Goal: Obtain resource: Download file/media

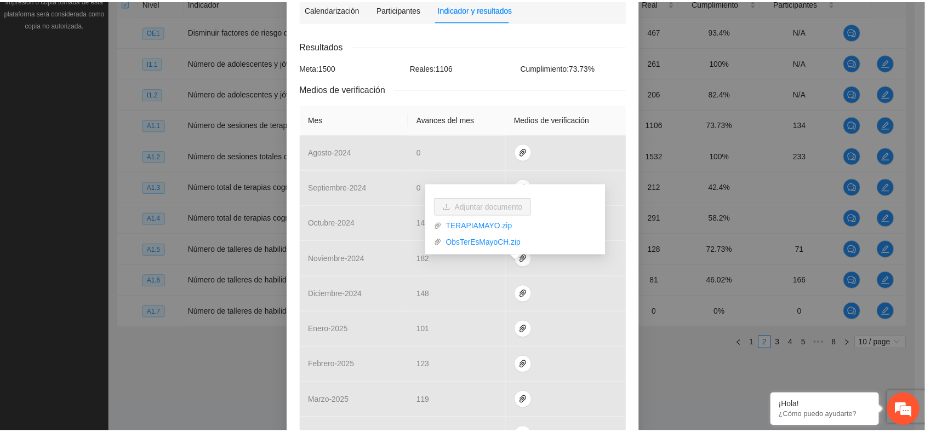
scroll to position [48, 0]
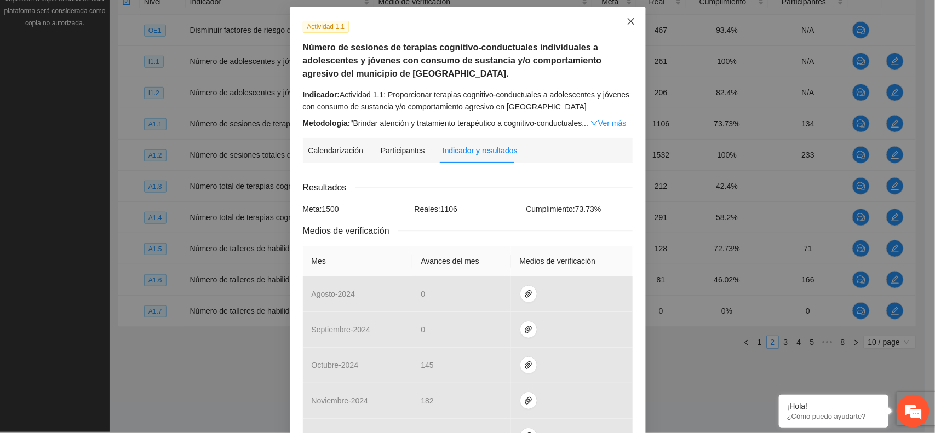
click at [628, 20] on icon "close" at bounding box center [631, 21] width 9 height 9
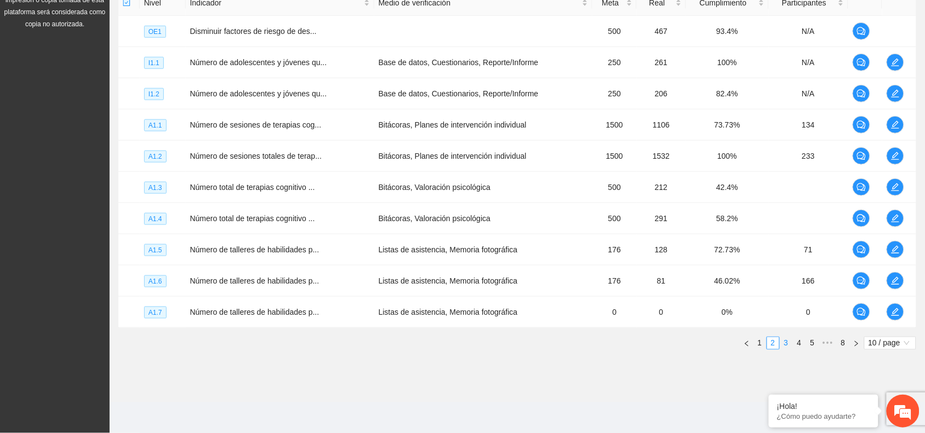
click at [788, 342] on link "3" at bounding box center [786, 343] width 12 height 12
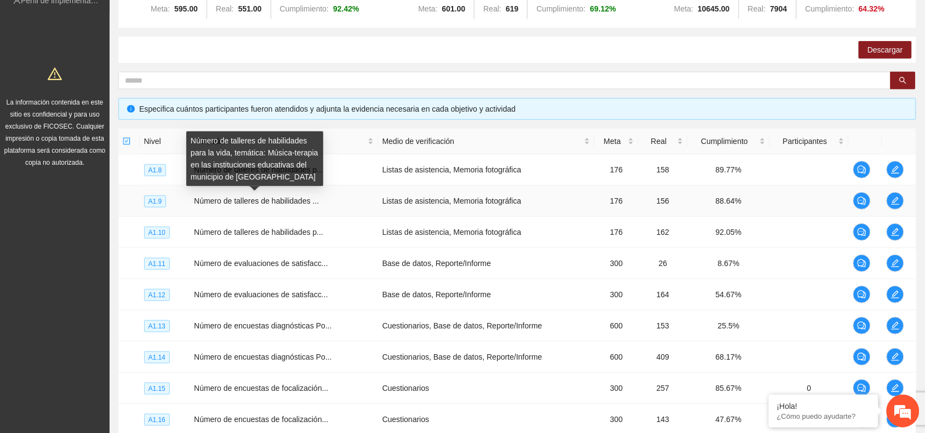
scroll to position [0, 0]
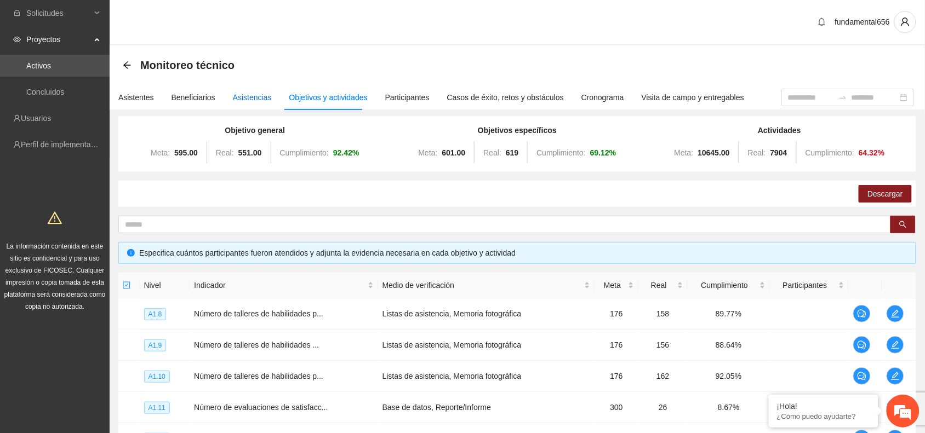
click at [244, 92] on div "Asistencias" at bounding box center [252, 97] width 39 height 12
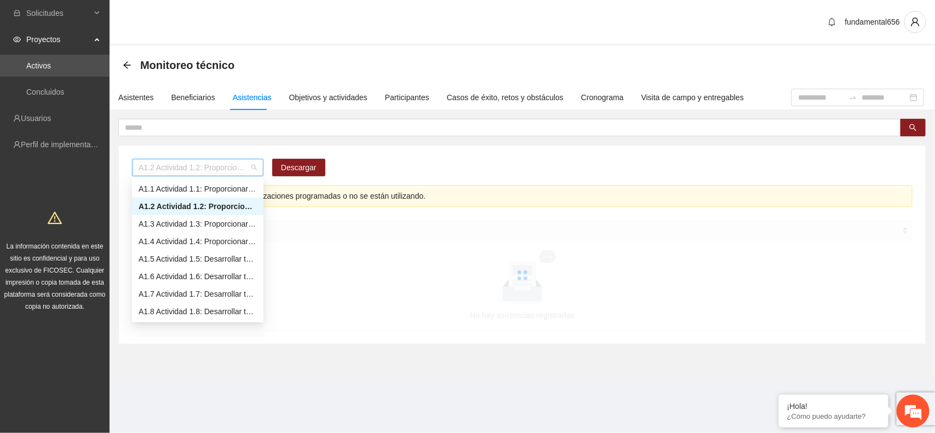
click at [191, 170] on span "A1.2 Actividad 1.2: Proporcionar terapias cognitivo-conductuales a adolescentes…" at bounding box center [198, 167] width 118 height 16
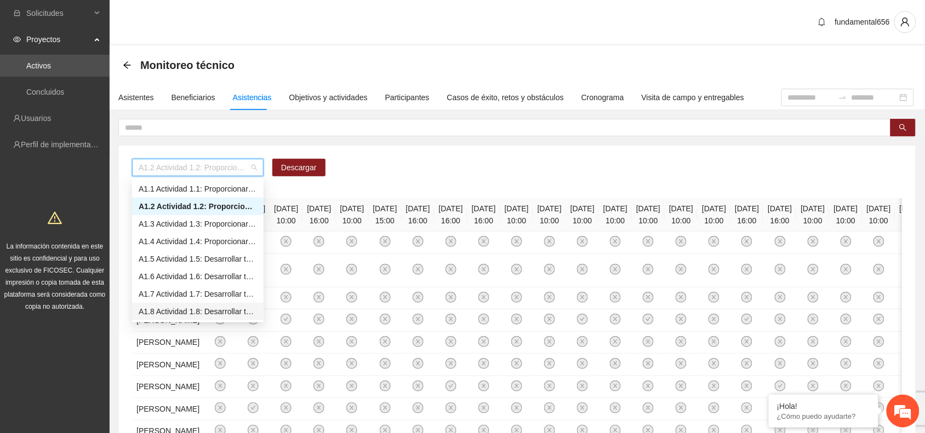
click at [215, 311] on div "A1.8 Actividad 1.8: Desarrollar talleres semanales de habilidades para la vida,…" at bounding box center [198, 312] width 118 height 12
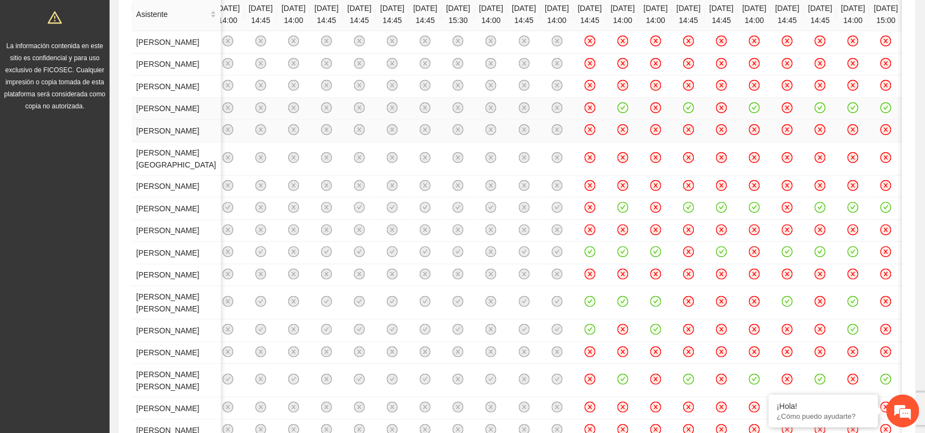
scroll to position [205, 0]
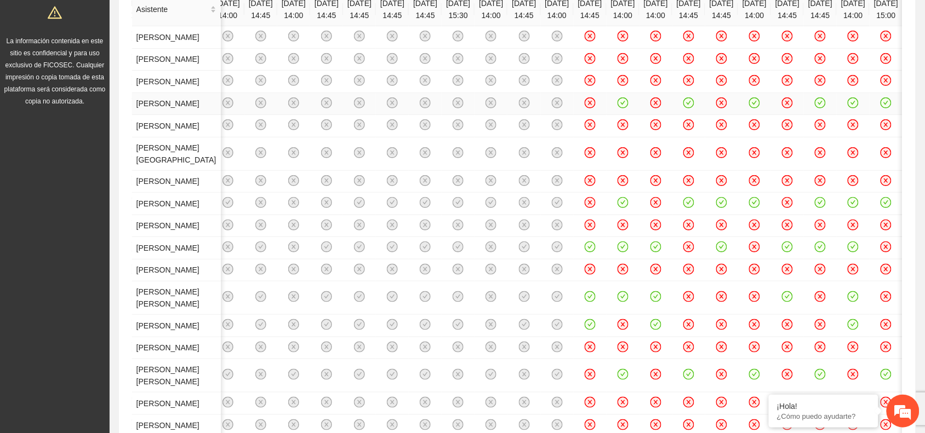
click at [585, 107] on icon "close-circle" at bounding box center [589, 102] width 9 height 9
click at [651, 107] on icon "close-circle" at bounding box center [655, 102] width 9 height 9
click at [717, 107] on icon "close-circle" at bounding box center [721, 102] width 9 height 9
click at [585, 130] on icon "close-circle" at bounding box center [589, 125] width 9 height 9
click at [621, 127] on icon "close-circle" at bounding box center [623, 125] width 4 height 4
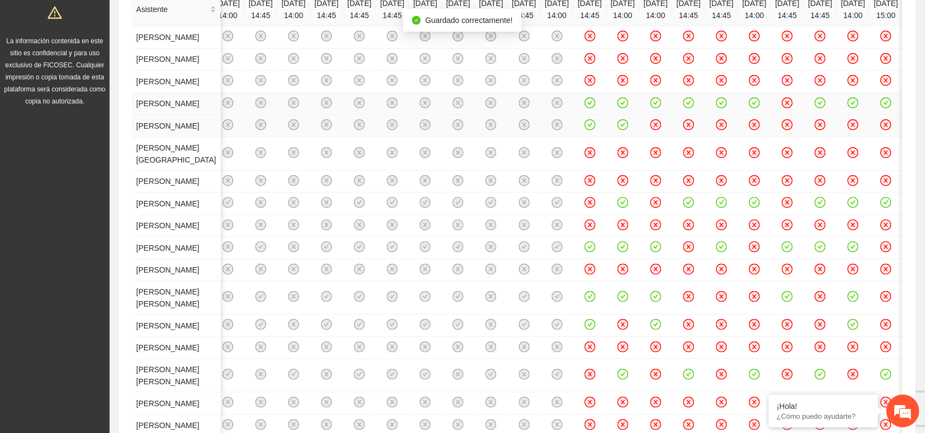
click at [684, 130] on icon "close-circle" at bounding box center [688, 125] width 9 height 9
click at [750, 130] on icon "close-circle" at bounding box center [754, 125] width 9 height 9
click at [684, 107] on icon "check-circle" at bounding box center [688, 102] width 9 height 9
click at [816, 130] on icon "close-circle" at bounding box center [820, 125] width 9 height 9
click at [848, 130] on icon "close-circle" at bounding box center [852, 125] width 9 height 9
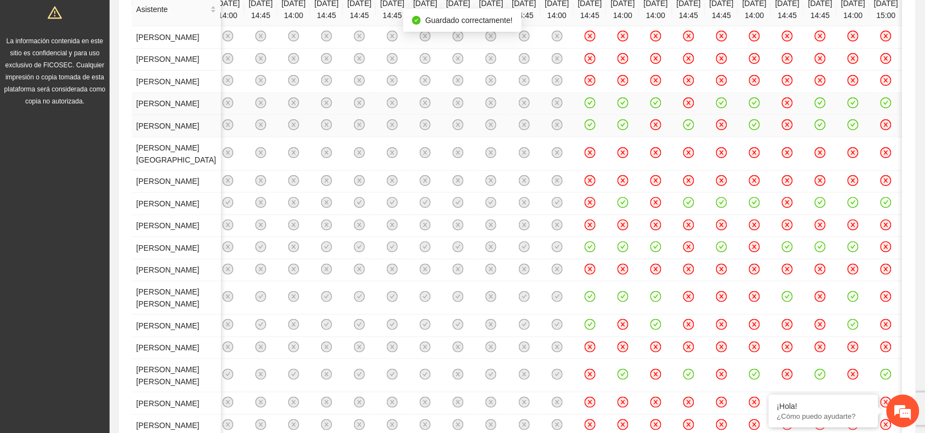
click at [881, 130] on icon "close-circle" at bounding box center [885, 125] width 9 height 9
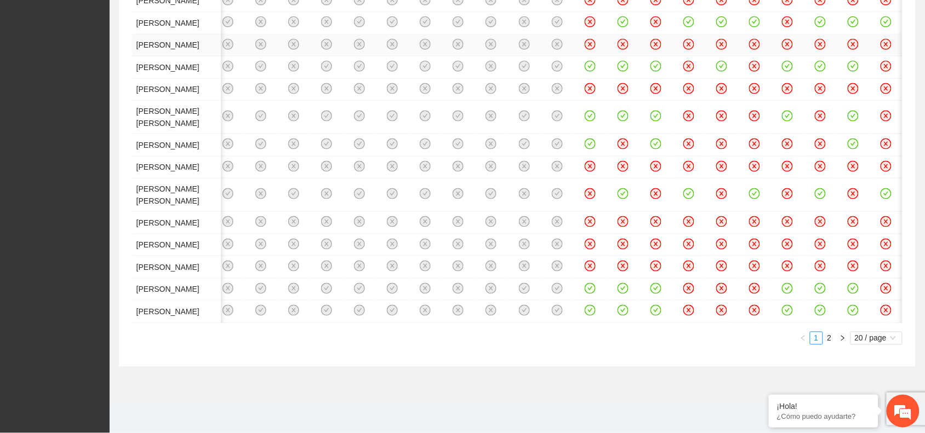
scroll to position [479, 0]
click at [717, 121] on icon "close-circle" at bounding box center [721, 116] width 9 height 9
click at [816, 121] on icon "close-circle" at bounding box center [820, 116] width 9 height 9
click at [881, 71] on icon "close-circle" at bounding box center [885, 66] width 9 height 9
click at [881, 121] on icon "close-circle" at bounding box center [885, 116] width 9 height 9
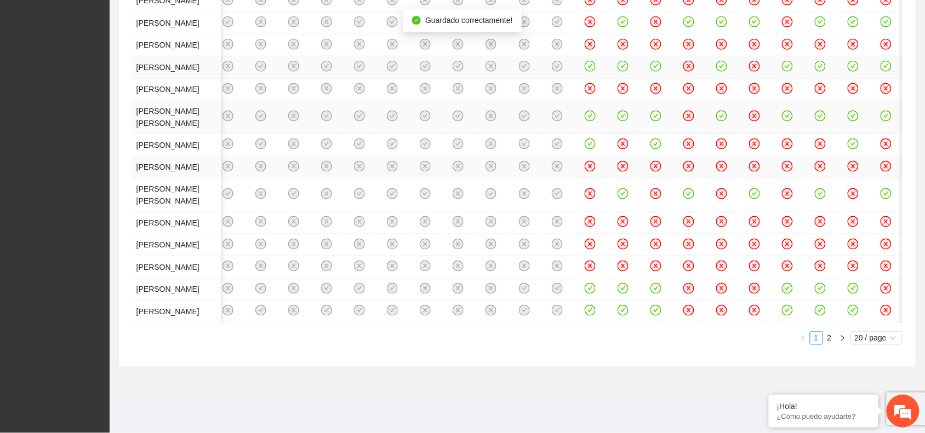
scroll to position [685, 0]
click at [618, 149] on icon "close-circle" at bounding box center [622, 144] width 9 height 9
click at [719, 146] on icon "close-circle" at bounding box center [721, 144] width 4 height 4
click at [783, 149] on icon "close-circle" at bounding box center [787, 144] width 9 height 9
click at [816, 149] on icon "close-circle" at bounding box center [820, 144] width 9 height 9
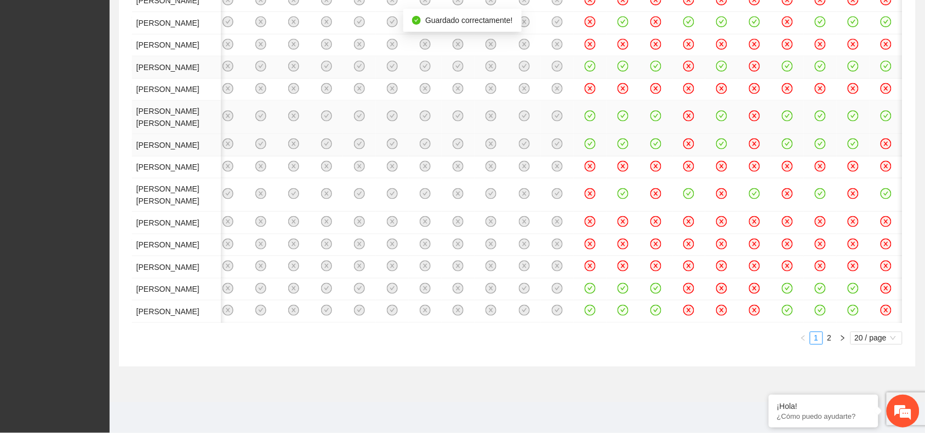
click at [884, 146] on icon "close-circle" at bounding box center [886, 144] width 4 height 4
click at [585, 199] on icon "close-circle" at bounding box center [589, 194] width 9 height 9
click at [785, 197] on icon "close-circle" at bounding box center [787, 194] width 4 height 4
click at [848, 199] on icon "close-circle" at bounding box center [852, 194] width 9 height 9
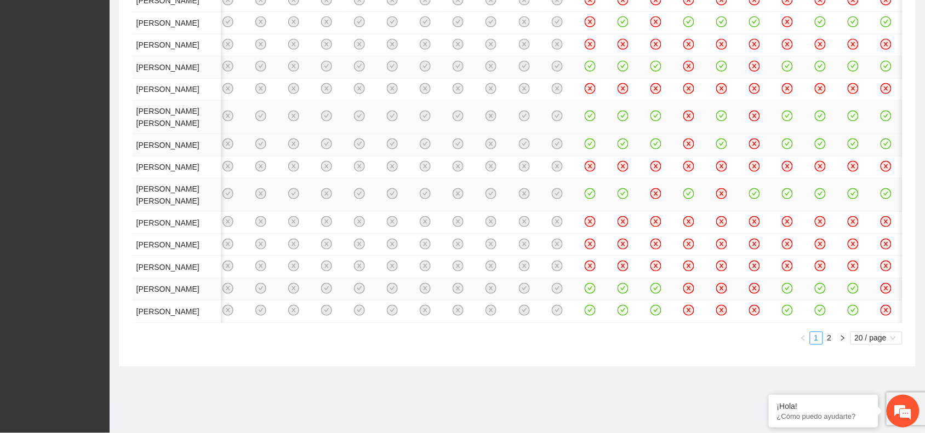
click at [719, 286] on icon "close-circle" at bounding box center [721, 288] width 4 height 4
click at [750, 284] on icon "close-circle" at bounding box center [754, 288] width 9 height 9
click at [717, 306] on icon "close-circle" at bounding box center [721, 310] width 9 height 9
click at [750, 306] on icon "close-circle" at bounding box center [754, 310] width 9 height 9
click at [881, 284] on icon "close-circle" at bounding box center [885, 288] width 9 height 9
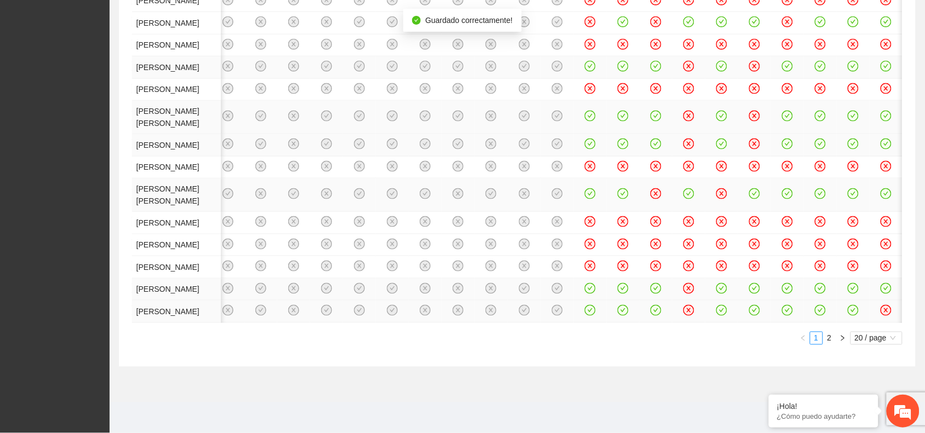
click at [881, 306] on icon "close-circle" at bounding box center [885, 310] width 9 height 9
click at [831, 339] on link "2" at bounding box center [829, 338] width 12 height 12
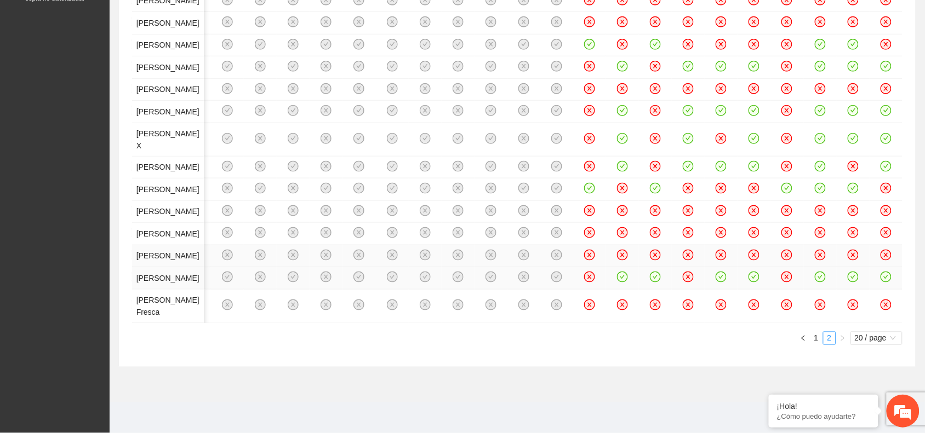
scroll to position [685, 0]
click at [617, 311] on icon "close-circle" at bounding box center [622, 305] width 11 height 11
click at [653, 307] on icon "close-circle" at bounding box center [655, 305] width 4 height 4
click at [716, 309] on icon "close-circle" at bounding box center [720, 304] width 9 height 9
click at [749, 309] on icon "close-circle" at bounding box center [753, 304] width 9 height 9
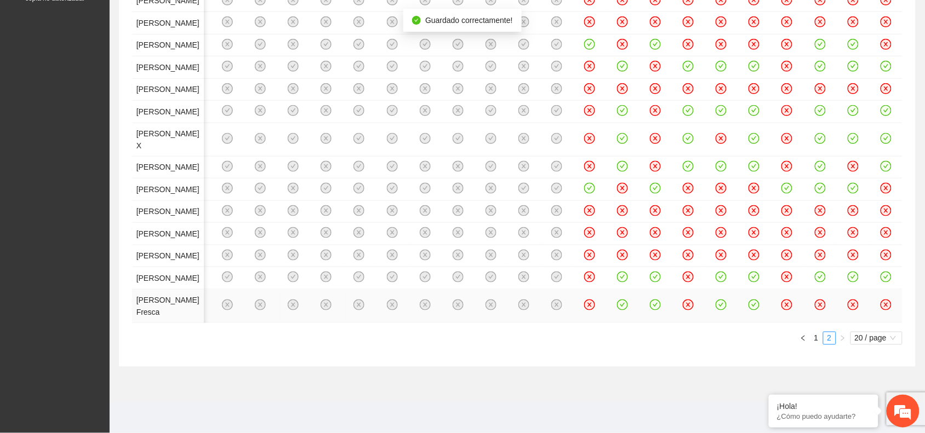
click at [818, 307] on icon "close-circle" at bounding box center [820, 305] width 4 height 4
click at [848, 309] on icon "close-circle" at bounding box center [852, 304] width 9 height 9
click at [884, 307] on icon "close-circle" at bounding box center [886, 305] width 4 height 4
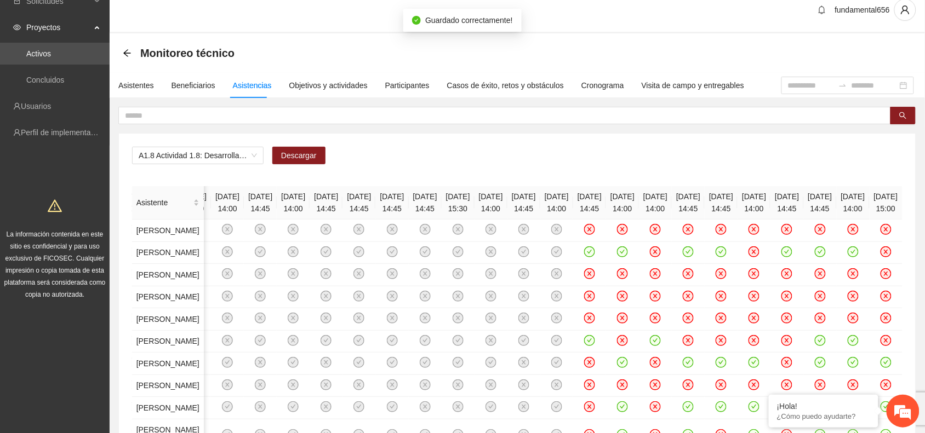
scroll to position [0, 0]
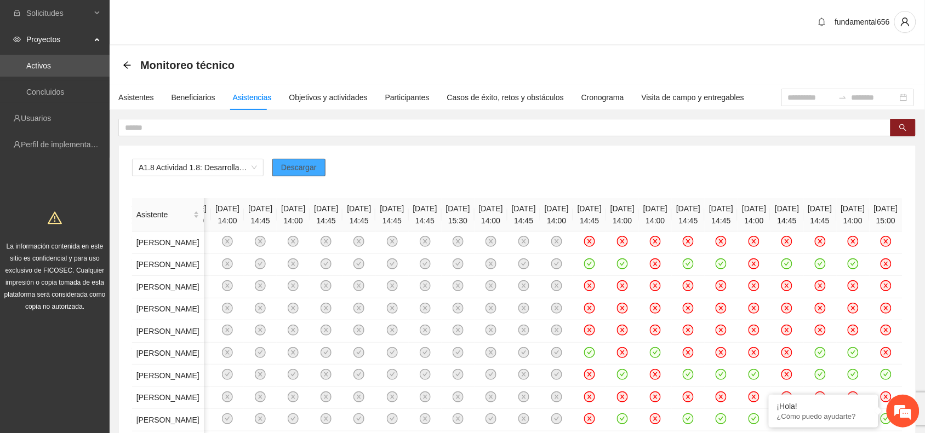
click at [293, 167] on span "Descargar" at bounding box center [299, 168] width 36 height 12
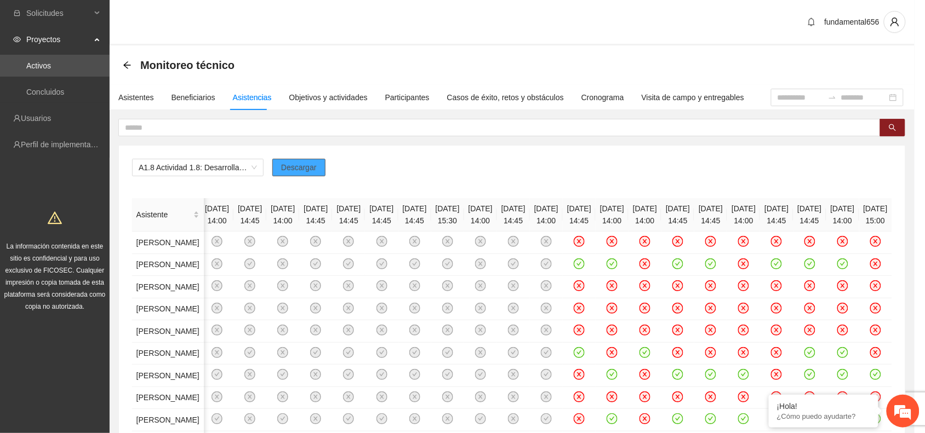
scroll to position [0, 4674]
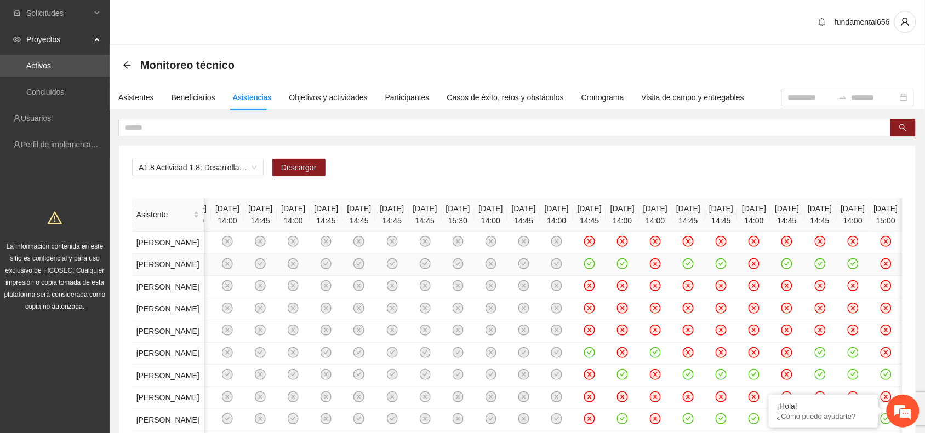
click at [585, 268] on icon "check-circle" at bounding box center [589, 263] width 9 height 9
click at [716, 268] on icon "check-circle" at bounding box center [720, 263] width 9 height 9
click at [817, 266] on icon "check-circle" at bounding box center [819, 264] width 5 height 4
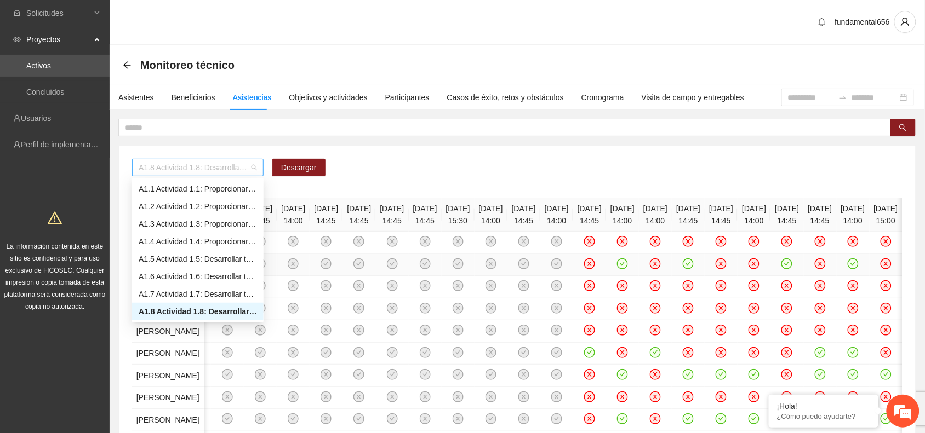
click at [217, 174] on span "A1.8 Actividad 1.8: Desarrollar talleres semanales de habilidades para la vida,…" at bounding box center [198, 167] width 118 height 16
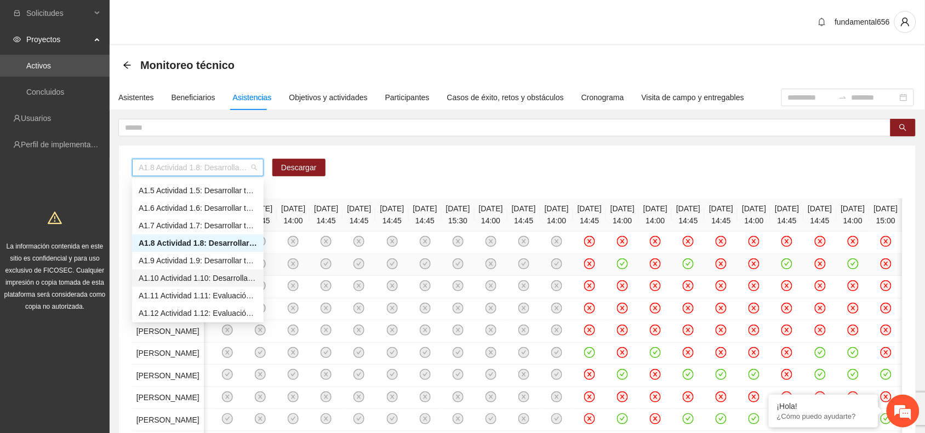
click at [216, 276] on div "A1.10 Actividad 1.10: Desarrollar talleres semanales de habilidades para la vid…" at bounding box center [198, 278] width 118 height 12
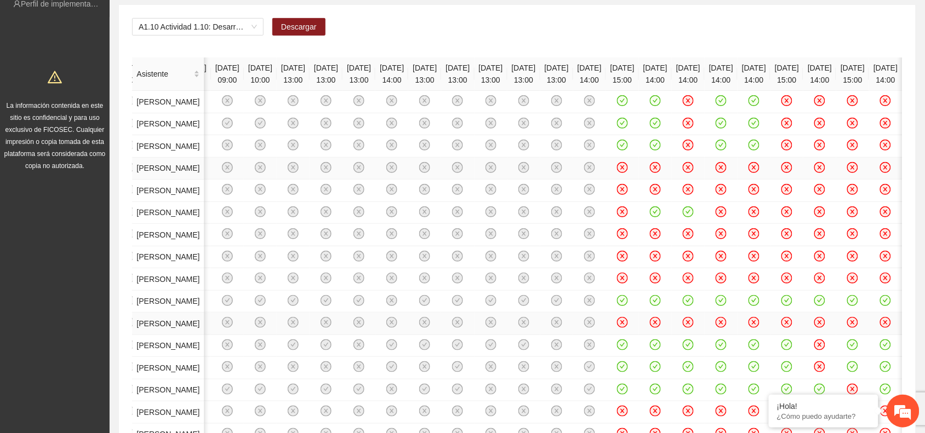
scroll to position [72, 0]
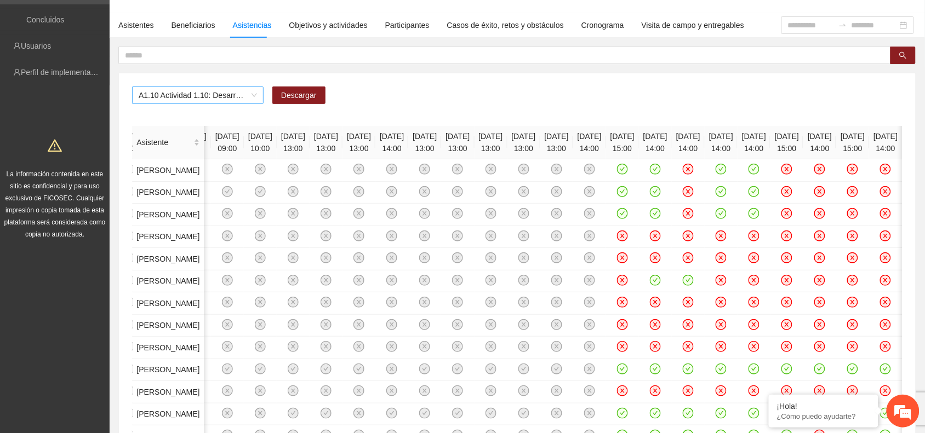
click at [210, 91] on span "A1.10 Actividad 1.10: Desarrollar talleres semanales de habilidades para la vid…" at bounding box center [198, 95] width 118 height 16
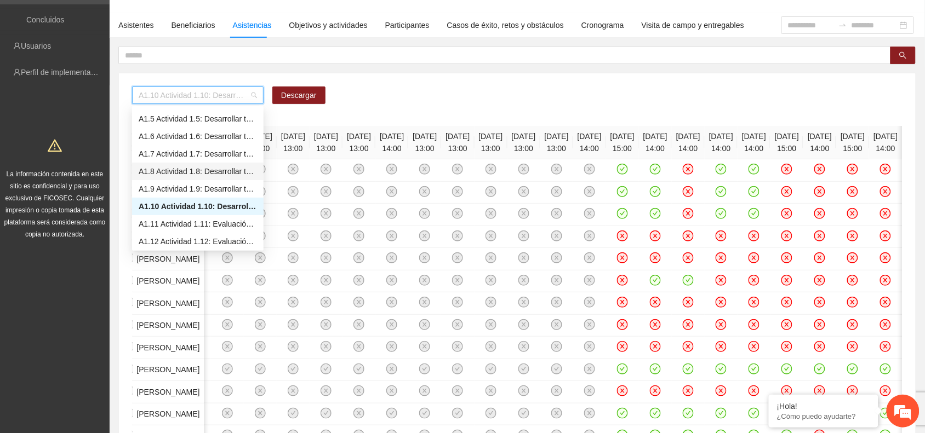
click at [185, 168] on div "A1.8 Actividad 1.8: Desarrollar talleres semanales de habilidades para la vida,…" at bounding box center [198, 171] width 118 height 12
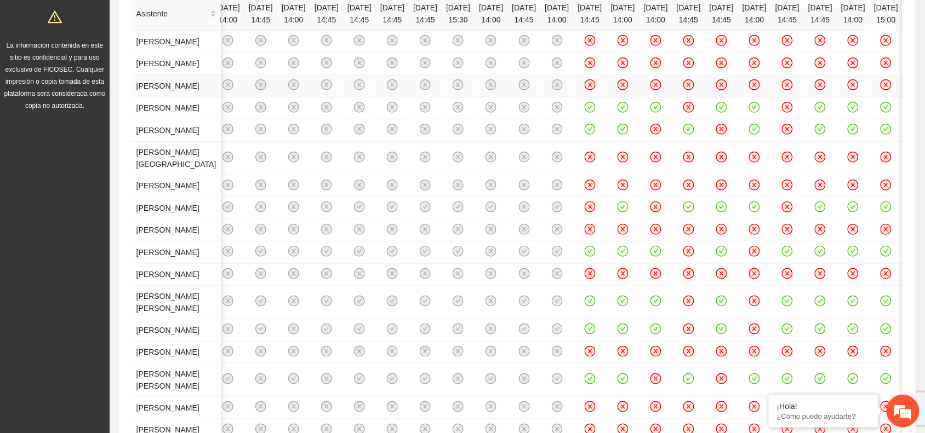
scroll to position [0, 0]
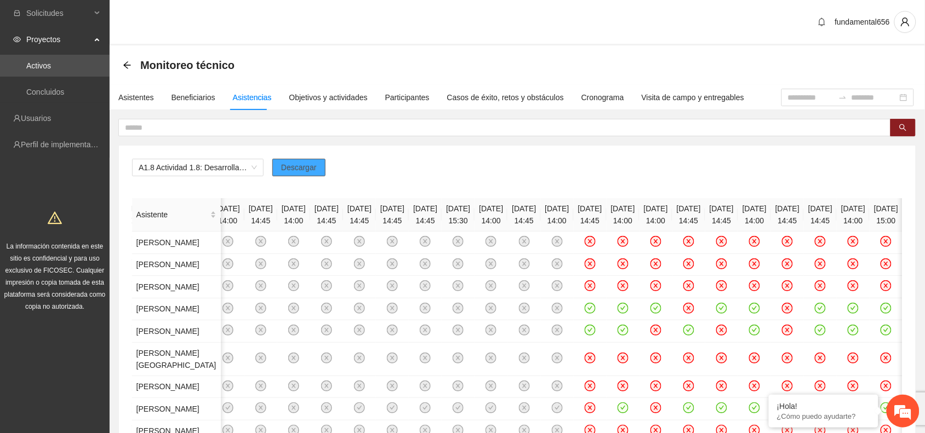
click at [296, 164] on span "Descargar" at bounding box center [299, 168] width 36 height 12
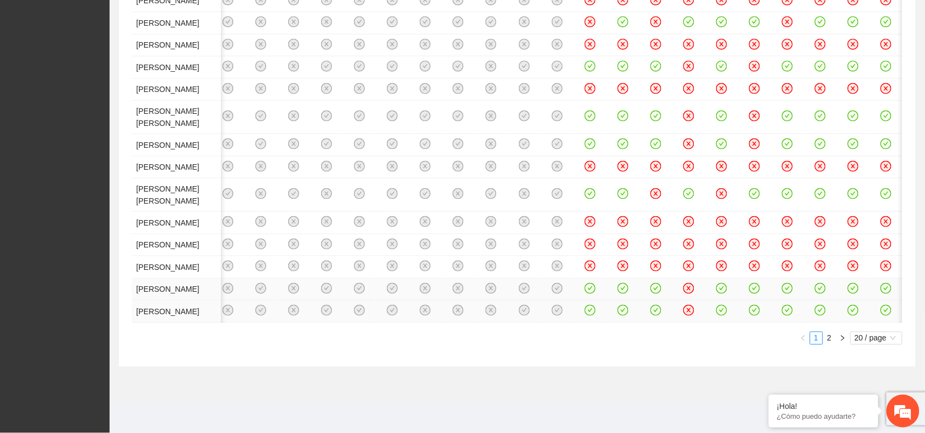
scroll to position [1023, 0]
click at [826, 341] on link "2" at bounding box center [829, 338] width 12 height 12
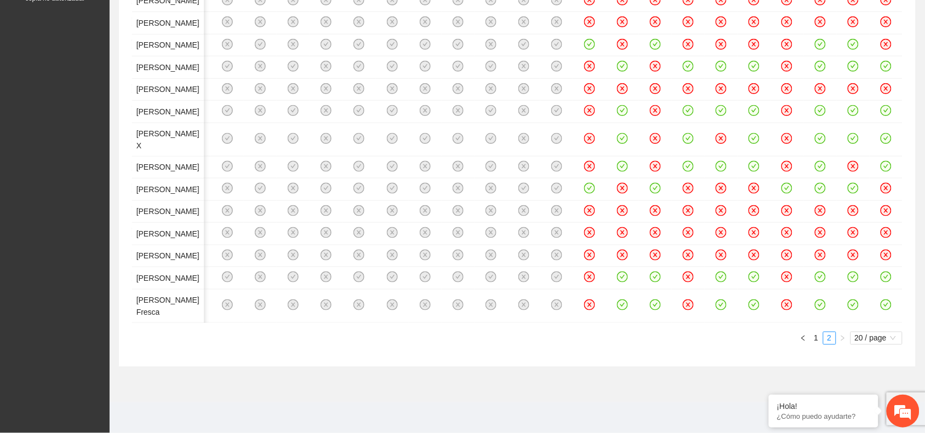
scroll to position [754, 0]
click at [812, 337] on link "1" at bounding box center [816, 338] width 12 height 12
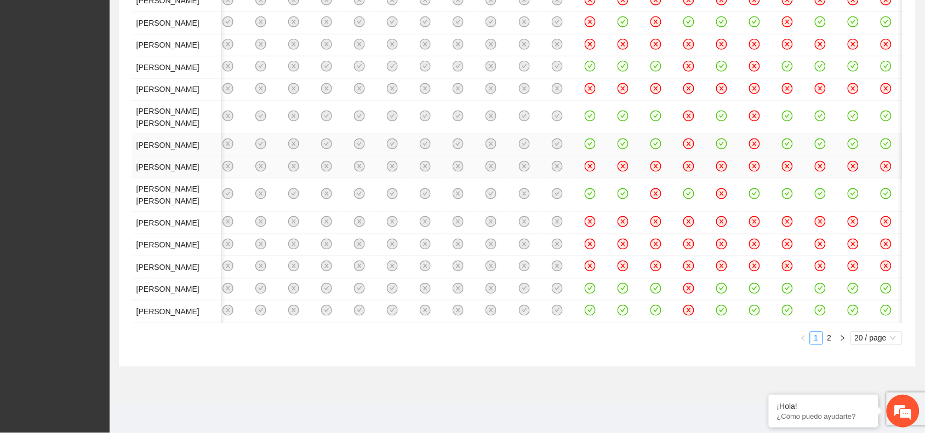
scroll to position [1023, 0]
click at [833, 341] on link "2" at bounding box center [829, 338] width 12 height 12
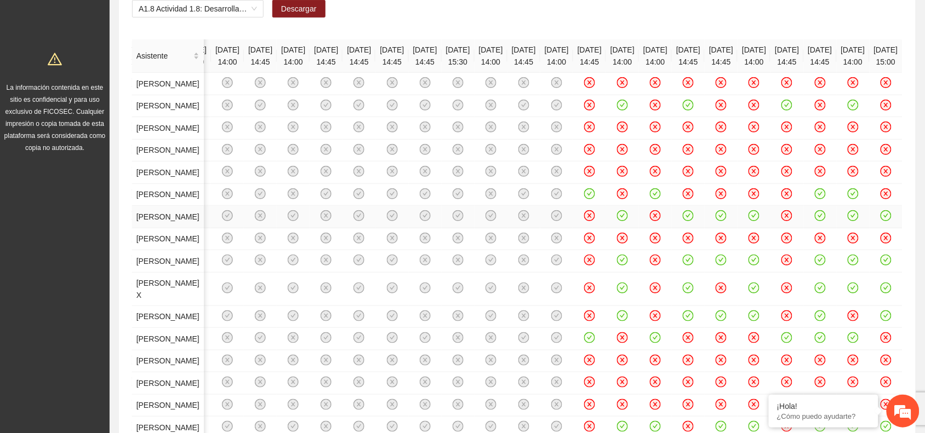
scroll to position [137, 0]
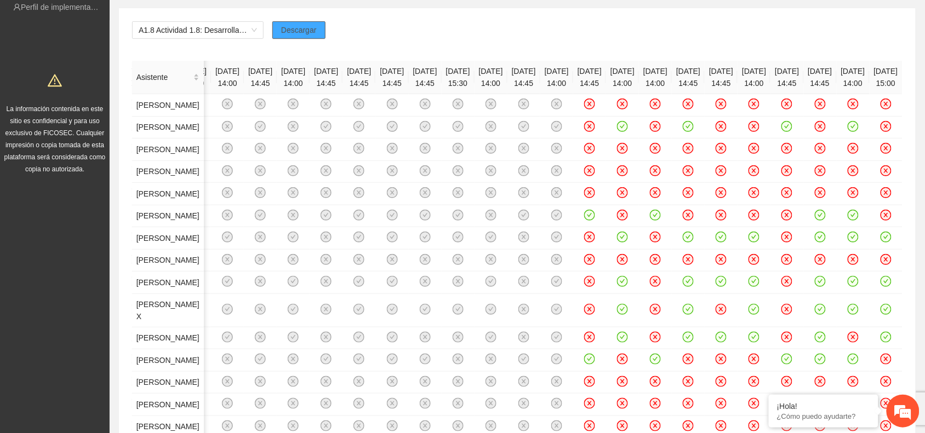
click at [299, 31] on span "Descargar" at bounding box center [299, 30] width 36 height 12
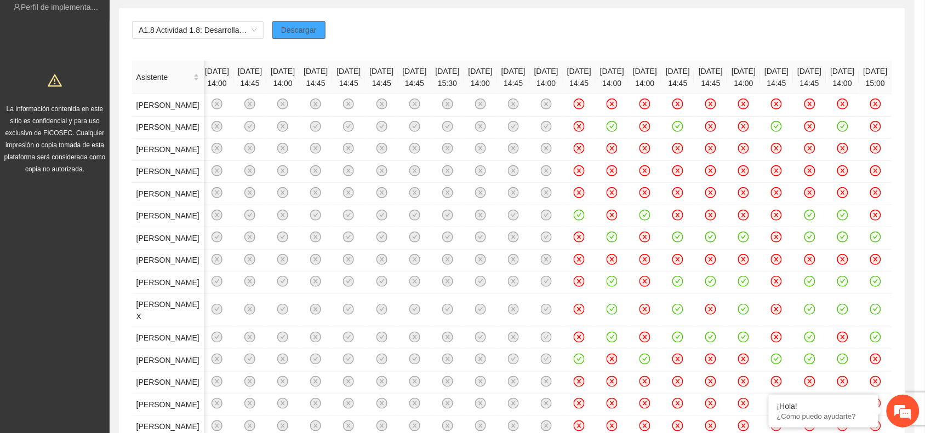
scroll to position [0, 4674]
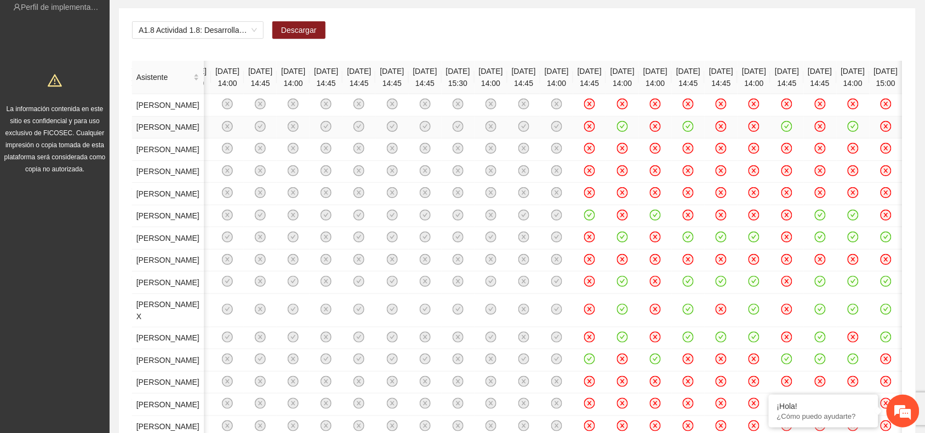
click at [651, 131] on icon "close-circle" at bounding box center [655, 126] width 9 height 9
click at [716, 131] on icon "close-circle" at bounding box center [720, 126] width 9 height 9
click at [749, 131] on icon "close-circle" at bounding box center [753, 126] width 9 height 9
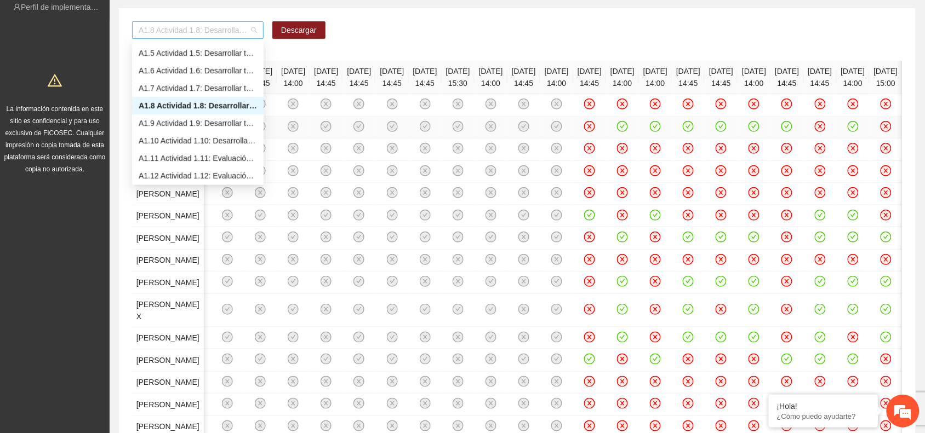
click at [170, 32] on span "A1.8 Actividad 1.8: Desarrollar talleres semanales de habilidades para la vida,…" at bounding box center [198, 30] width 118 height 16
click at [185, 140] on div "A1.10 Actividad 1.10: Desarrollar talleres semanales de habilidades para la vid…" at bounding box center [198, 141] width 118 height 12
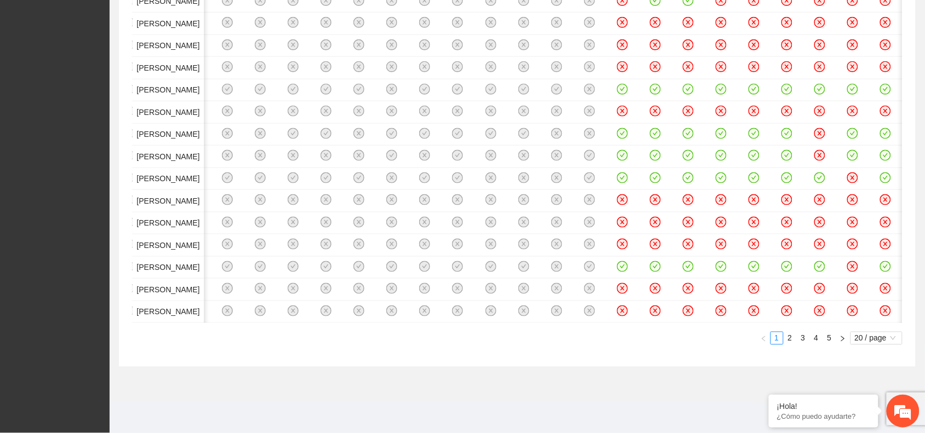
scroll to position [0, 5175]
click at [830, 337] on link "5" at bounding box center [829, 338] width 12 height 12
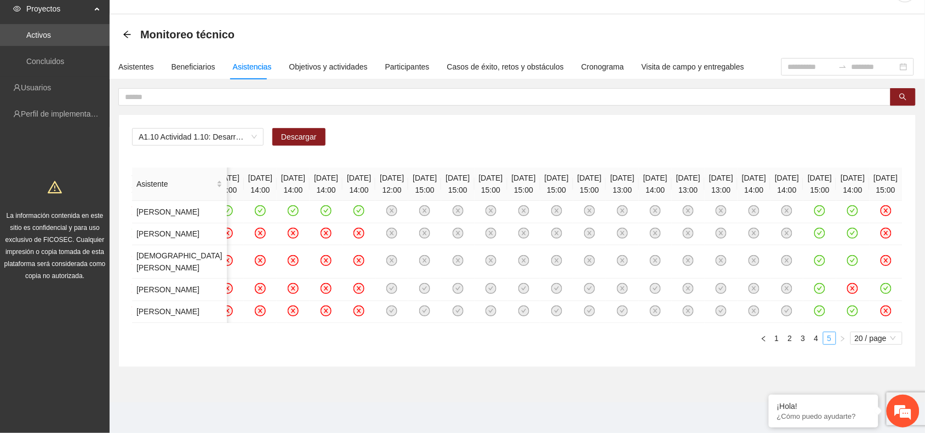
scroll to position [0, 507]
click at [817, 340] on link "4" at bounding box center [816, 338] width 12 height 12
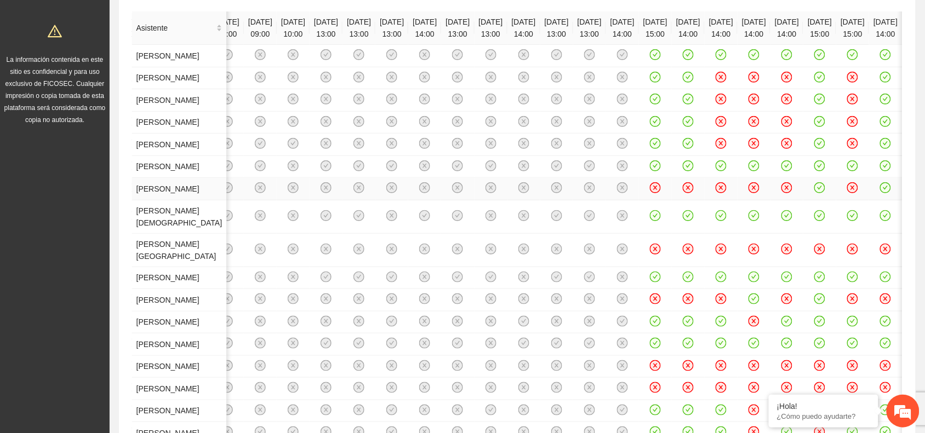
scroll to position [108, 0]
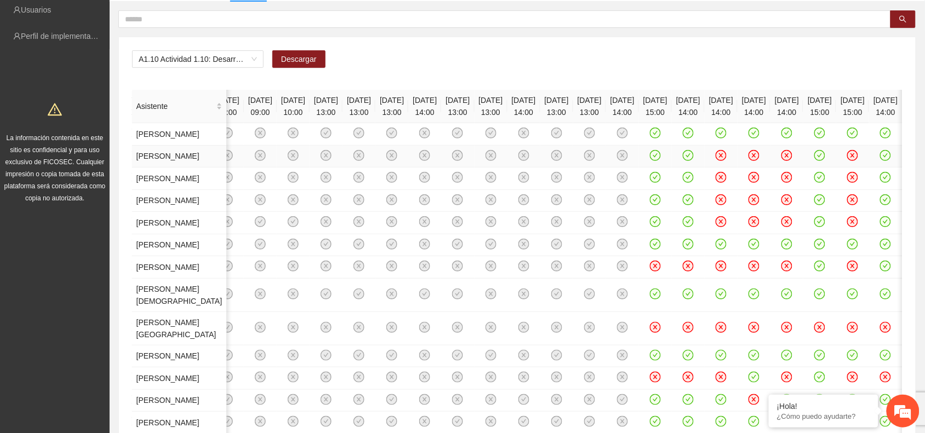
click at [704, 168] on td at bounding box center [720, 157] width 33 height 22
click at [716, 160] on icon "close-circle" at bounding box center [720, 155] width 9 height 9
click at [716, 160] on icon "check-circle" at bounding box center [720, 155] width 9 height 9
click at [618, 160] on icon "check-circle" at bounding box center [622, 155] width 9 height 9
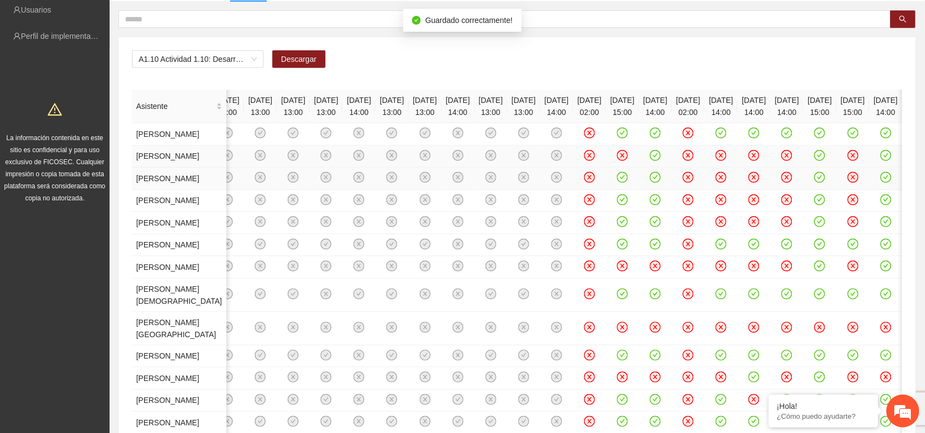
click at [618, 182] on icon "check-circle" at bounding box center [622, 177] width 9 height 9
click at [651, 204] on icon "check-circle" at bounding box center [655, 199] width 9 height 9
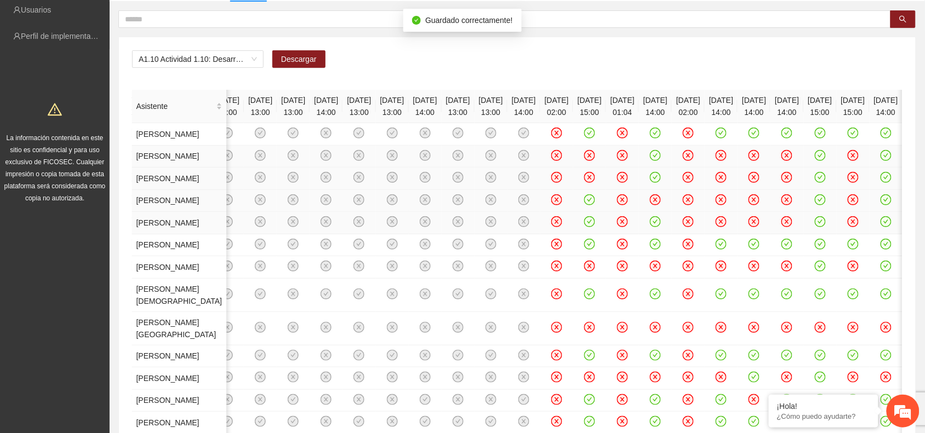
click at [585, 227] on icon "check-circle" at bounding box center [589, 221] width 9 height 9
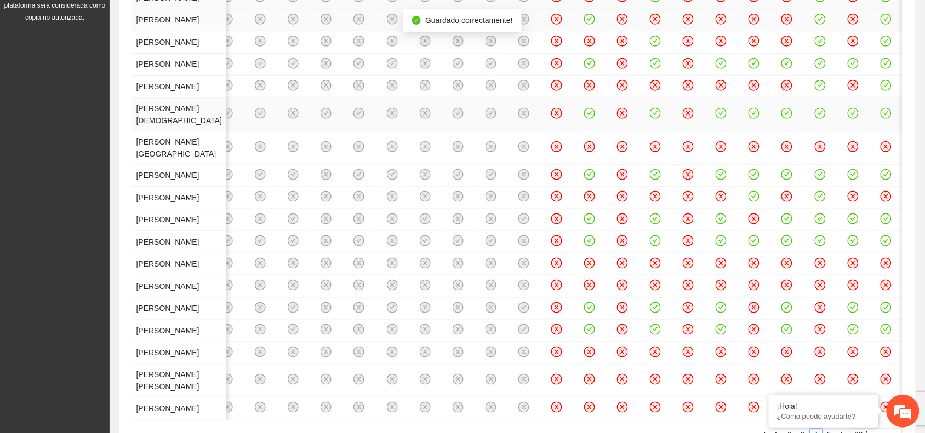
scroll to position [314, 0]
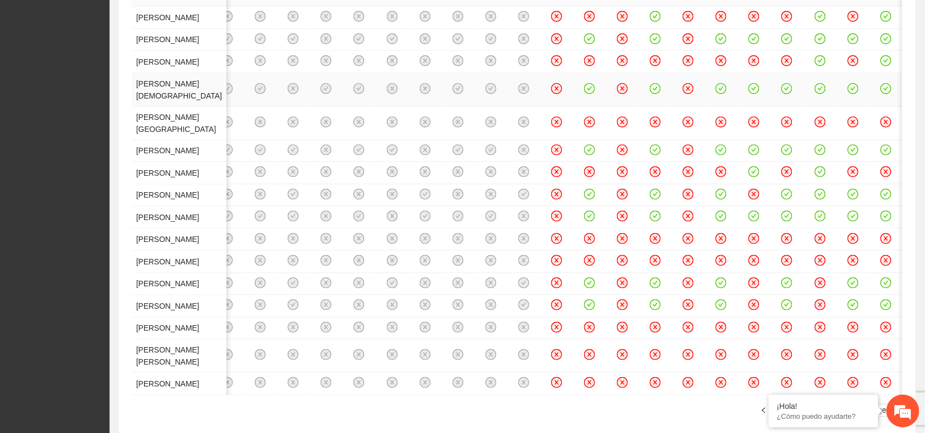
click at [759, 93] on icon "check-circle" at bounding box center [753, 88] width 9 height 9
click at [789, 41] on icon "check-circle" at bounding box center [786, 39] width 5 height 4
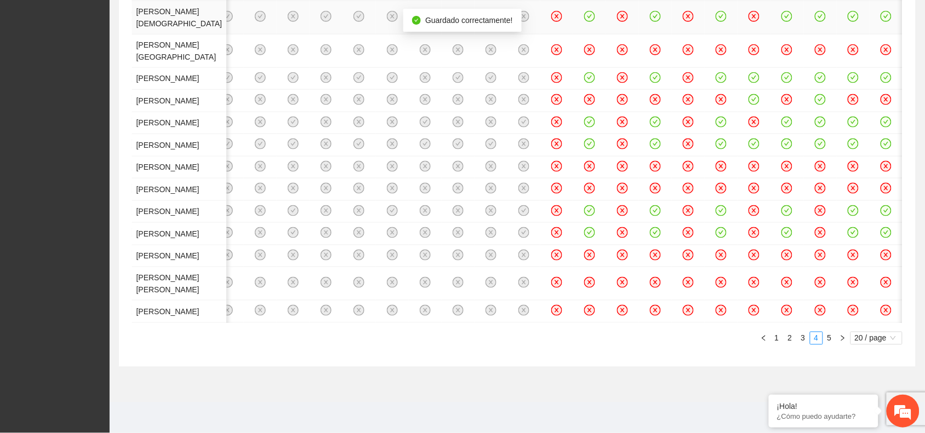
scroll to position [519, 0]
click at [759, 82] on icon "check-circle" at bounding box center [753, 77] width 9 height 9
click at [586, 127] on icon "check-circle" at bounding box center [589, 121] width 9 height 9
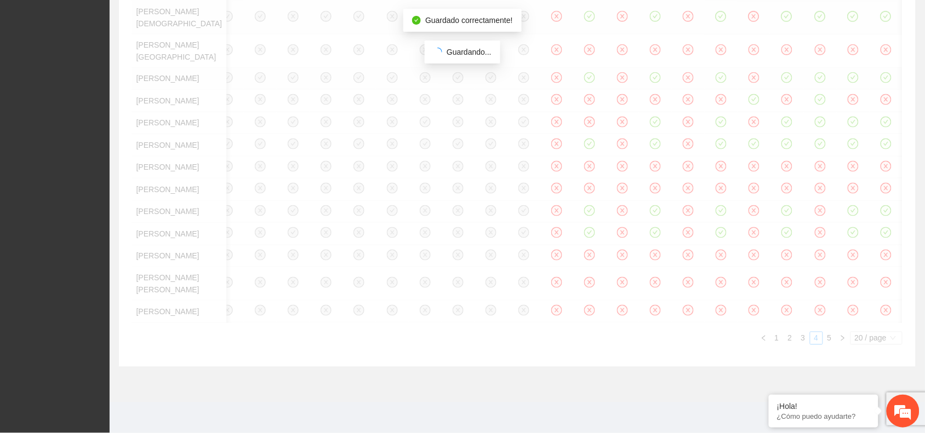
scroll to position [725, 0]
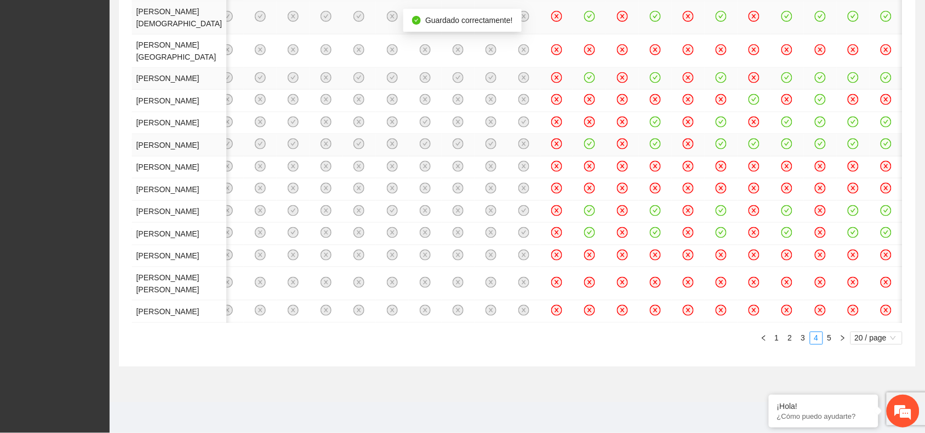
click at [726, 149] on icon "check-circle" at bounding box center [720, 144] width 9 height 9
click at [660, 215] on icon "check-circle" at bounding box center [655, 210] width 9 height 9
click at [803, 339] on link "3" at bounding box center [803, 338] width 12 height 12
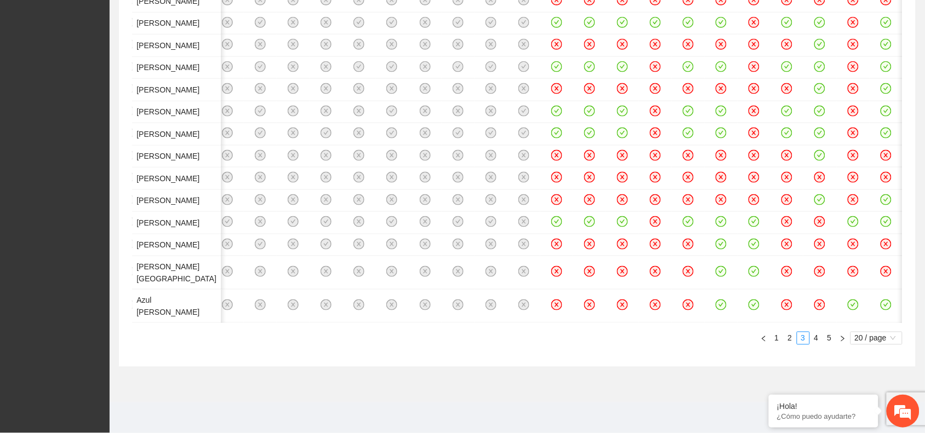
scroll to position [0, 5520]
click at [716, 301] on icon "check-circle" at bounding box center [720, 305] width 9 height 9
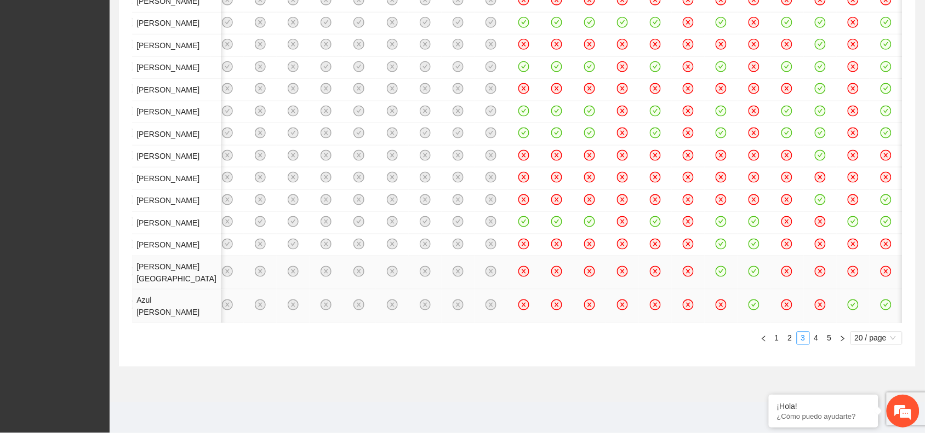
click at [749, 267] on icon "check-circle" at bounding box center [753, 271] width 9 height 9
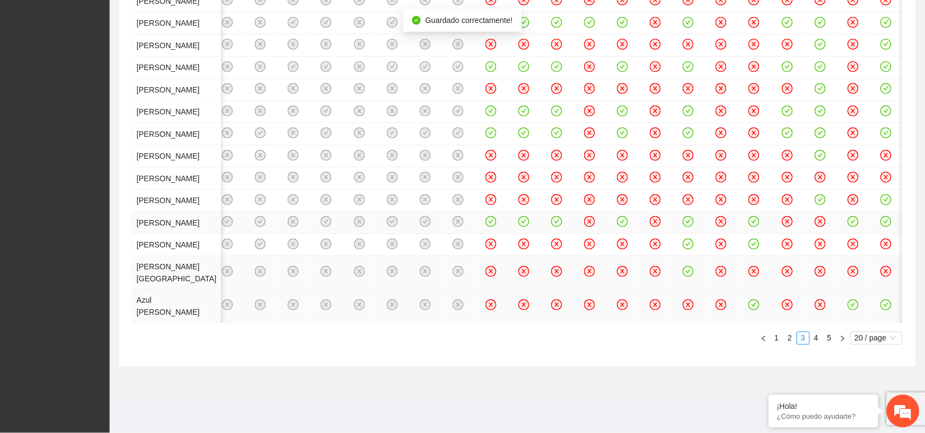
click at [521, 220] on icon "check-circle" at bounding box center [523, 222] width 5 height 4
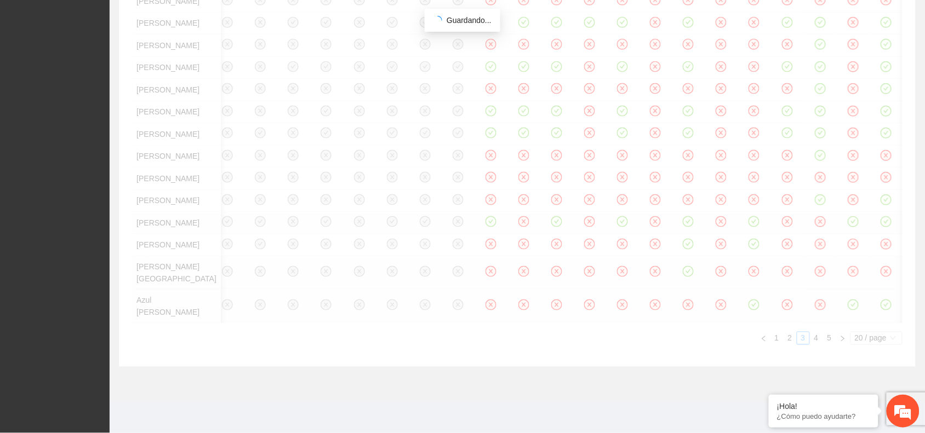
click at [680, 132] on div "Asistente [DATE] 14:00 [DATE] 15:00 [DATE] 14:00 [DATE] 15:00 [DATE] 14:00 [DAT…" at bounding box center [517, 73] width 770 height 544
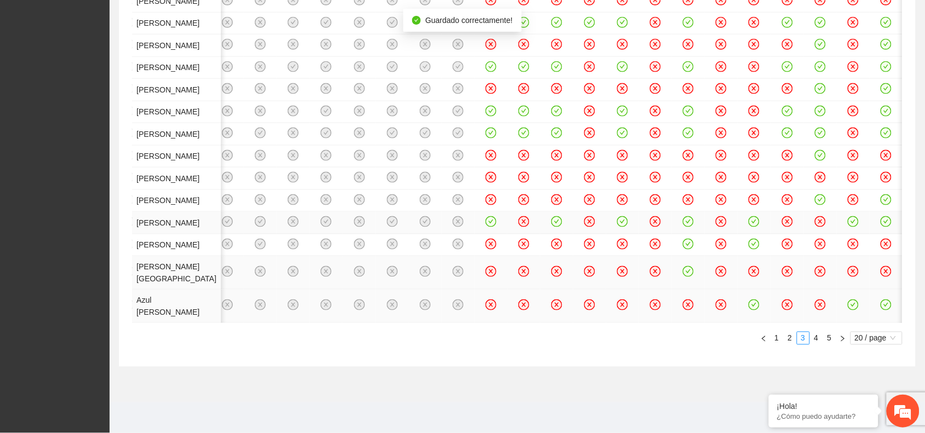
click at [684, 217] on icon "check-circle" at bounding box center [688, 221] width 9 height 9
click at [519, 138] on icon "check-circle" at bounding box center [523, 133] width 9 height 9
click at [552, 116] on icon "check-circle" at bounding box center [556, 110] width 9 height 9
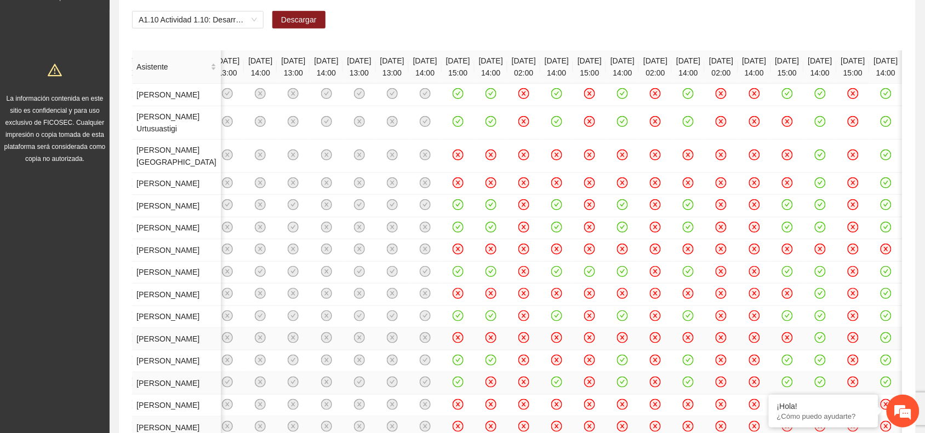
scroll to position [141, 0]
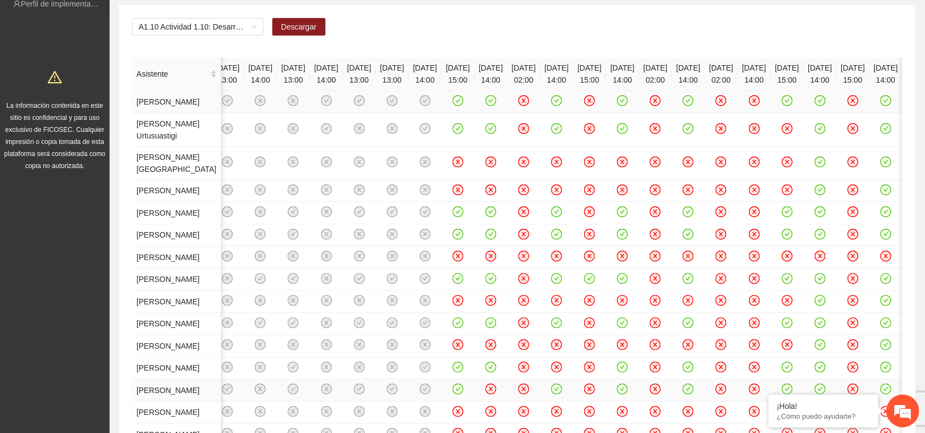
click at [486, 106] on icon "check-circle" at bounding box center [490, 100] width 9 height 9
click at [552, 133] on icon "check-circle" at bounding box center [556, 128] width 9 height 9
click at [693, 106] on icon "check-circle" at bounding box center [688, 100] width 9 height 9
click at [627, 239] on icon "check-circle" at bounding box center [622, 234] width 9 height 9
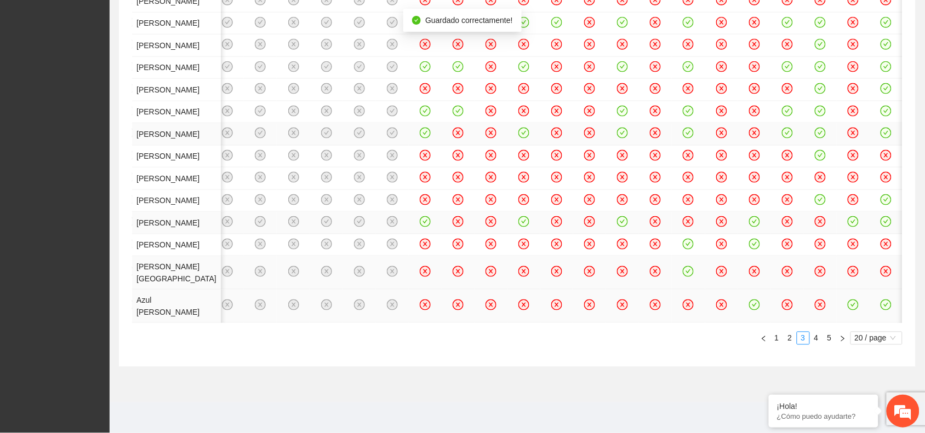
scroll to position [962, 0]
click at [789, 344] on link "2" at bounding box center [790, 338] width 12 height 12
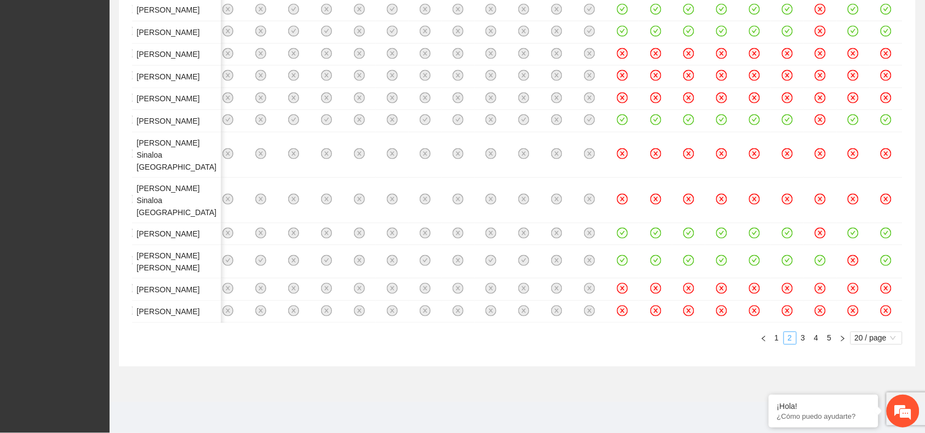
scroll to position [0, 5177]
click at [618, 256] on icon "check-circle" at bounding box center [622, 260] width 9 height 9
click at [651, 228] on icon "check-circle" at bounding box center [655, 232] width 9 height 9
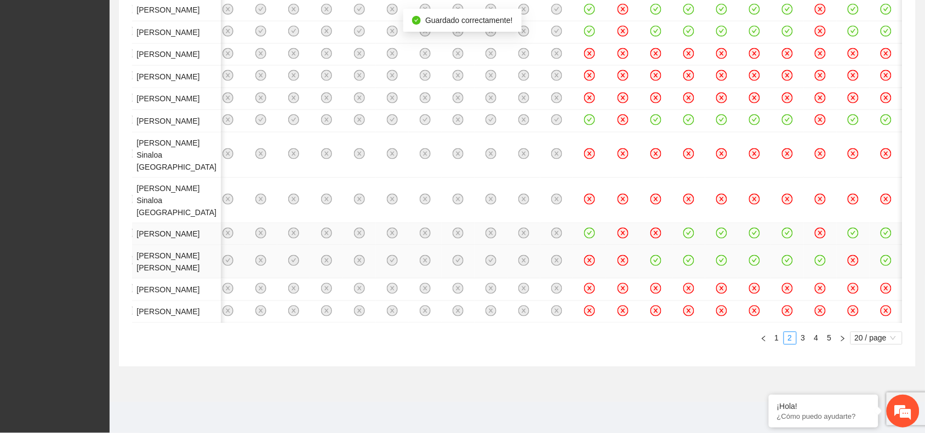
click at [653, 259] on icon "check-circle" at bounding box center [655, 261] width 5 height 4
click at [716, 228] on icon "check-circle" at bounding box center [720, 232] width 9 height 9
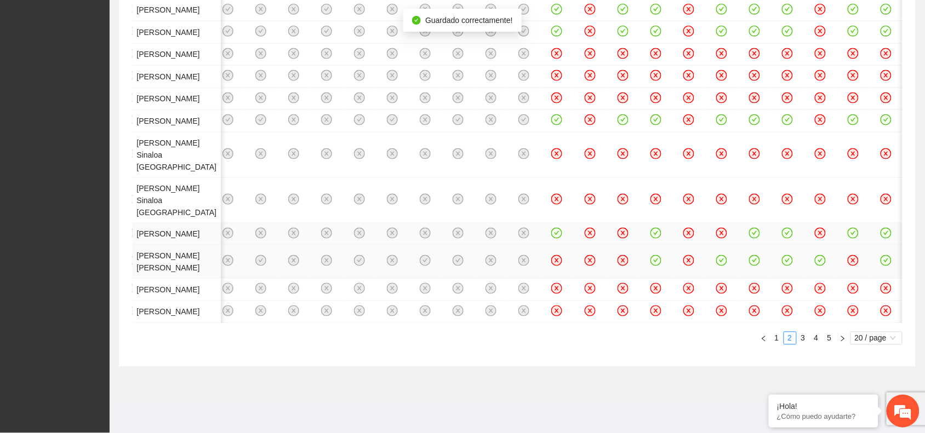
click at [760, 255] on icon "check-circle" at bounding box center [754, 260] width 11 height 11
click at [759, 125] on icon "check-circle" at bounding box center [754, 120] width 9 height 9
click at [618, 125] on icon "check-circle" at bounding box center [622, 120] width 9 height 9
click at [617, 37] on icon "check-circle" at bounding box center [622, 31] width 11 height 11
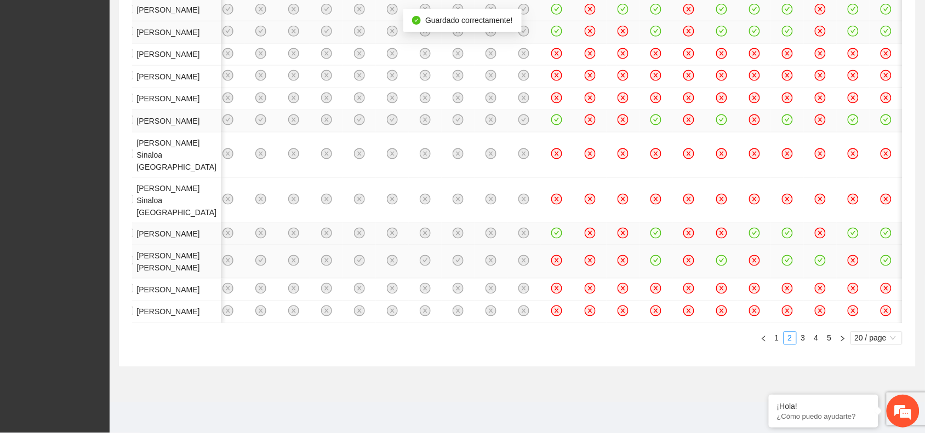
click at [759, 14] on icon "check-circle" at bounding box center [754, 8] width 9 height 9
click at [653, 11] on icon "check-circle" at bounding box center [655, 9] width 5 height 4
click at [775, 339] on link "1" at bounding box center [777, 338] width 12 height 12
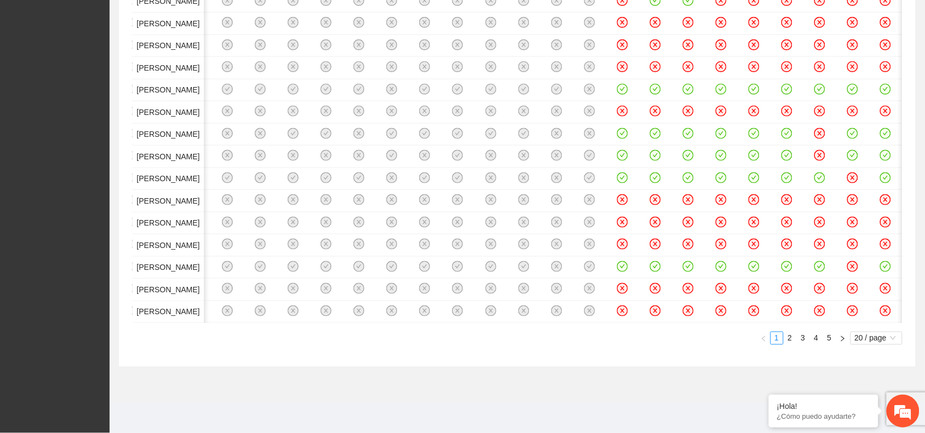
scroll to position [0, 5175]
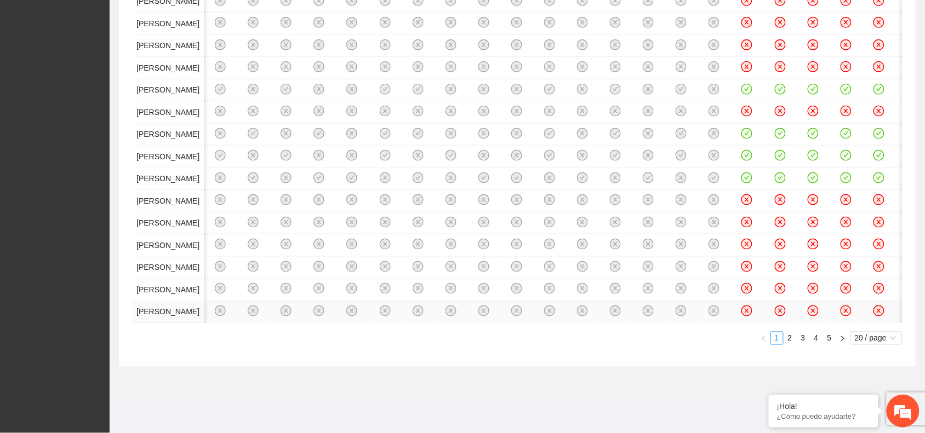
scroll to position [0, 5175]
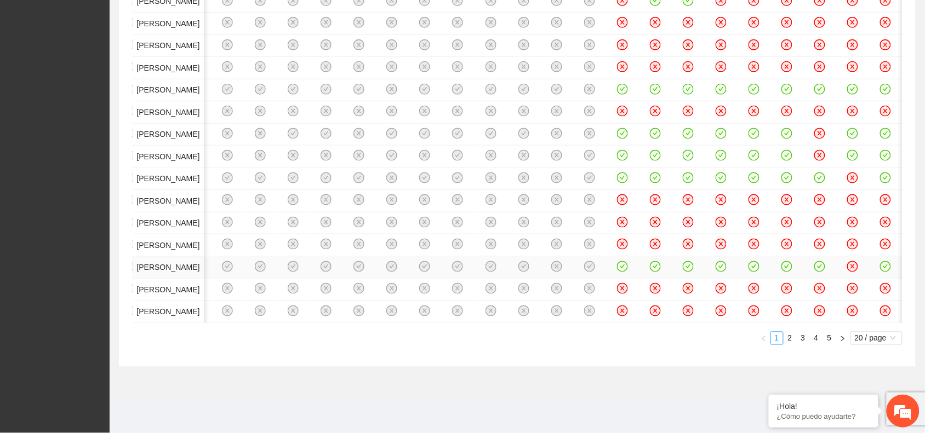
click at [784, 265] on icon "check-circle" at bounding box center [786, 267] width 5 height 4
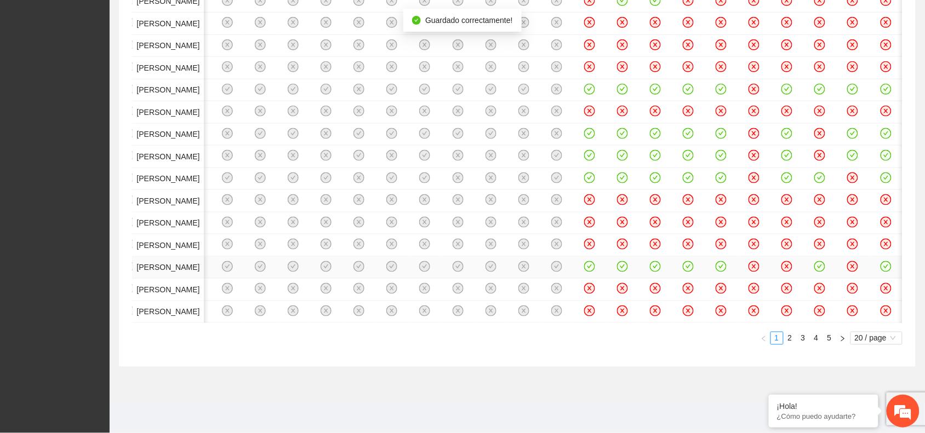
click at [684, 262] on icon "check-circle" at bounding box center [688, 266] width 9 height 9
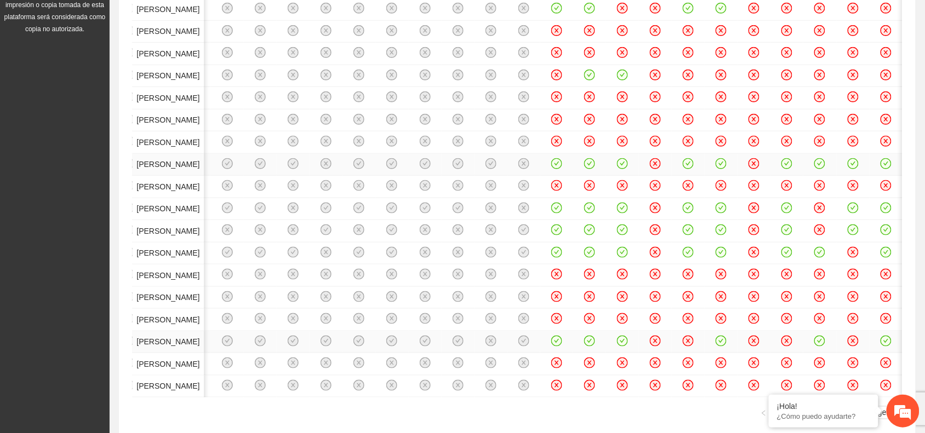
scroll to position [72, 0]
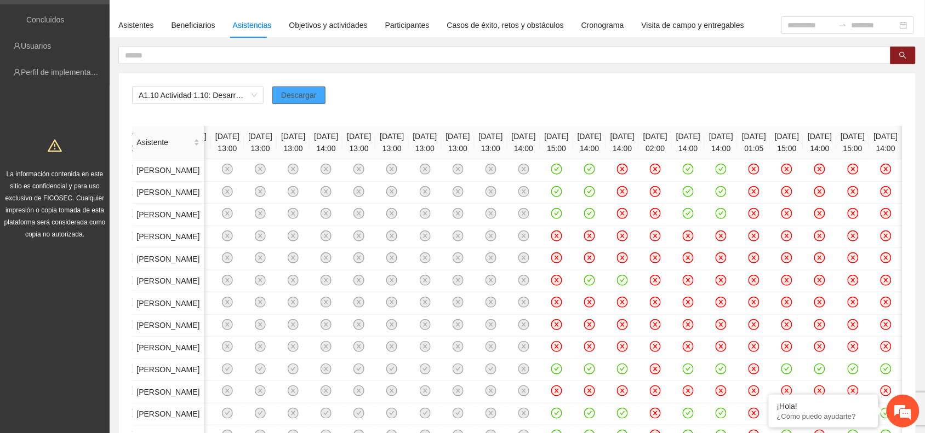
click at [294, 94] on span "Descargar" at bounding box center [299, 95] width 36 height 12
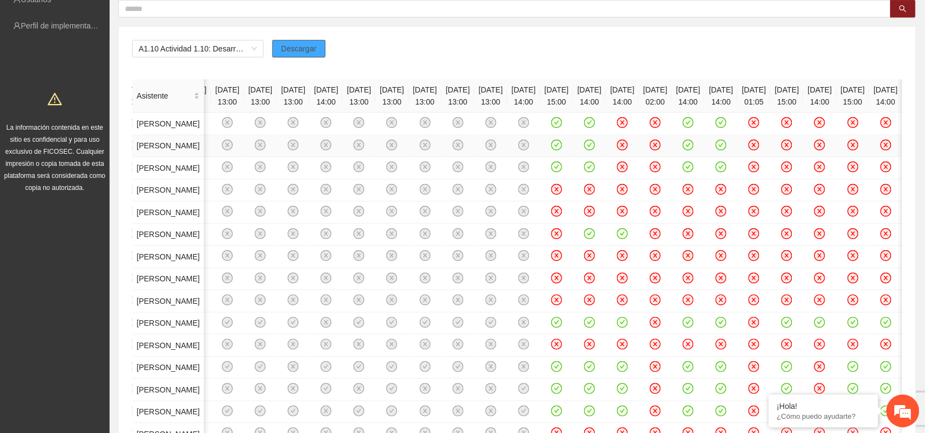
scroll to position [141, 0]
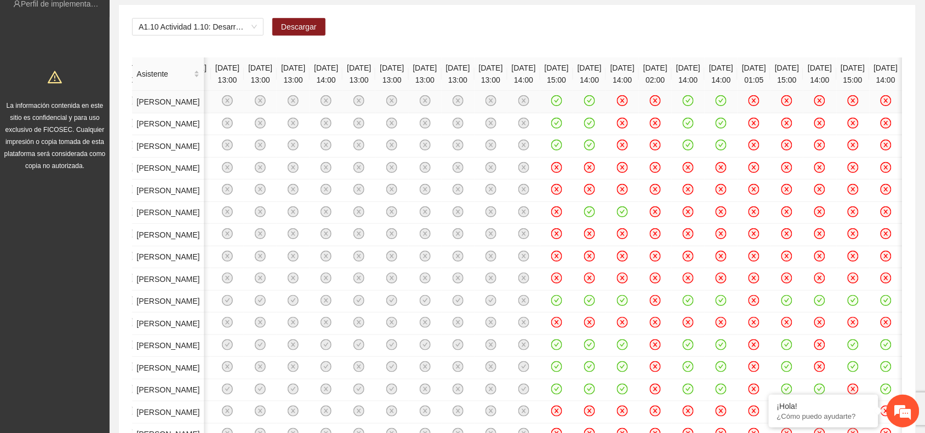
click at [552, 106] on icon "check-circle" at bounding box center [556, 100] width 9 height 9
click at [585, 128] on icon "check-circle" at bounding box center [589, 122] width 9 height 9
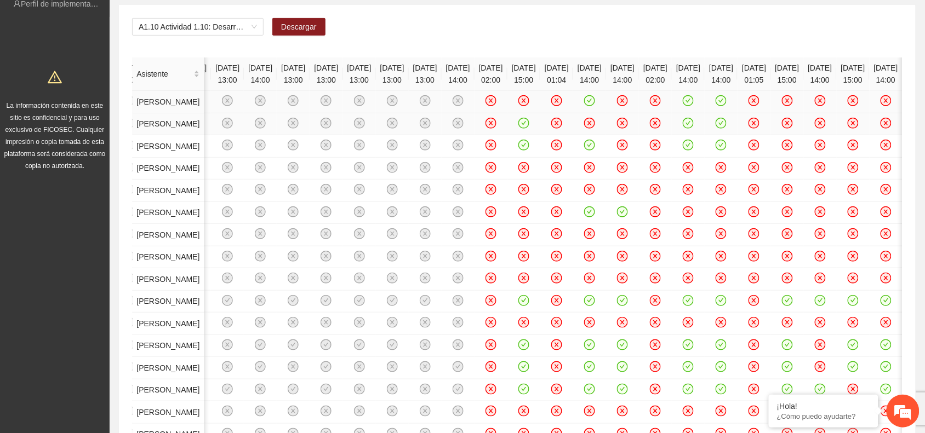
click at [693, 128] on icon "check-circle" at bounding box center [688, 122] width 9 height 9
click at [594, 216] on icon "check-circle" at bounding box center [589, 211] width 9 height 9
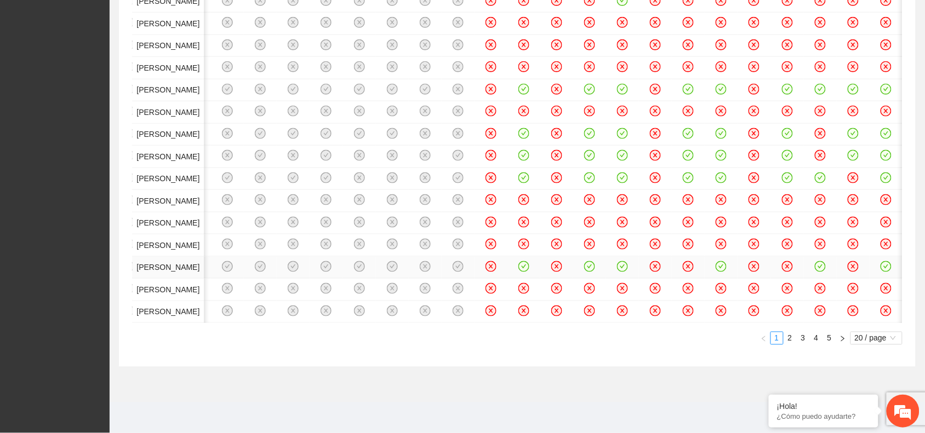
scroll to position [962, 0]
click at [827, 340] on link "5" at bounding box center [829, 338] width 12 height 12
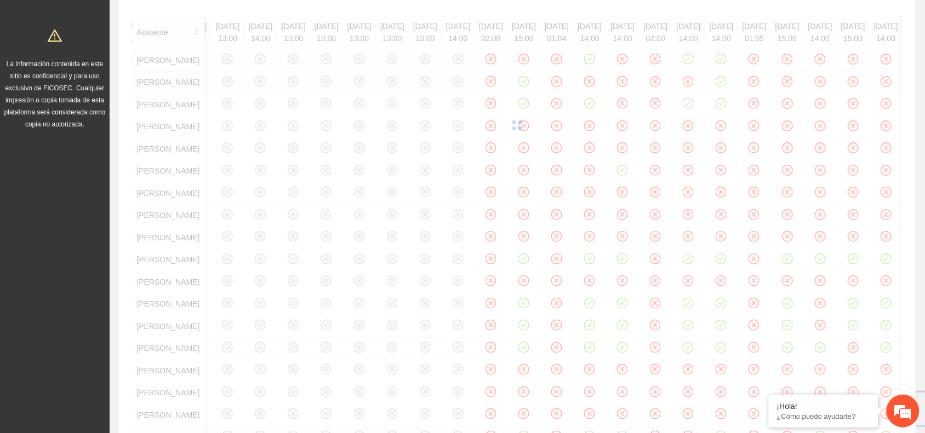
scroll to position [0, 507]
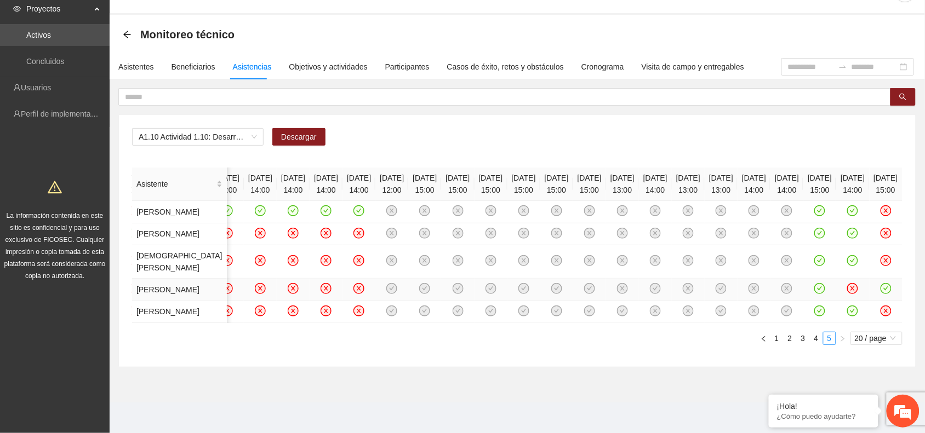
click at [815, 284] on icon "check-circle" at bounding box center [819, 288] width 9 height 9
click at [847, 228] on icon "check-circle" at bounding box center [852, 233] width 11 height 11
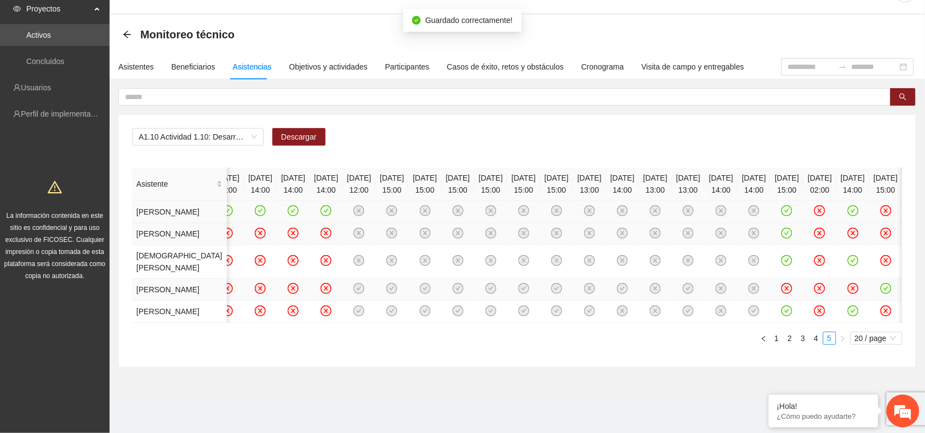
click at [782, 207] on icon "check-circle" at bounding box center [786, 211] width 9 height 9
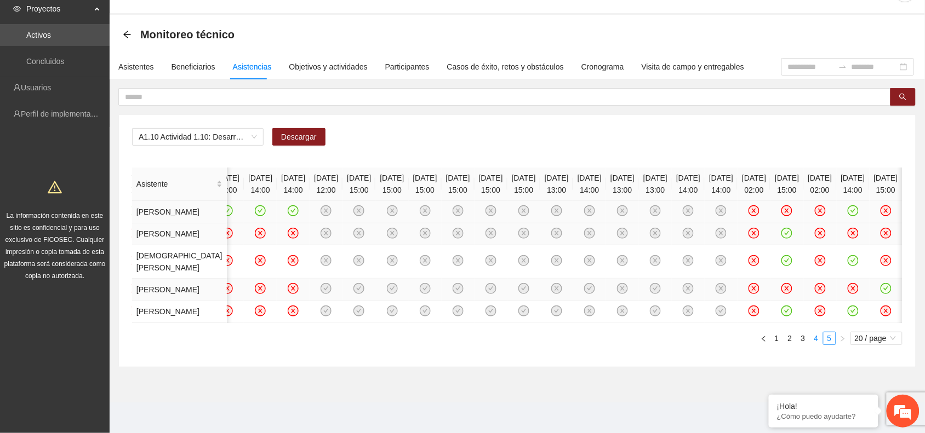
click at [814, 341] on link "4" at bounding box center [816, 338] width 12 height 12
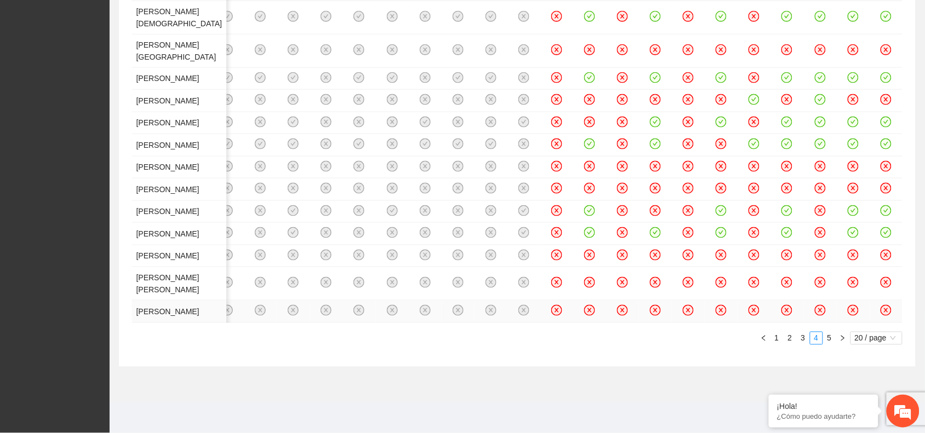
scroll to position [793, 0]
click at [782, 140] on icon "check-circle" at bounding box center [786, 144] width 9 height 9
click at [848, 140] on icon "check-circle" at bounding box center [852, 144] width 9 height 9
click at [881, 117] on icon "check-circle" at bounding box center [885, 121] width 9 height 9
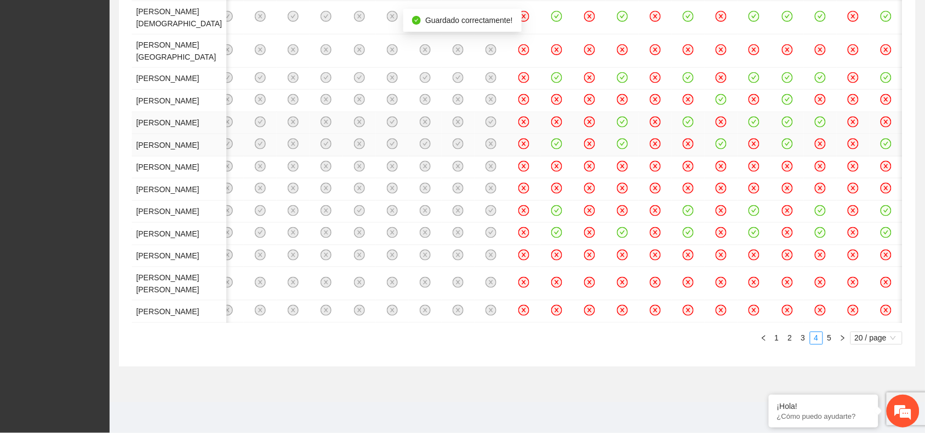
click at [782, 117] on icon "check-circle" at bounding box center [786, 121] width 9 height 9
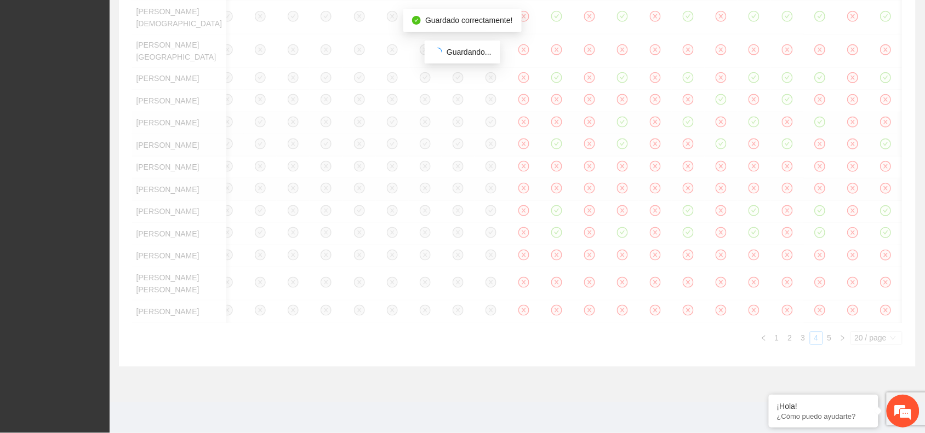
scroll to position [588, 0]
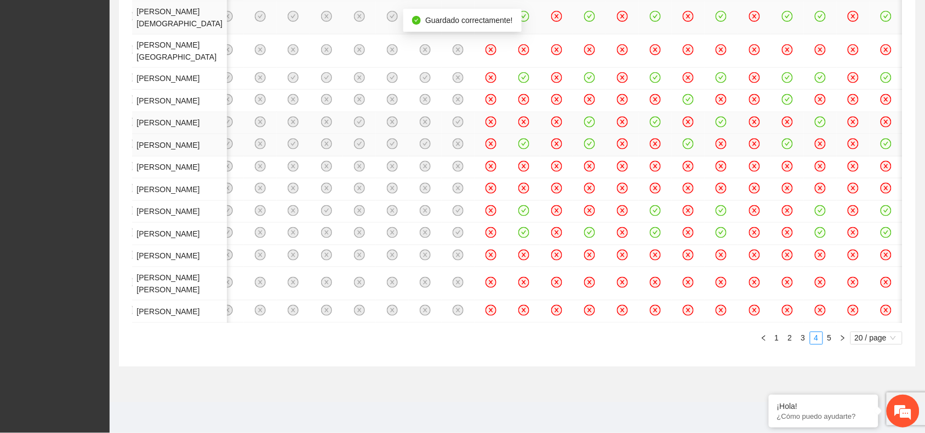
click at [792, 21] on icon "check-circle" at bounding box center [786, 16] width 9 height 9
click at [585, 21] on icon "check-circle" at bounding box center [589, 16] width 9 height 9
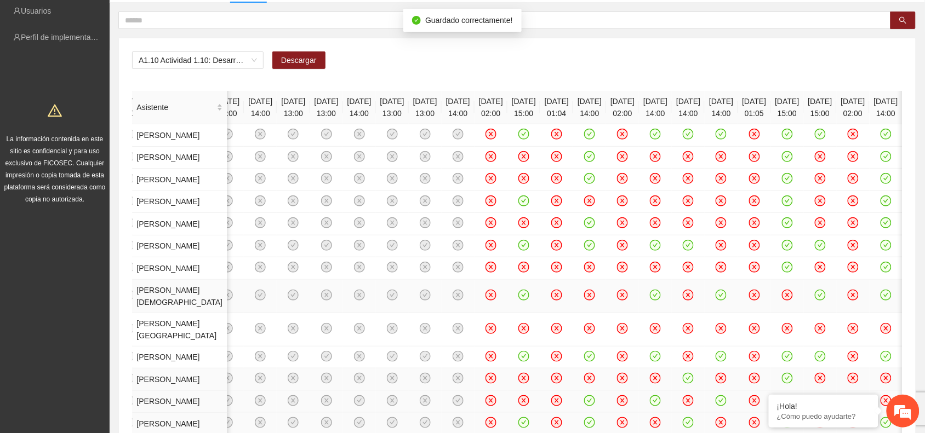
scroll to position [0, 0]
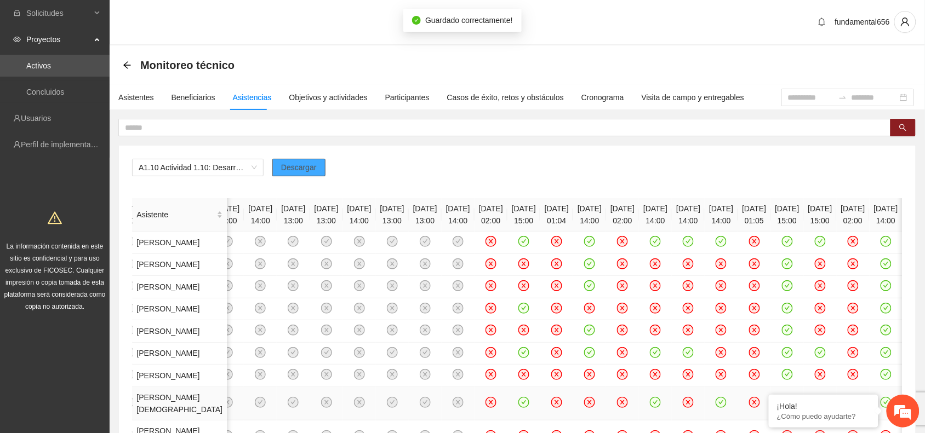
click at [316, 168] on button "Descargar" at bounding box center [298, 168] width 53 height 18
click at [519, 268] on icon "close-circle" at bounding box center [523, 263] width 9 height 9
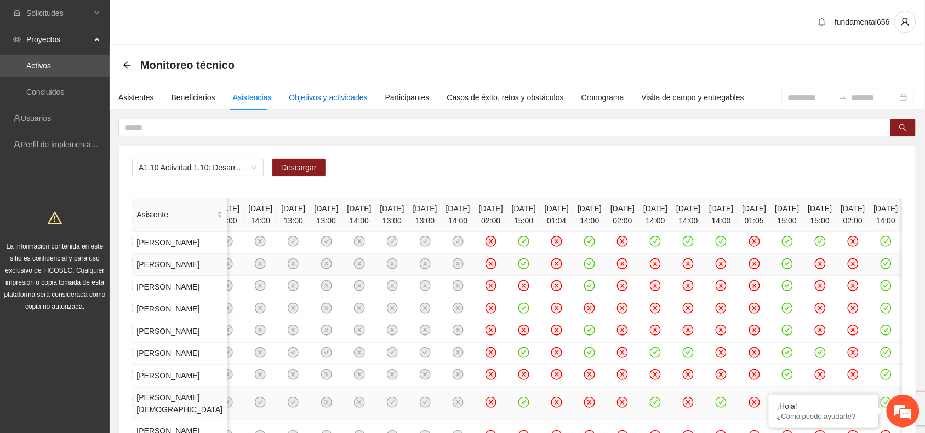
click at [300, 91] on div "Objetivos y actividades" at bounding box center [328, 97] width 78 height 12
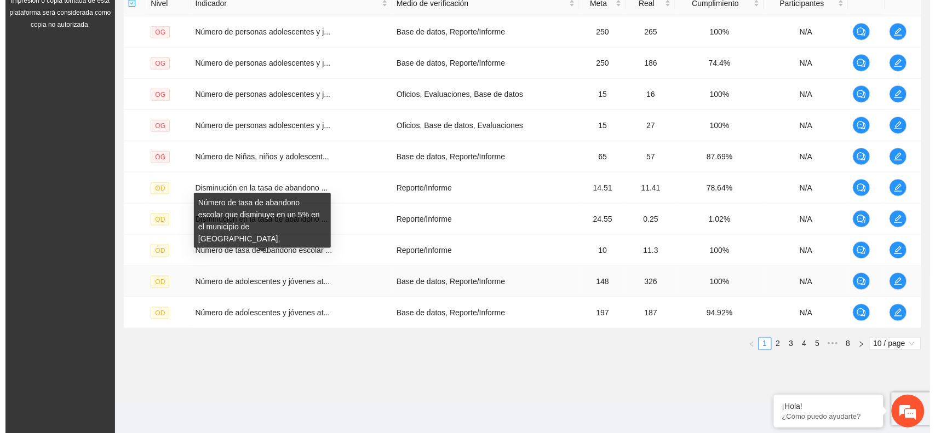
scroll to position [284, 0]
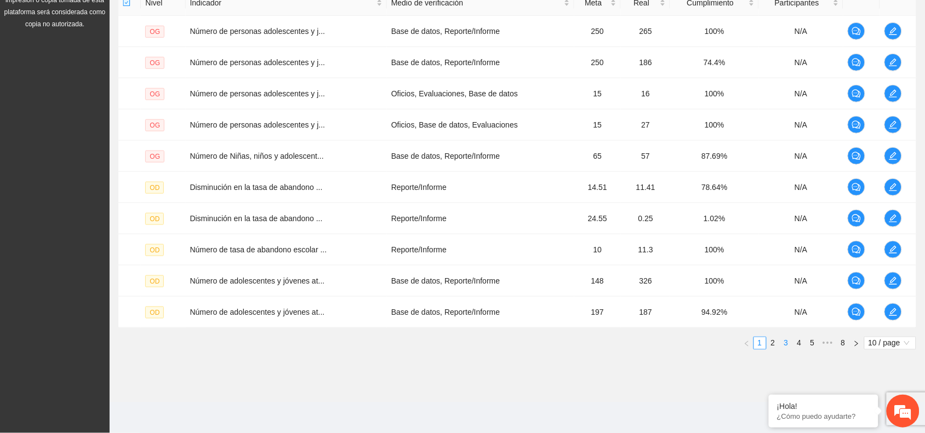
click at [782, 346] on link "3" at bounding box center [786, 343] width 12 height 12
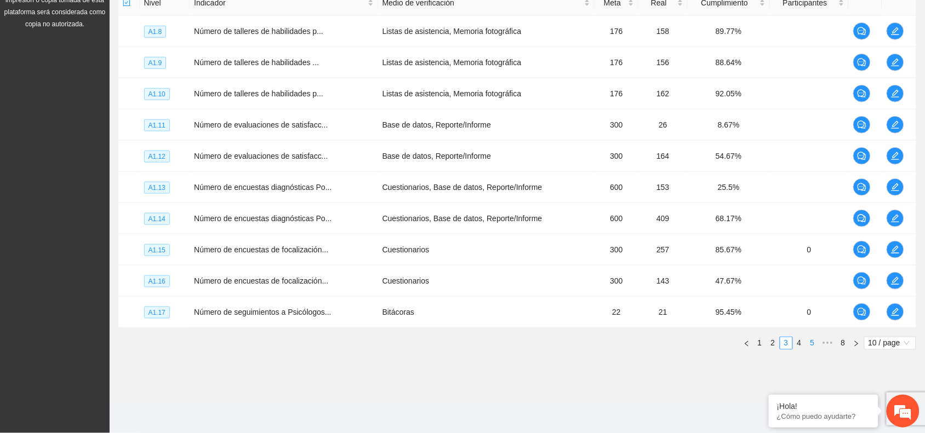
click at [811, 346] on link "5" at bounding box center [812, 343] width 12 height 12
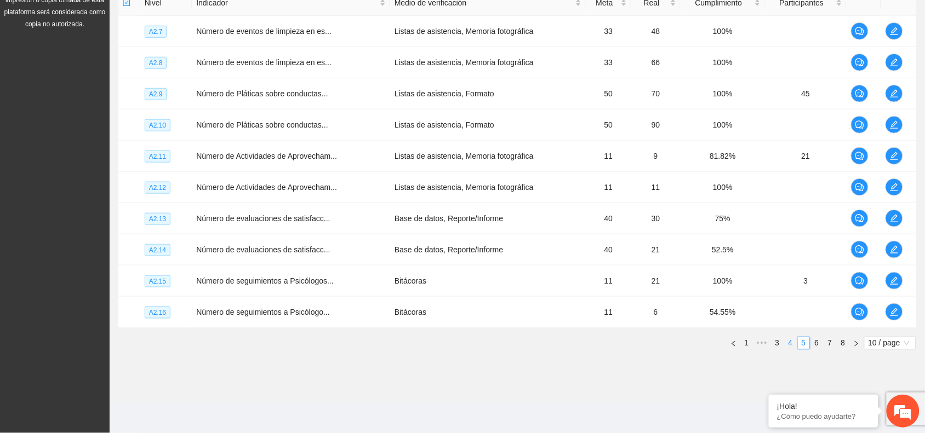
click at [790, 346] on link "4" at bounding box center [790, 343] width 12 height 12
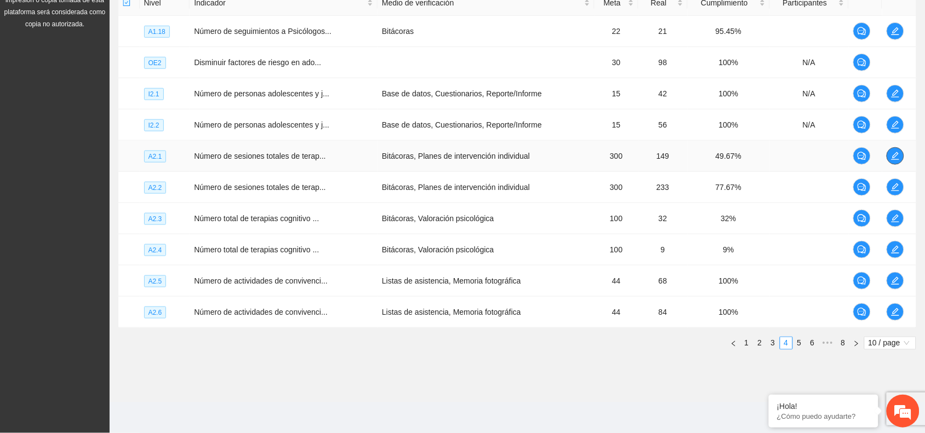
click at [891, 159] on icon "edit" at bounding box center [895, 156] width 9 height 9
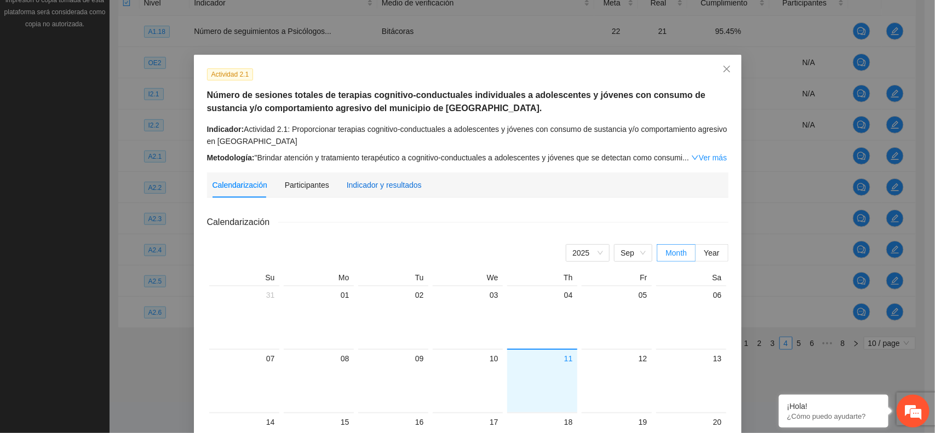
click at [394, 180] on div "Indicador y resultados" at bounding box center [384, 185] width 75 height 12
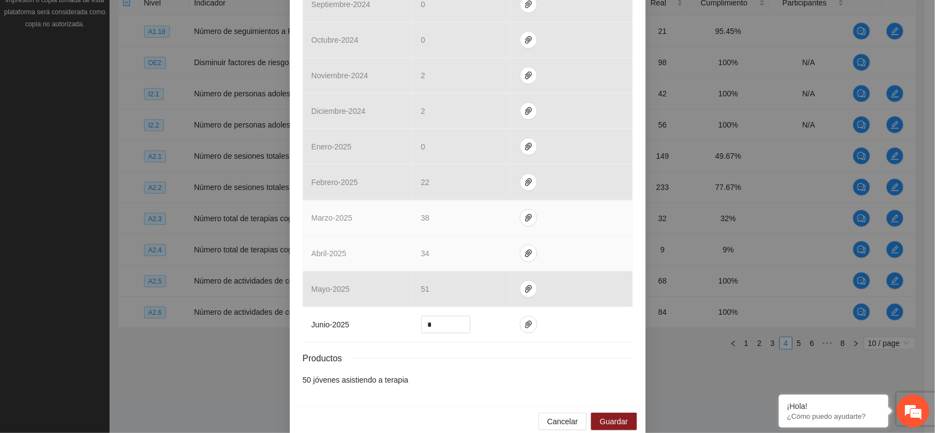
scroll to position [390, 0]
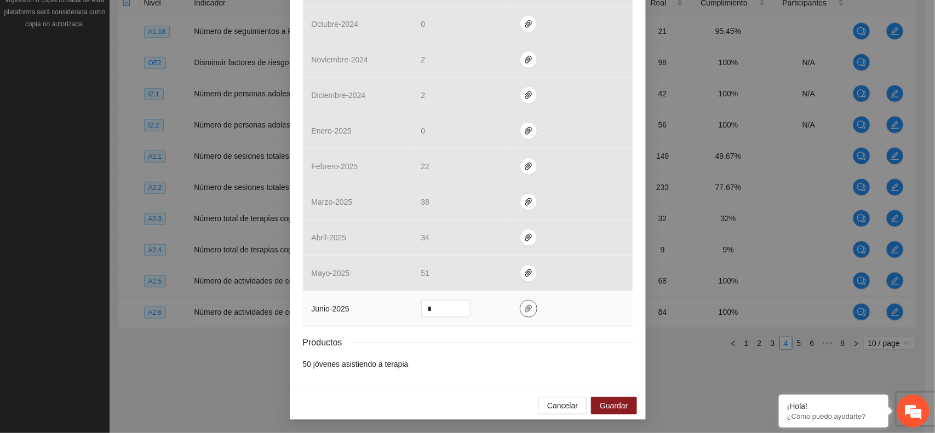
click at [525, 307] on icon "paper-clip" at bounding box center [528, 309] width 7 height 8
click at [487, 273] on span "Adjuntar documento" at bounding box center [494, 275] width 68 height 12
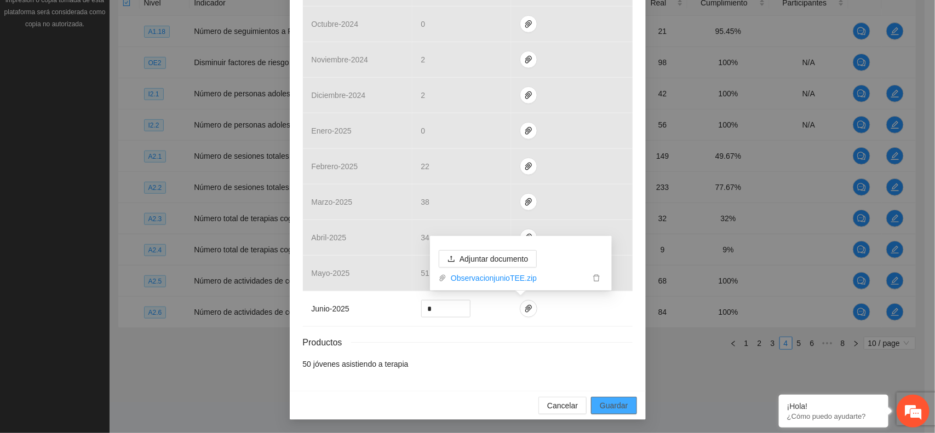
click at [600, 402] on span "Guardar" at bounding box center [614, 406] width 28 height 12
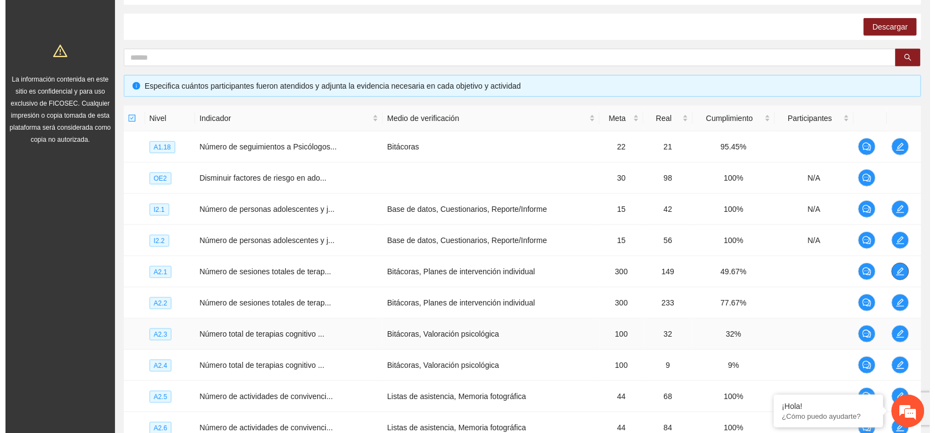
scroll to position [0, 0]
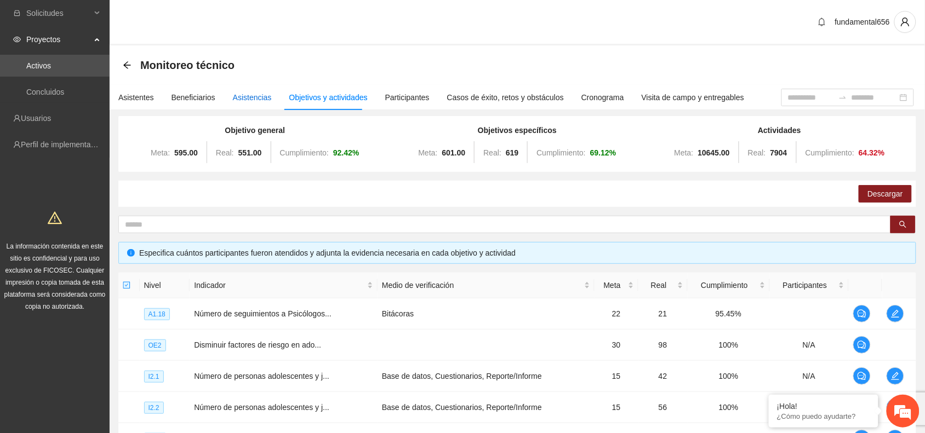
click at [250, 100] on div "Asistencias" at bounding box center [252, 97] width 39 height 12
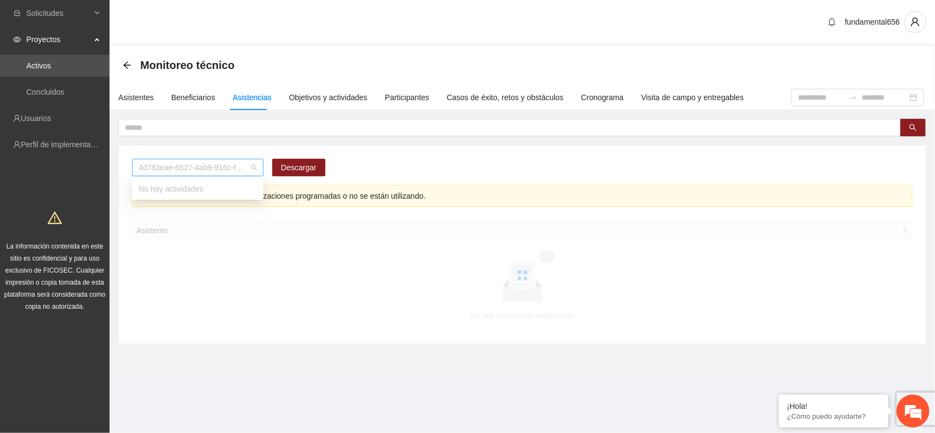
click at [179, 160] on span "4d783eae-6527-4ab9-916c-f8dc34adc09c" at bounding box center [198, 167] width 118 height 16
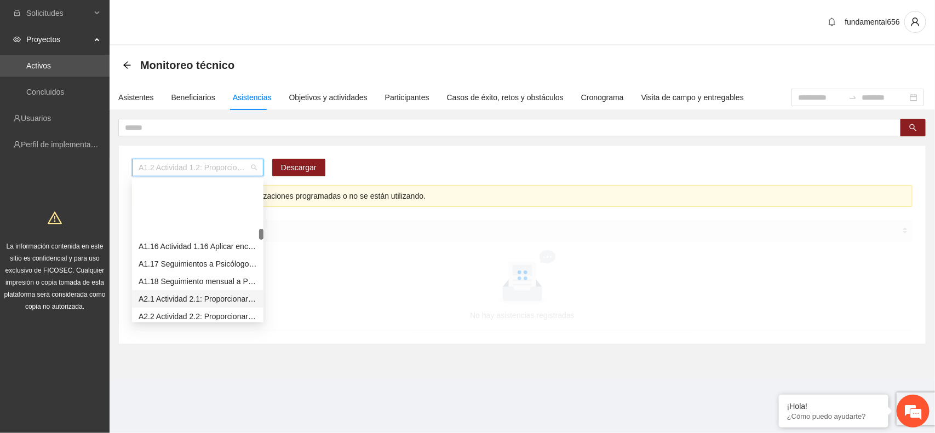
scroll to position [274, 0]
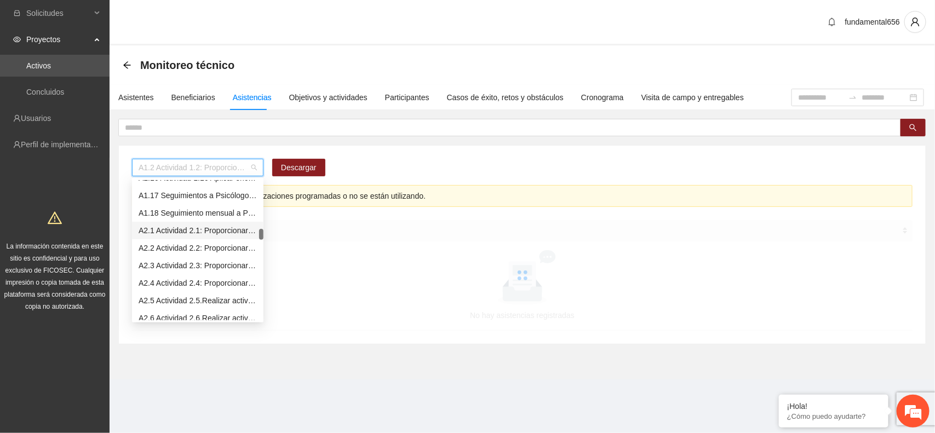
click at [182, 228] on div "A2.1 Actividad 2.1: Proporcionar terapias cognitivo-conductuales a adolescentes…" at bounding box center [198, 231] width 118 height 12
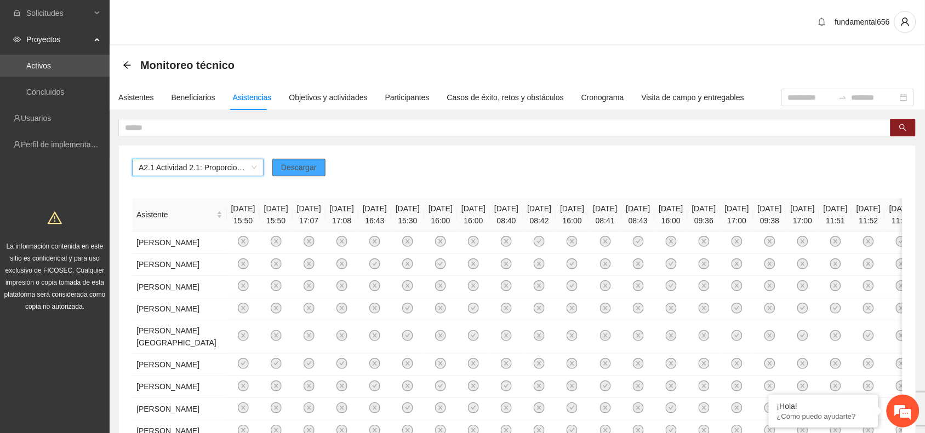
click at [289, 170] on span "Descargar" at bounding box center [299, 168] width 36 height 12
click at [318, 96] on div "Objetivos y actividades" at bounding box center [328, 97] width 78 height 12
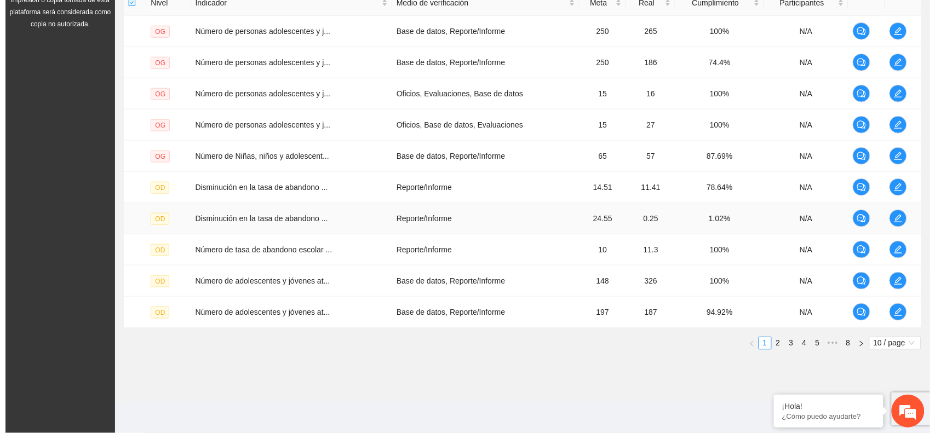
scroll to position [284, 0]
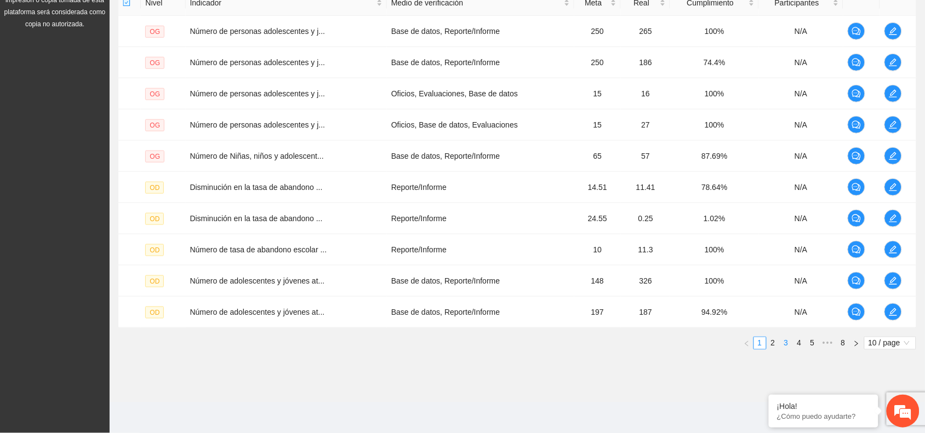
click at [784, 346] on link "3" at bounding box center [786, 343] width 12 height 12
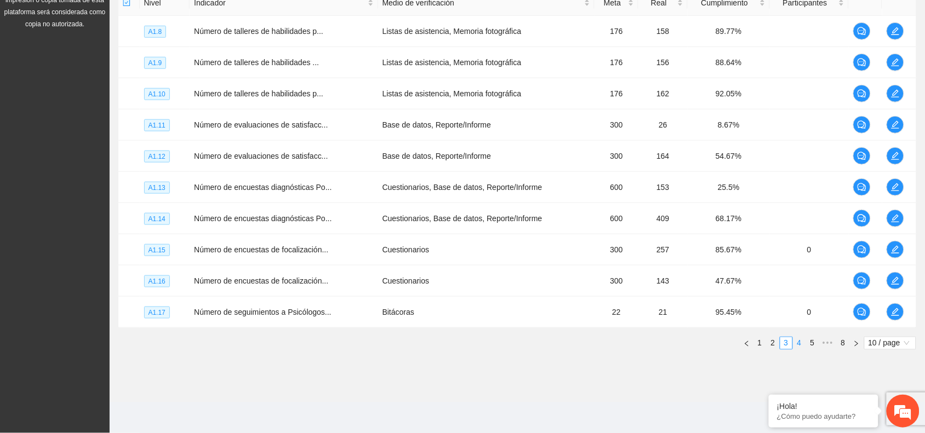
click at [797, 346] on link "4" at bounding box center [799, 343] width 12 height 12
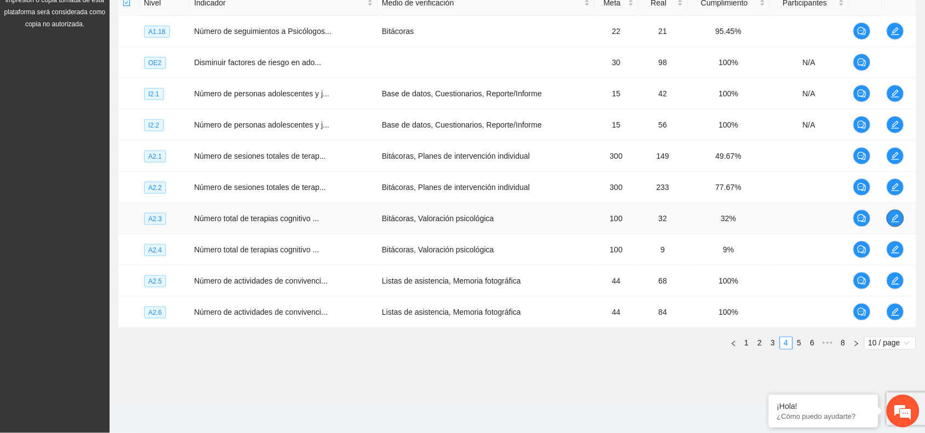
click at [894, 216] on icon "edit" at bounding box center [895, 218] width 9 height 9
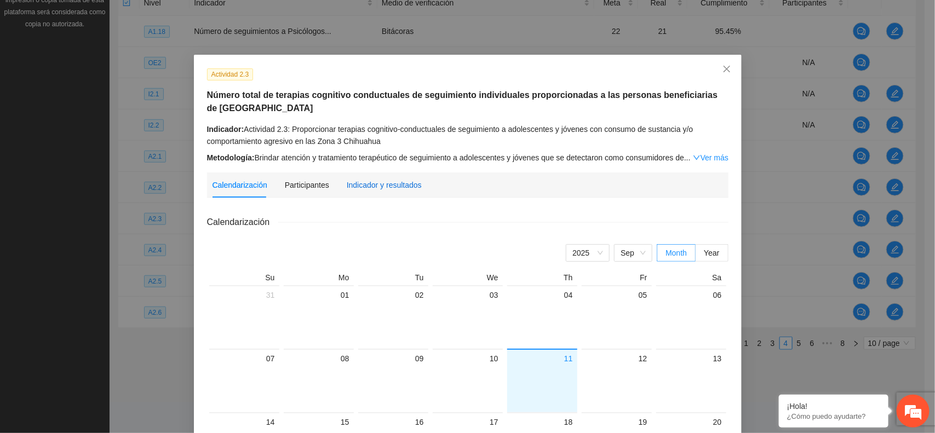
click at [389, 183] on div "Indicador y resultados" at bounding box center [384, 185] width 75 height 12
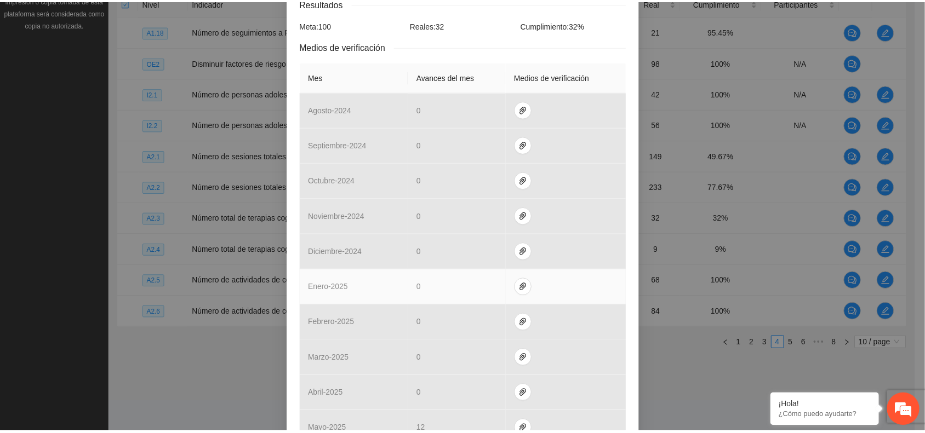
scroll to position [35, 0]
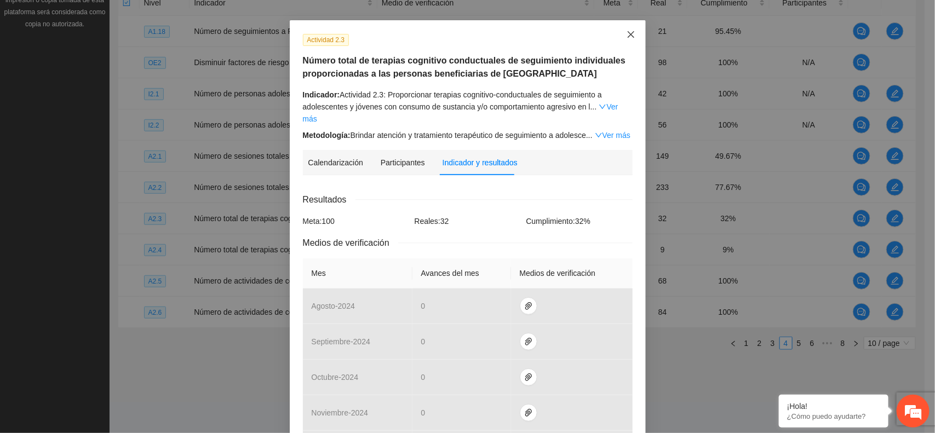
click at [627, 36] on icon "close" at bounding box center [630, 34] width 7 height 7
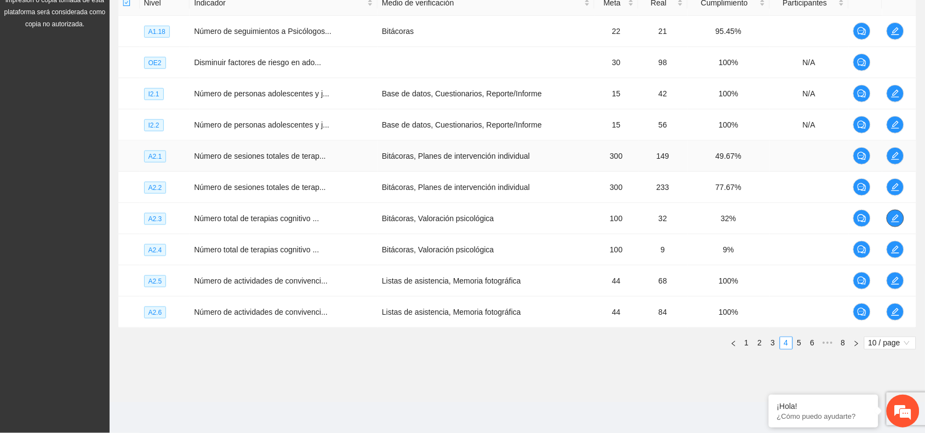
scroll to position [10, 0]
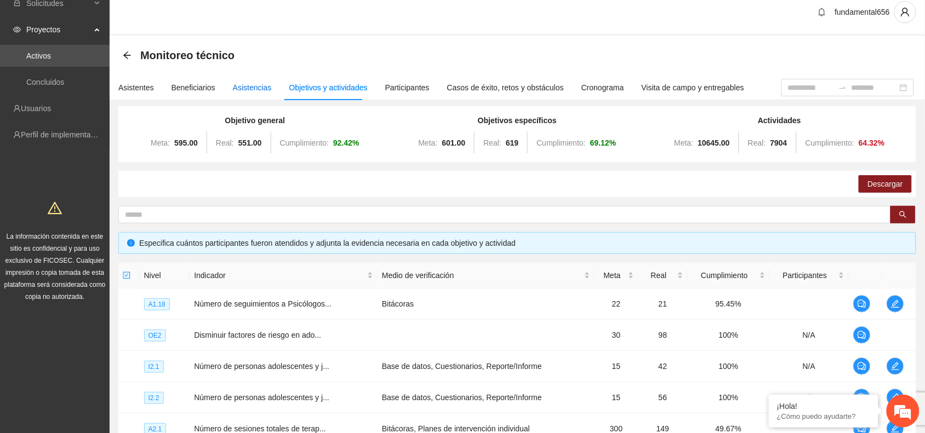
click at [252, 86] on div "Asistencias" at bounding box center [252, 88] width 39 height 12
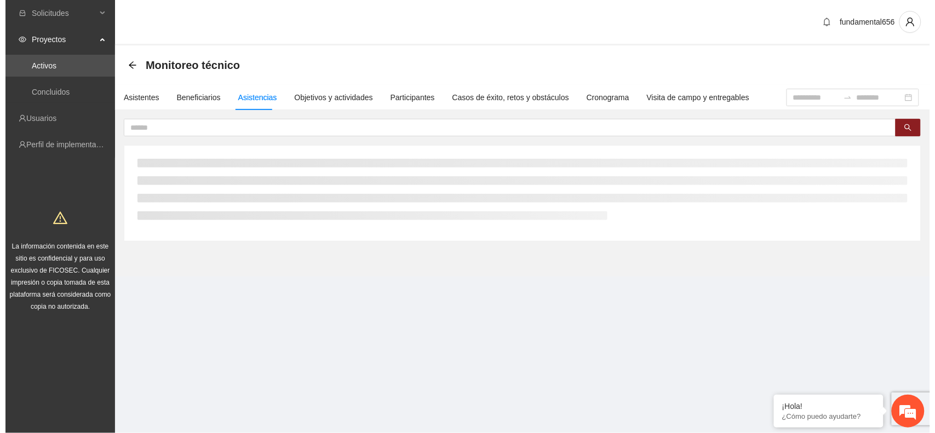
scroll to position [0, 0]
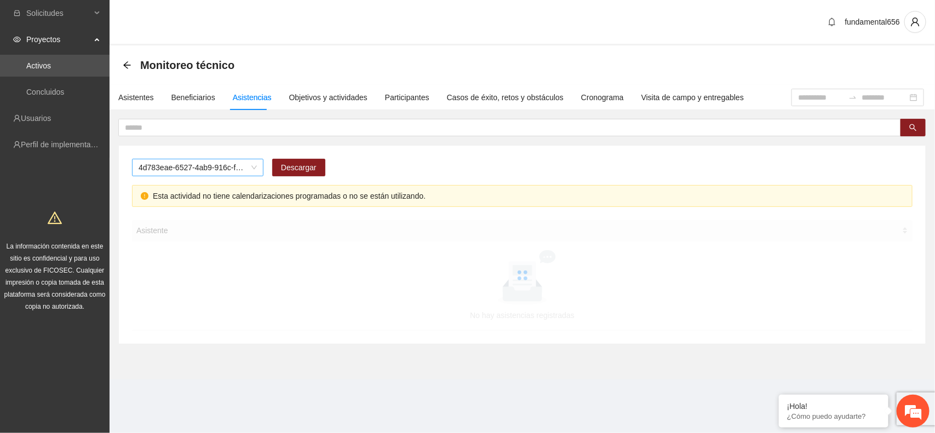
click at [165, 163] on span "4d783eae-6527-4ab9-916c-f8dc34adc09c" at bounding box center [198, 167] width 118 height 16
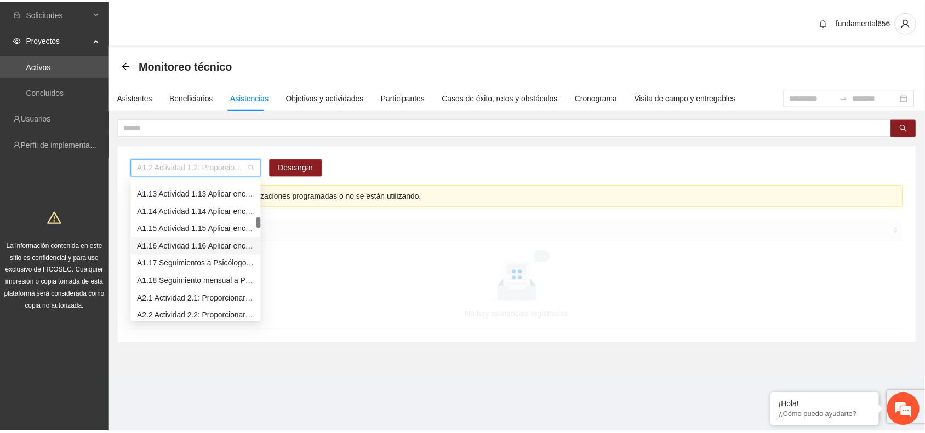
scroll to position [274, 0]
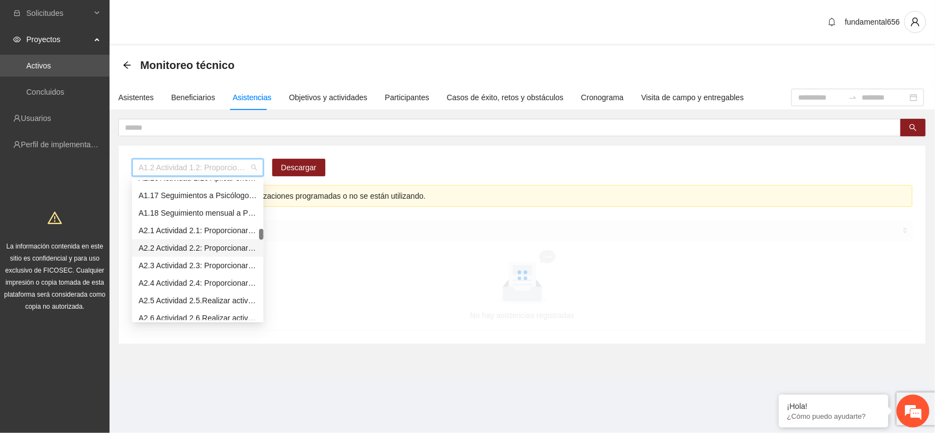
click at [180, 250] on div "A2.2 Actividad 2.2: Proporcionar terapias cognitivo-conductuales a adolescentes…" at bounding box center [198, 248] width 118 height 12
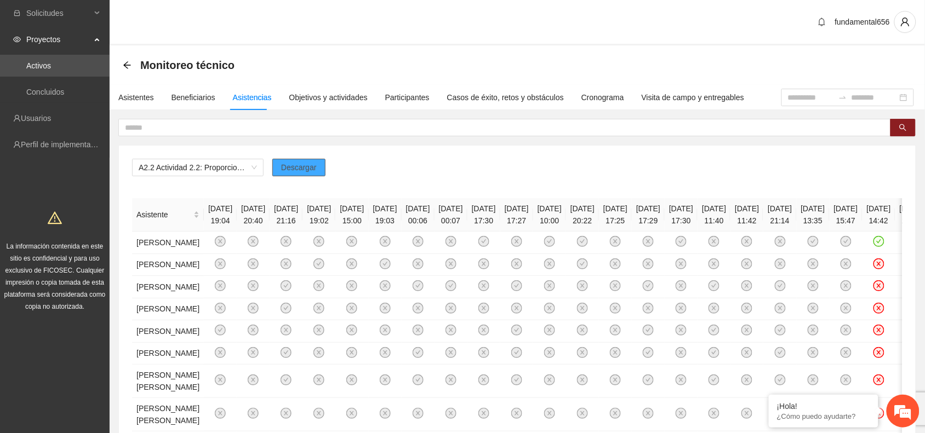
click at [307, 170] on span "Descargar" at bounding box center [299, 168] width 36 height 12
click at [303, 94] on div "Objetivos y actividades" at bounding box center [328, 97] width 78 height 12
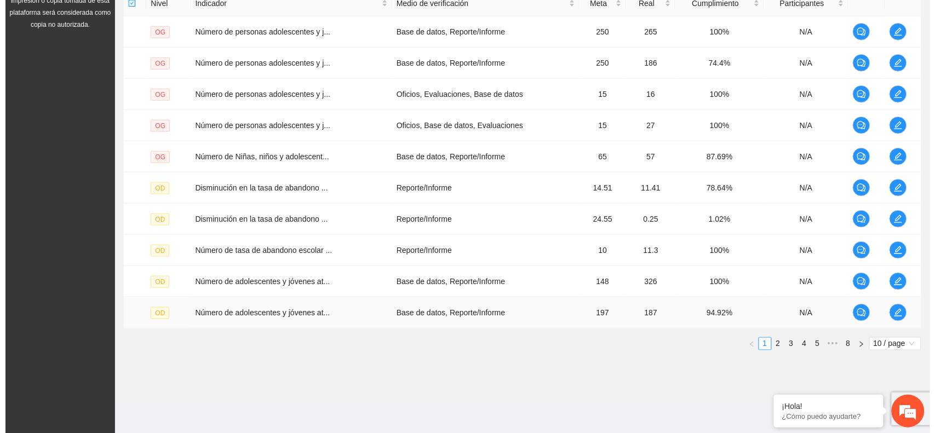
scroll to position [284, 0]
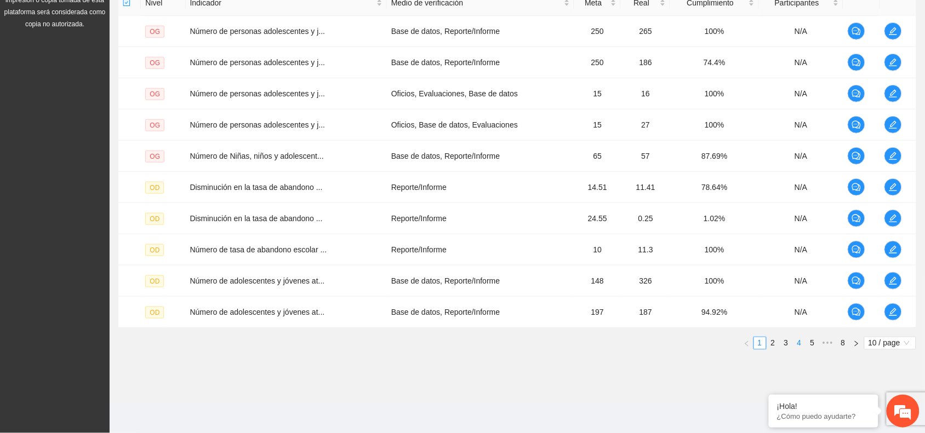
click at [800, 344] on link "4" at bounding box center [799, 343] width 12 height 12
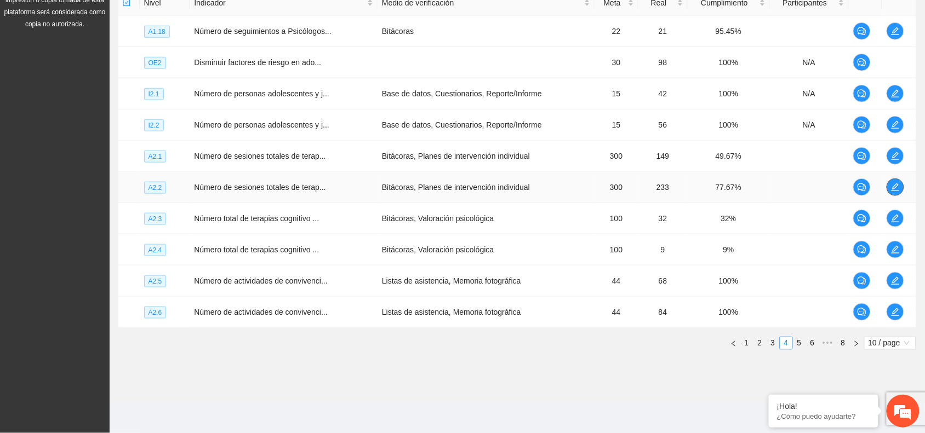
click at [899, 192] on button "button" at bounding box center [895, 188] width 18 height 18
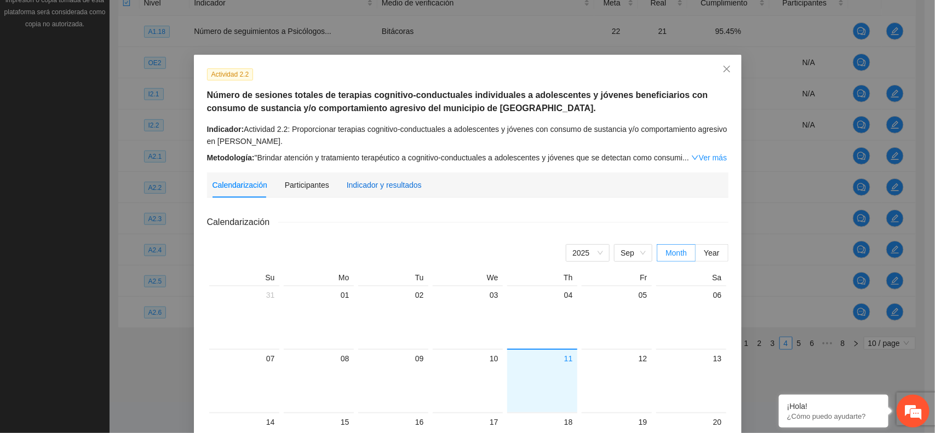
click at [389, 184] on div "Indicador y resultados" at bounding box center [384, 185] width 75 height 12
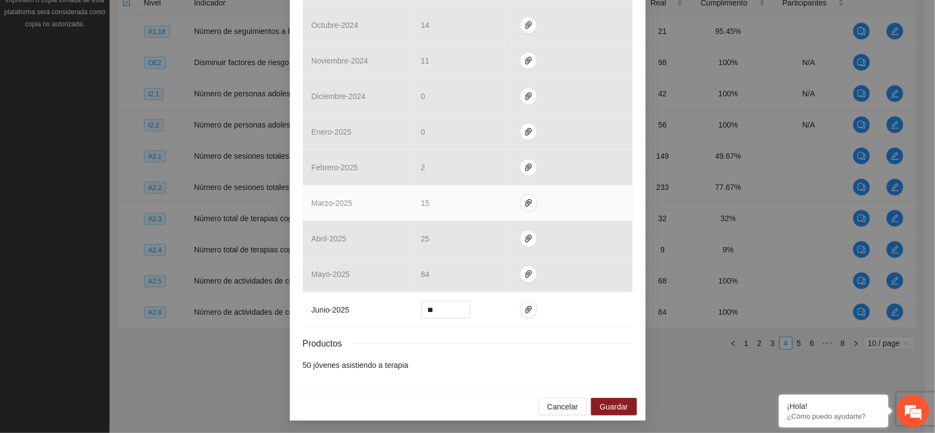
scroll to position [390, 0]
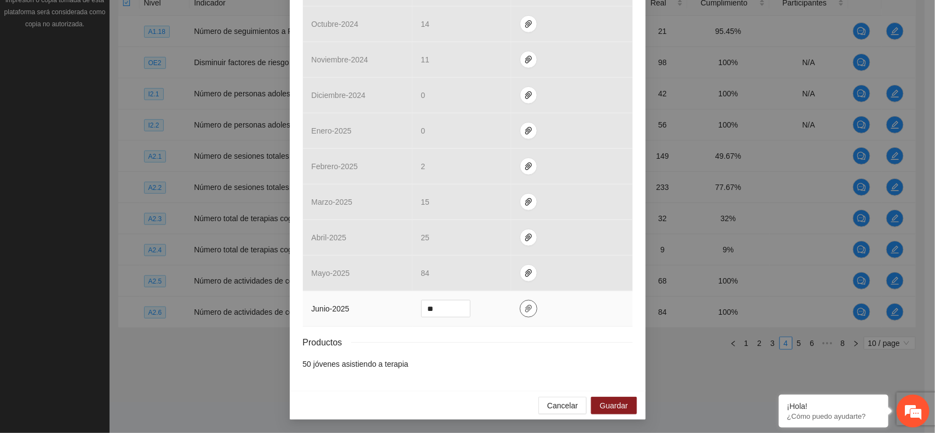
click at [525, 306] on icon "paper-clip" at bounding box center [528, 309] width 7 height 8
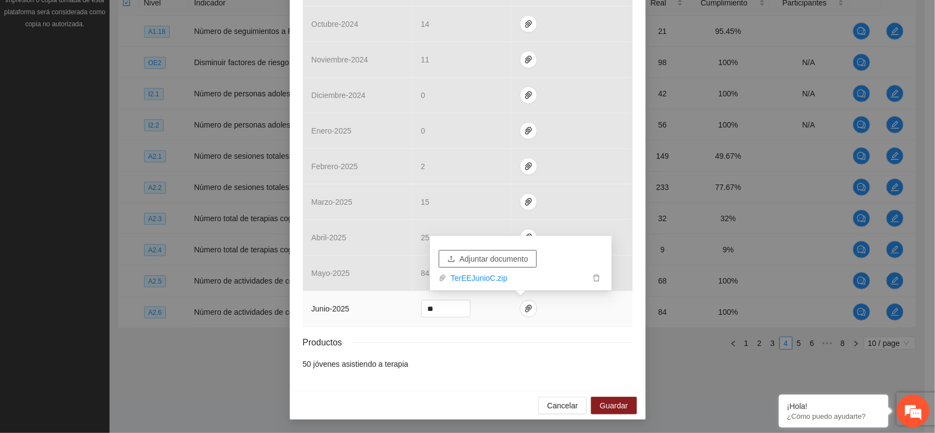
click at [480, 260] on span "Adjuntar documento" at bounding box center [494, 259] width 68 height 12
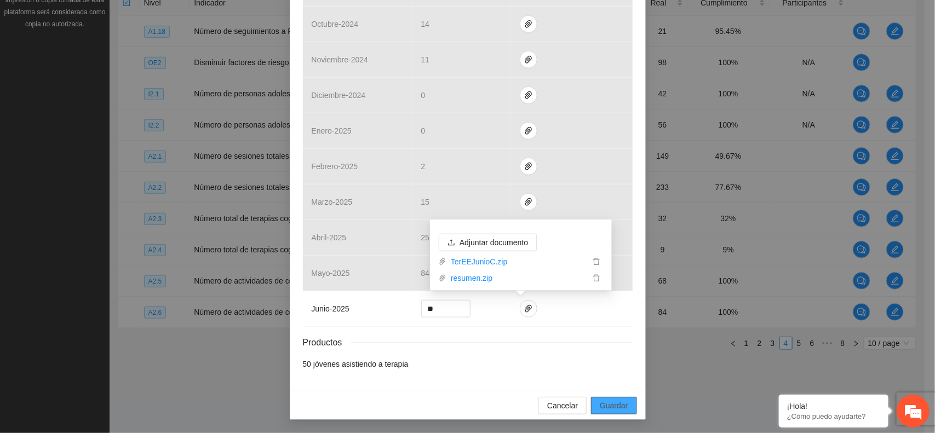
click at [608, 404] on span "Guardar" at bounding box center [614, 406] width 28 height 12
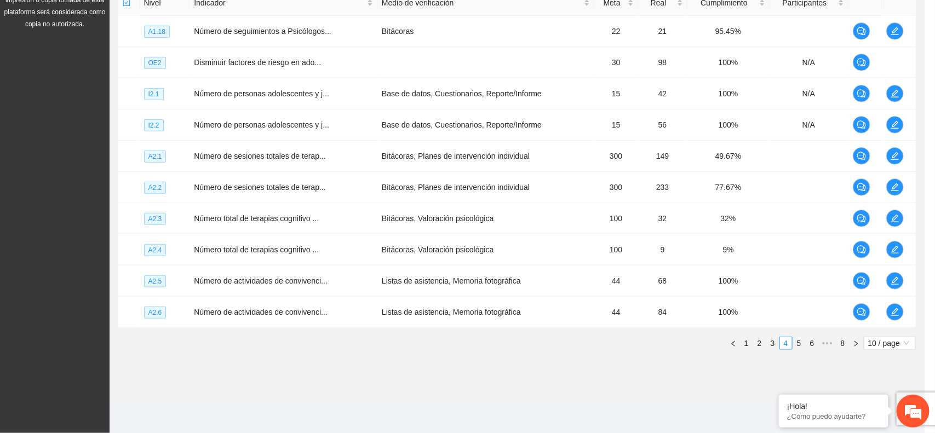
scroll to position [335, 0]
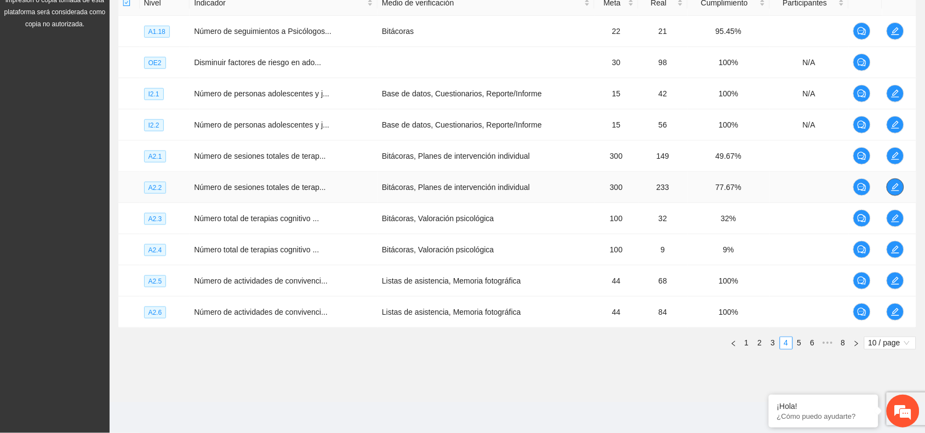
click at [896, 190] on icon "edit" at bounding box center [895, 187] width 9 height 9
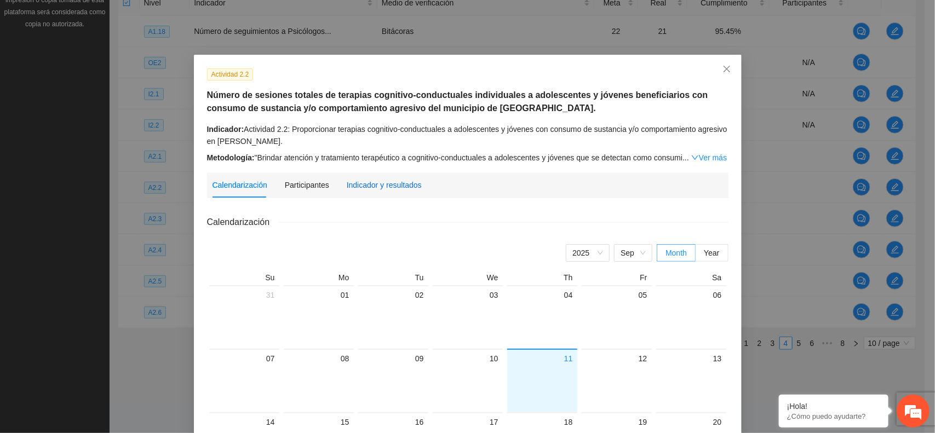
drag, startPoint x: 398, startPoint y: 181, endPoint x: 406, endPoint y: 215, distance: 35.1
click at [397, 181] on div "Indicador y resultados" at bounding box center [384, 185] width 75 height 12
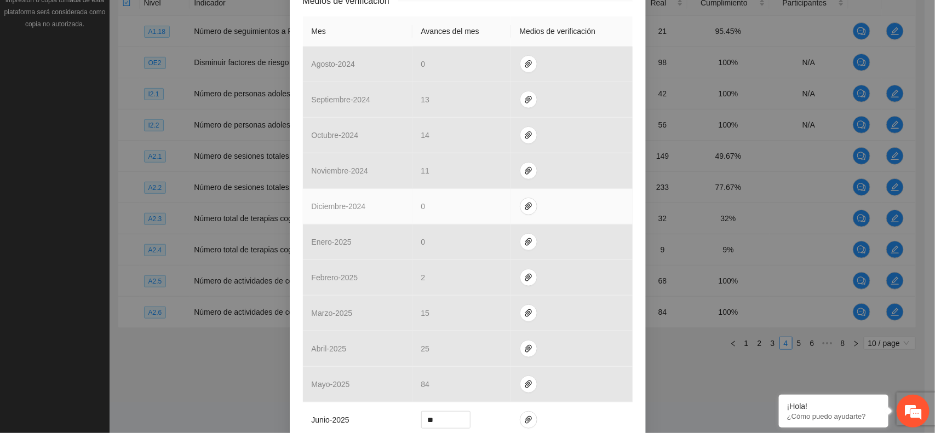
scroll to position [390, 0]
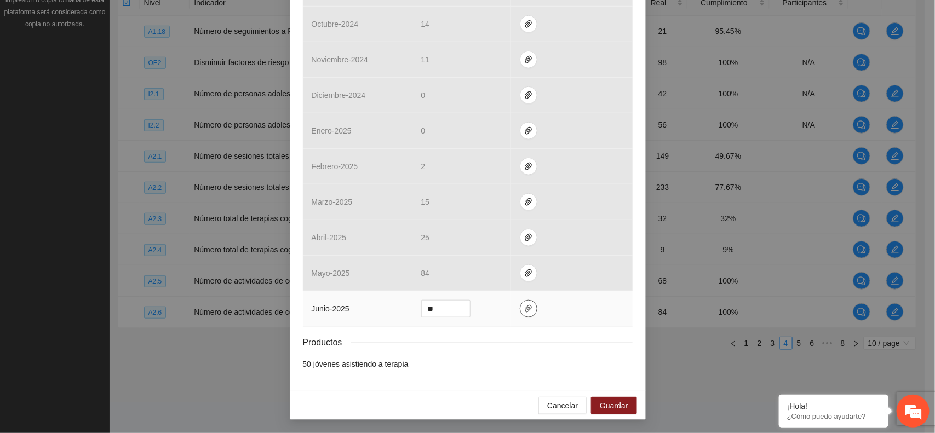
click at [525, 311] on icon "paper-clip" at bounding box center [528, 309] width 9 height 9
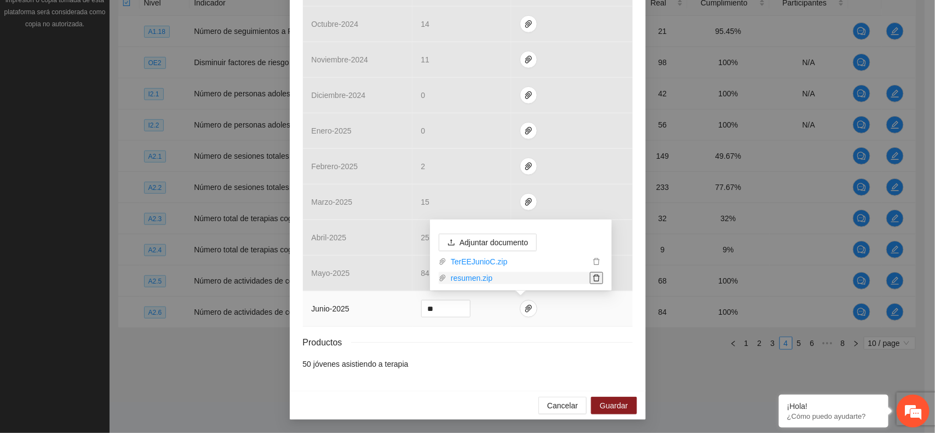
click at [598, 277] on icon "delete" at bounding box center [597, 278] width 8 height 8
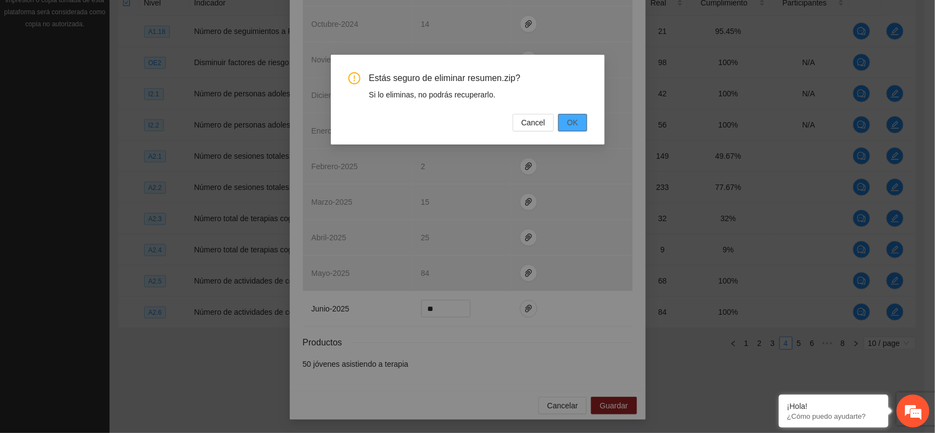
click at [578, 122] on button "OK" at bounding box center [572, 123] width 28 height 18
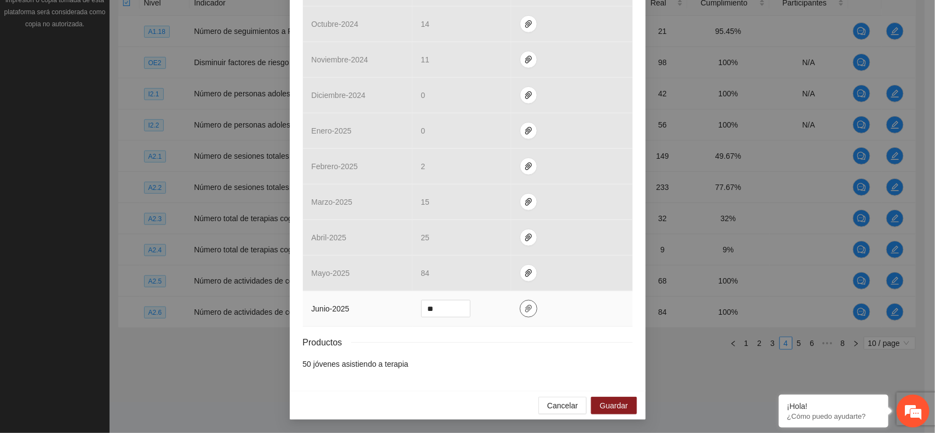
click at [524, 311] on icon "paper-clip" at bounding box center [528, 309] width 9 height 9
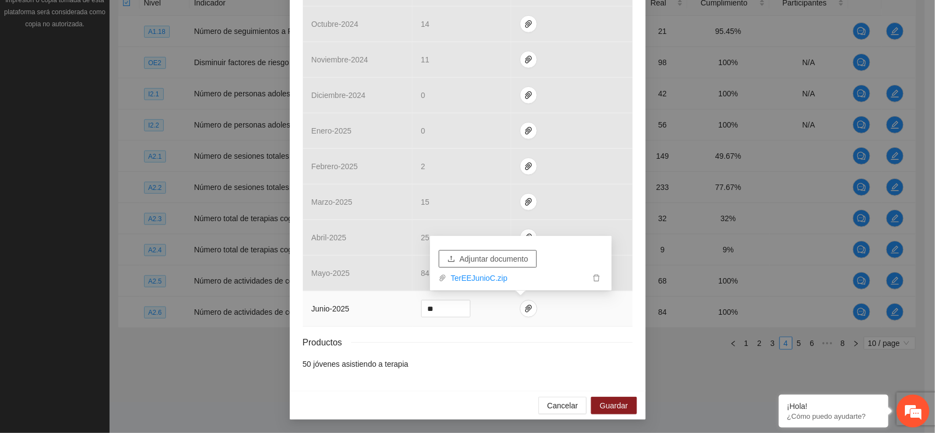
click at [485, 259] on span "Adjuntar documento" at bounding box center [494, 259] width 68 height 12
click at [467, 242] on span "Adjuntar documento" at bounding box center [494, 243] width 68 height 12
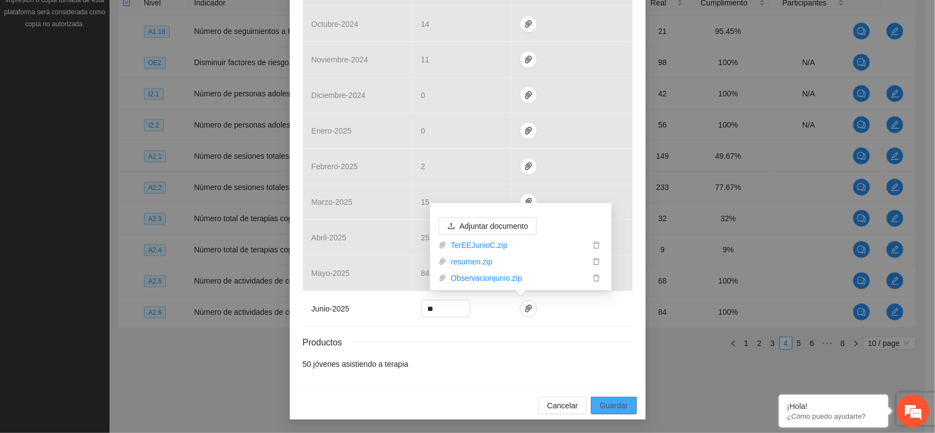
click at [615, 408] on span "Guardar" at bounding box center [614, 406] width 28 height 12
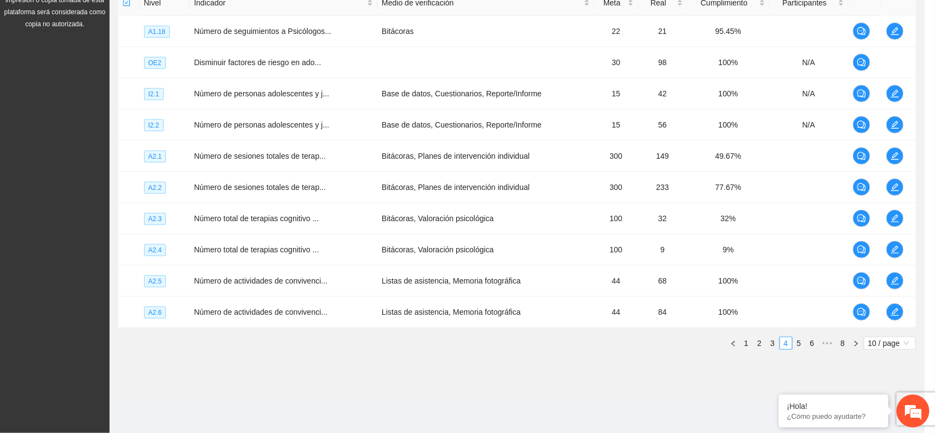
scroll to position [0, 0]
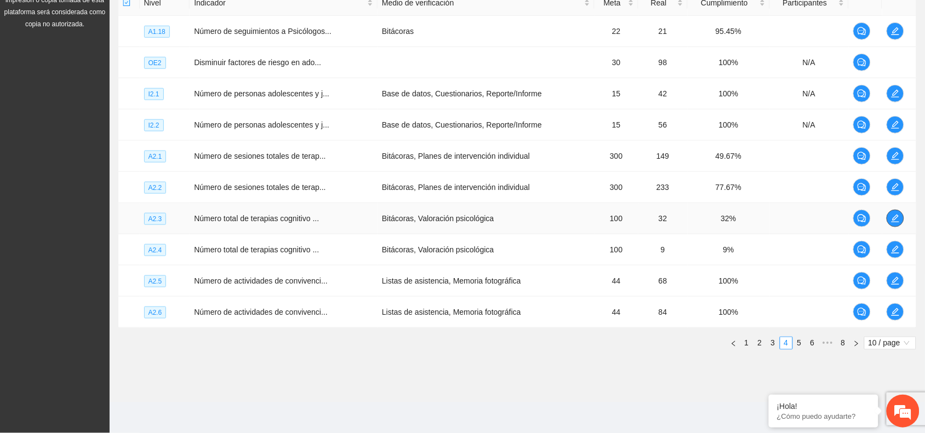
click at [899, 219] on icon "edit" at bounding box center [895, 218] width 9 height 9
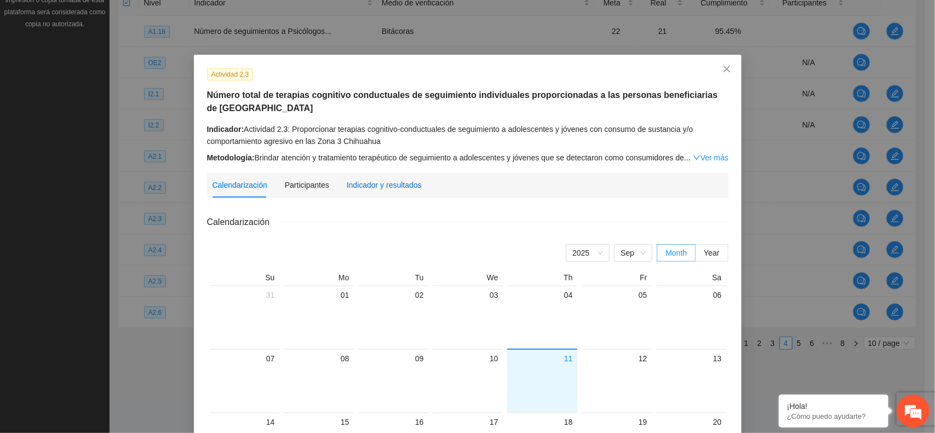
click at [374, 184] on div "Indicador y resultados" at bounding box center [384, 185] width 75 height 12
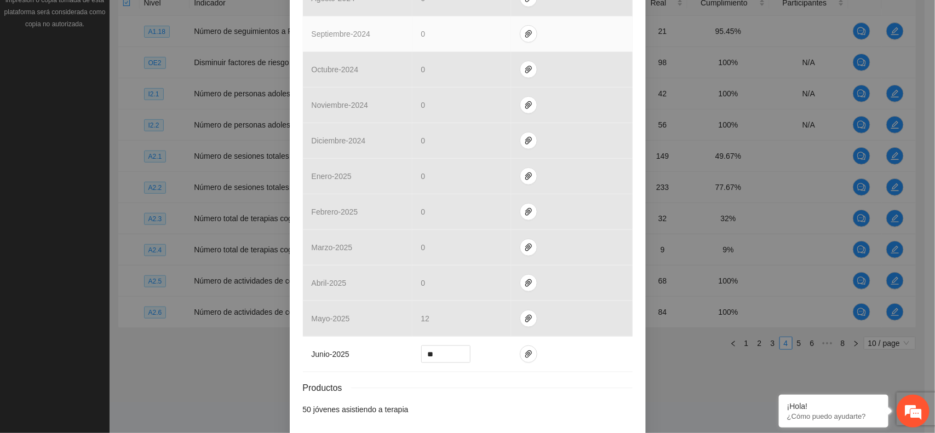
scroll to position [377, 0]
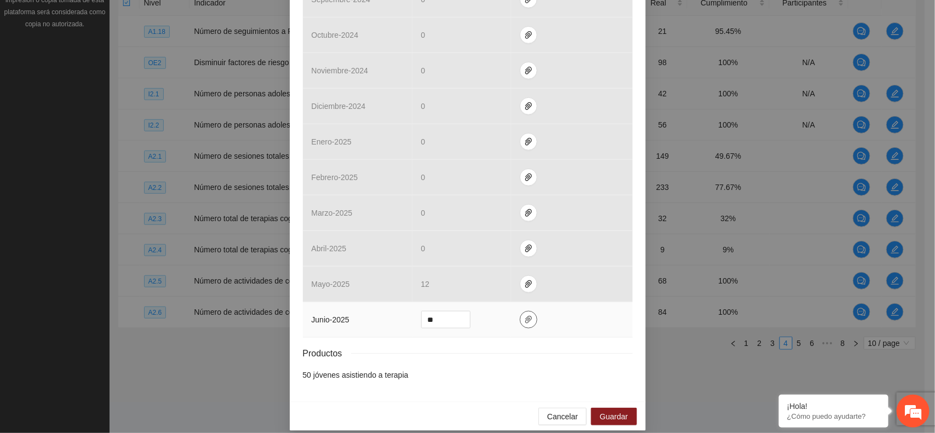
click at [524, 316] on icon "paper-clip" at bounding box center [528, 320] width 9 height 9
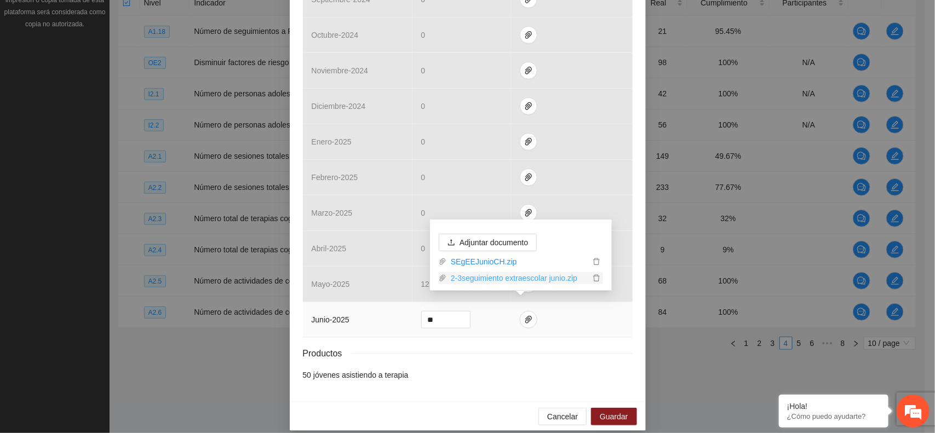
click at [464, 279] on link "2-3seguimiento extraescolar junio.zip" at bounding box center [518, 278] width 144 height 12
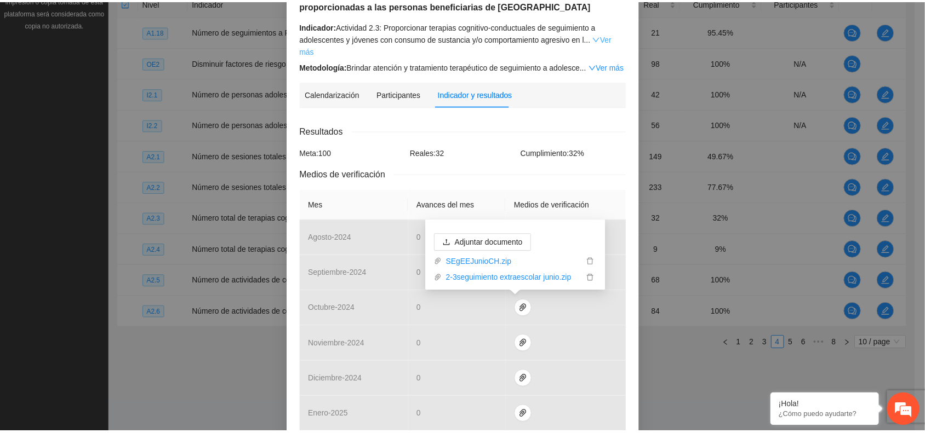
scroll to position [0, 0]
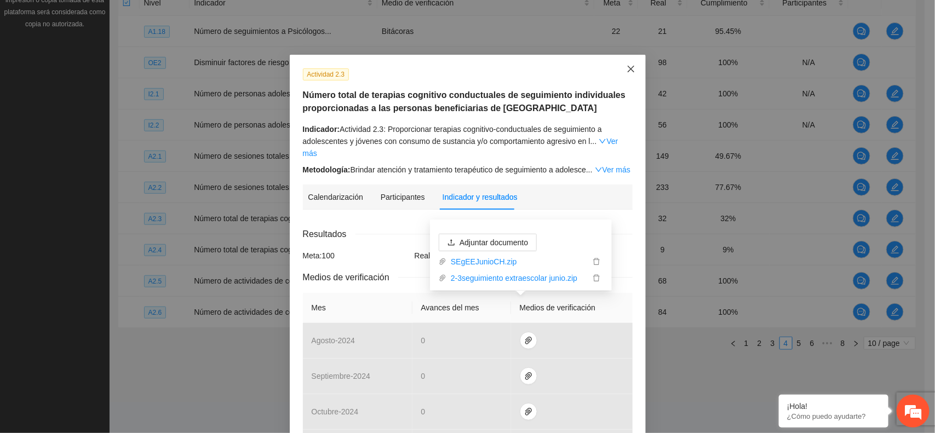
click at [627, 64] on span "Close" at bounding box center [631, 70] width 30 height 30
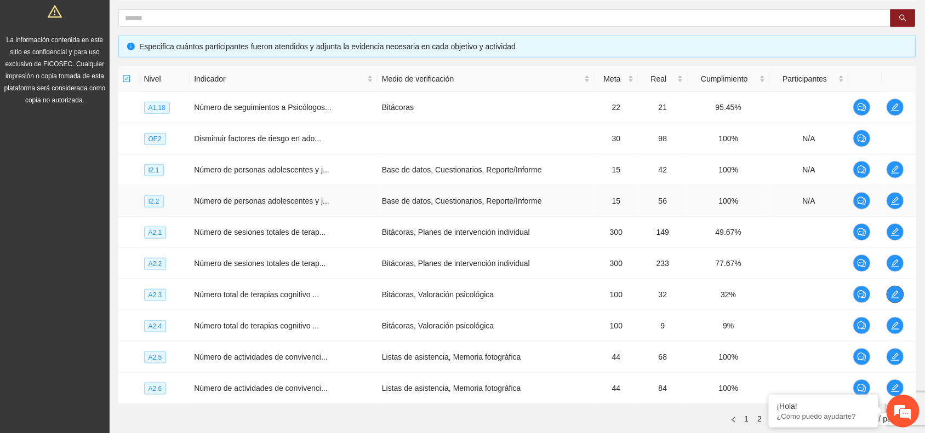
scroll to position [78, 0]
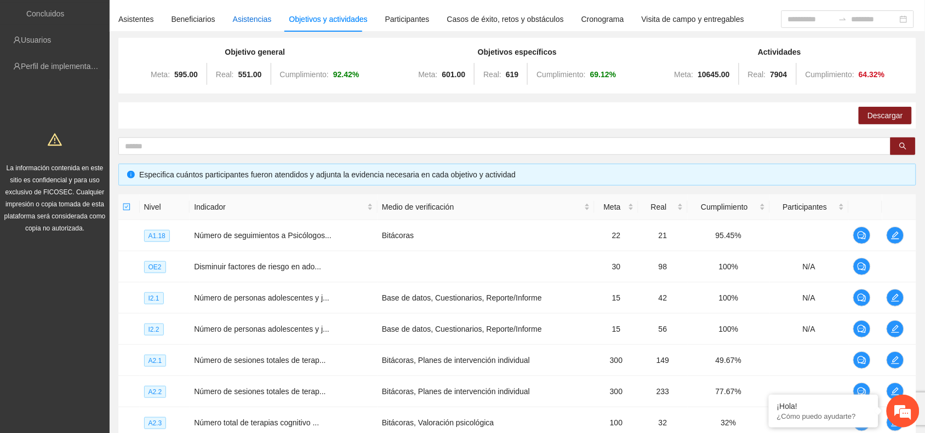
click at [248, 22] on div "Asistencias" at bounding box center [252, 19] width 39 height 12
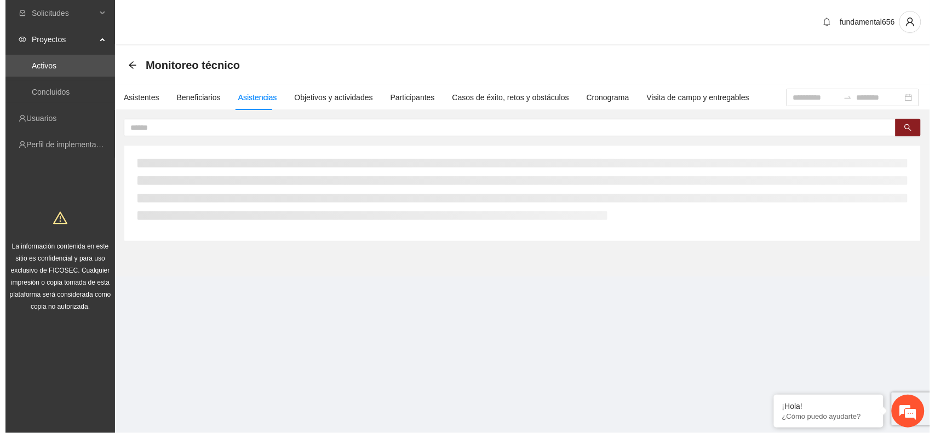
scroll to position [0, 0]
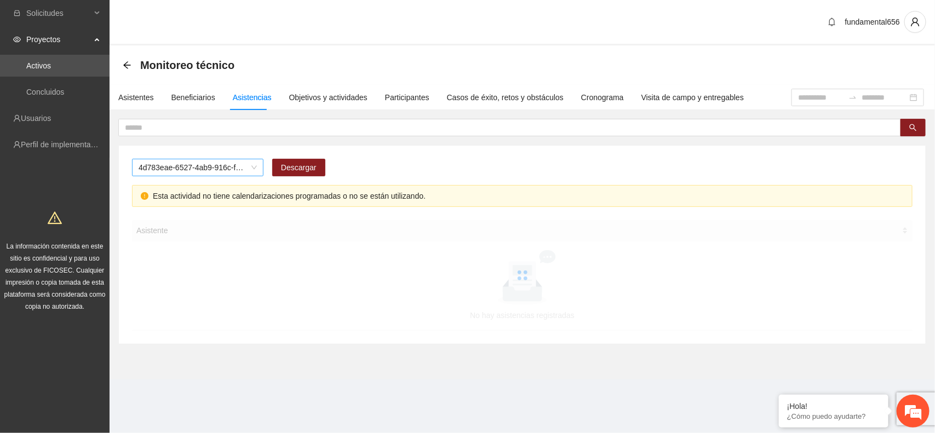
click at [190, 170] on span "4d783eae-6527-4ab9-916c-f8dc34adc09c" at bounding box center [198, 167] width 118 height 16
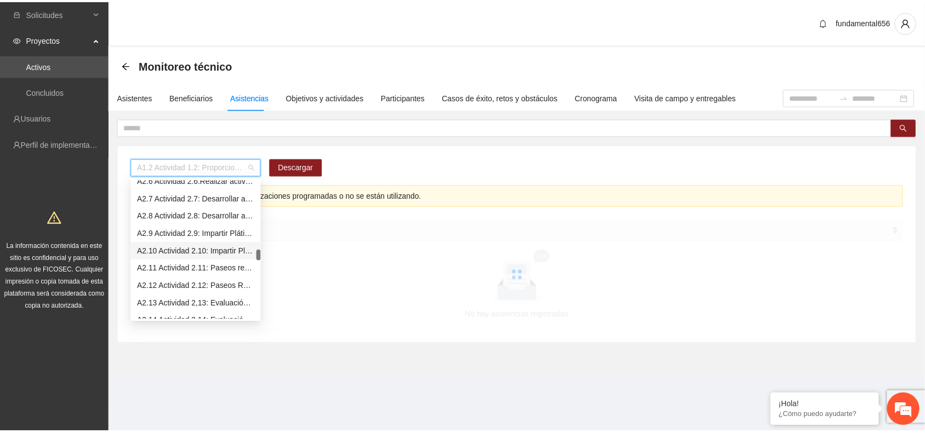
scroll to position [479, 0]
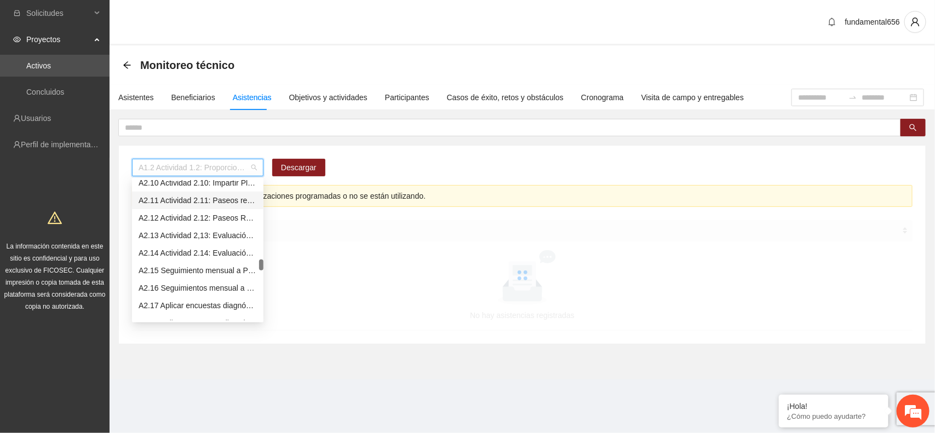
click at [168, 199] on div "A2.11 Actividad 2.11: Paseos recreativos para aprovechamiento del tiempo libre,…" at bounding box center [198, 200] width 118 height 12
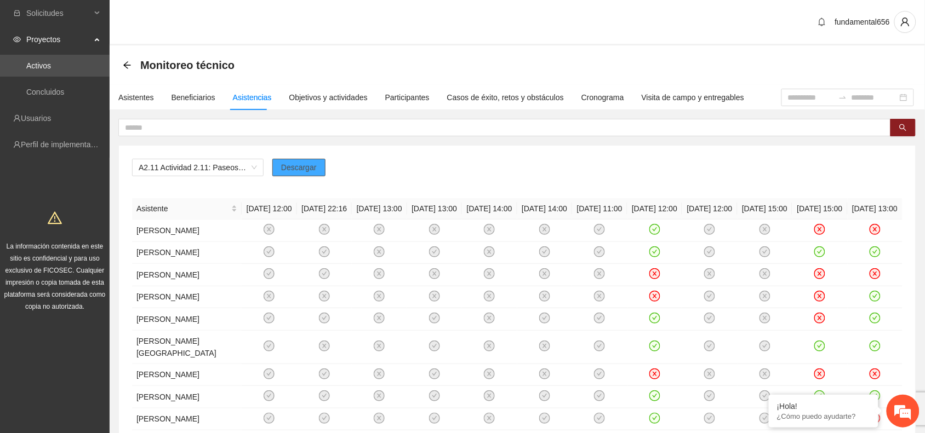
click at [291, 168] on span "Descargar" at bounding box center [299, 168] width 36 height 12
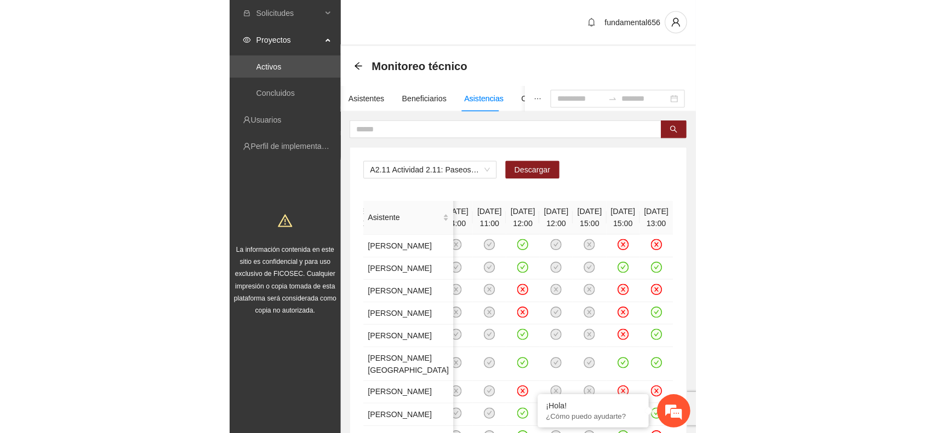
scroll to position [0, 0]
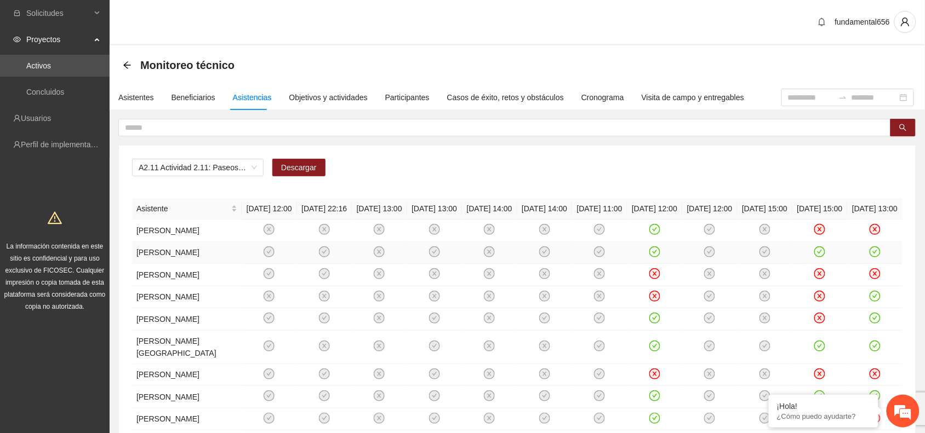
click at [821, 256] on icon "check-circle" at bounding box center [819, 251] width 9 height 9
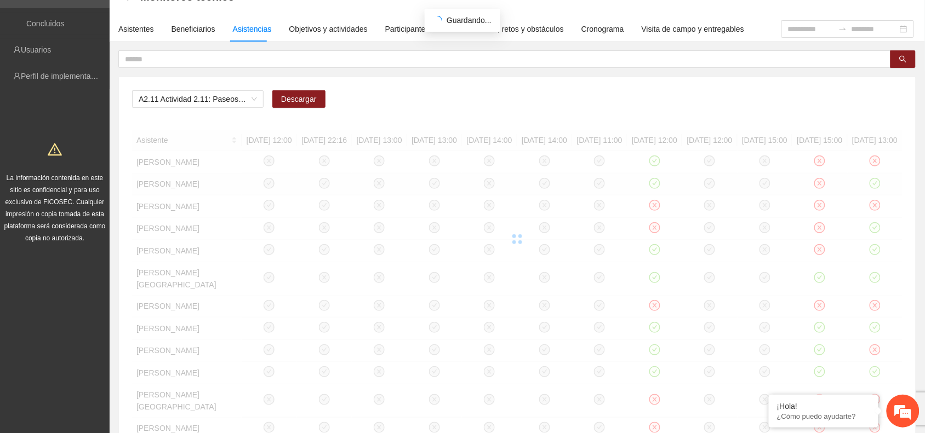
scroll to position [137, 0]
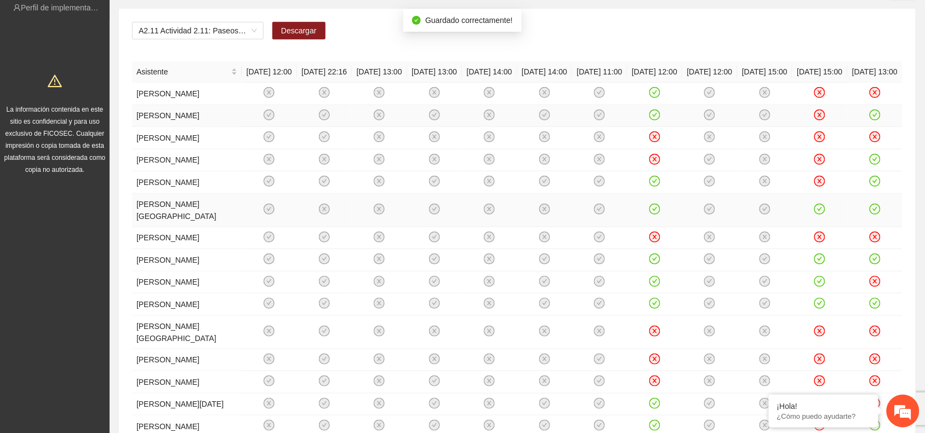
click at [821, 214] on icon "check-circle" at bounding box center [819, 208] width 9 height 9
click at [818, 264] on icon "check-circle" at bounding box center [819, 259] width 9 height 9
click at [818, 286] on icon "check-circle" at bounding box center [819, 281] width 9 height 9
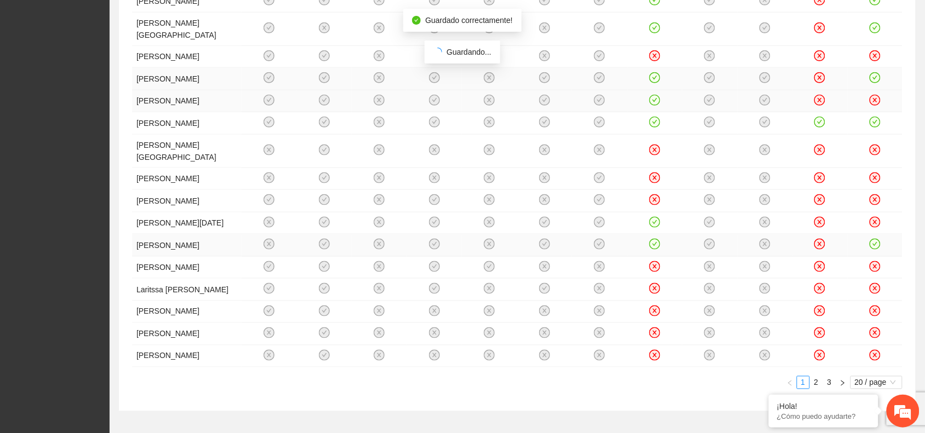
scroll to position [342, 0]
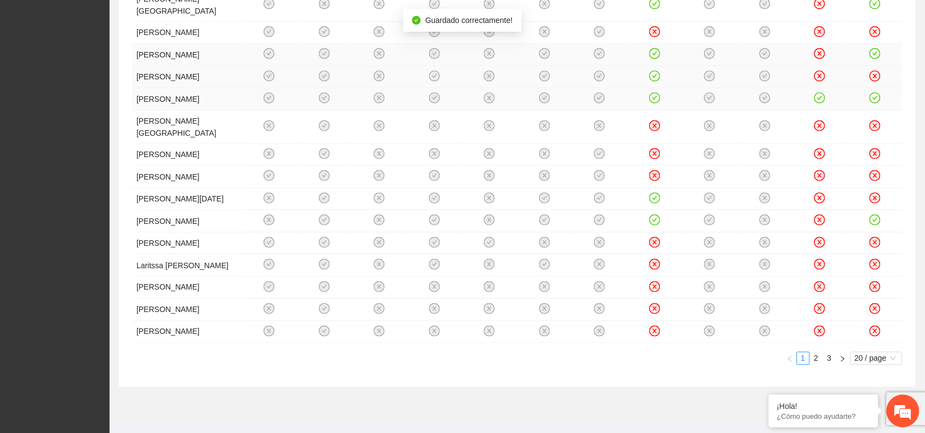
click at [817, 103] on icon "check-circle" at bounding box center [819, 98] width 9 height 9
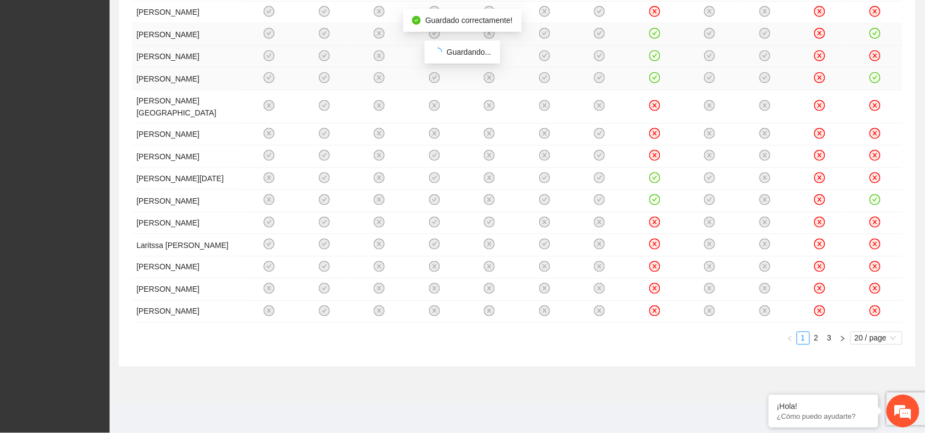
scroll to position [466, 0]
click at [816, 342] on link "2" at bounding box center [816, 338] width 12 height 12
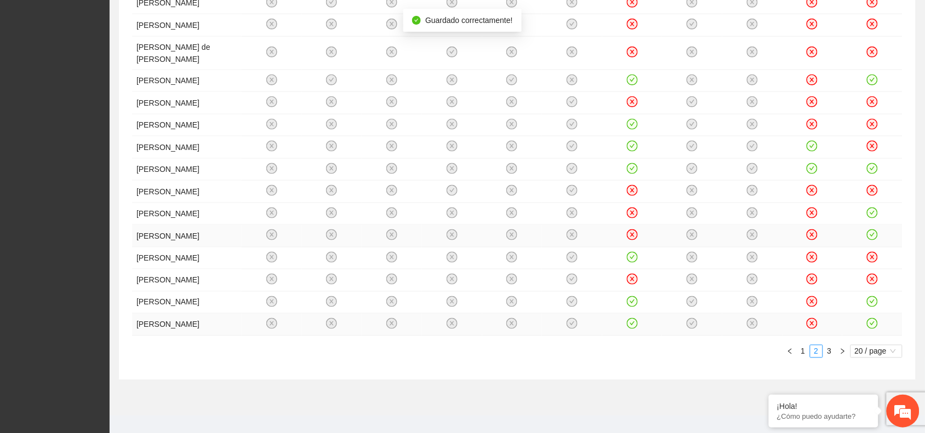
scroll to position [123, 0]
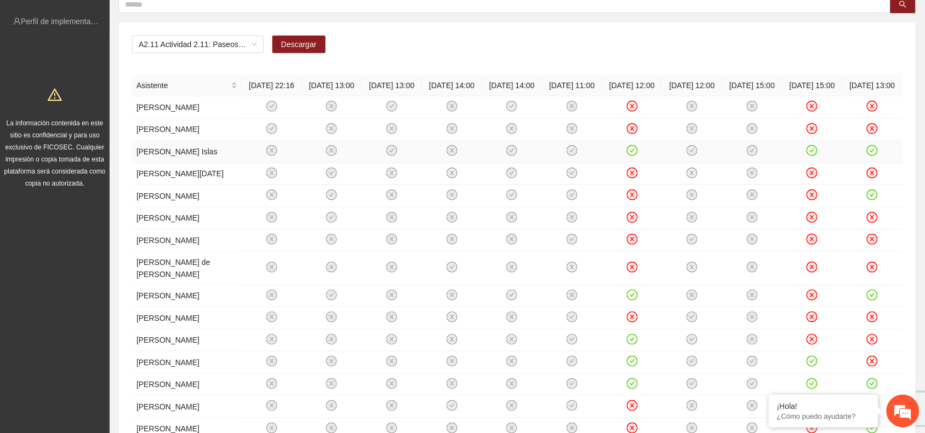
click at [808, 156] on icon "check-circle" at bounding box center [811, 150] width 11 height 11
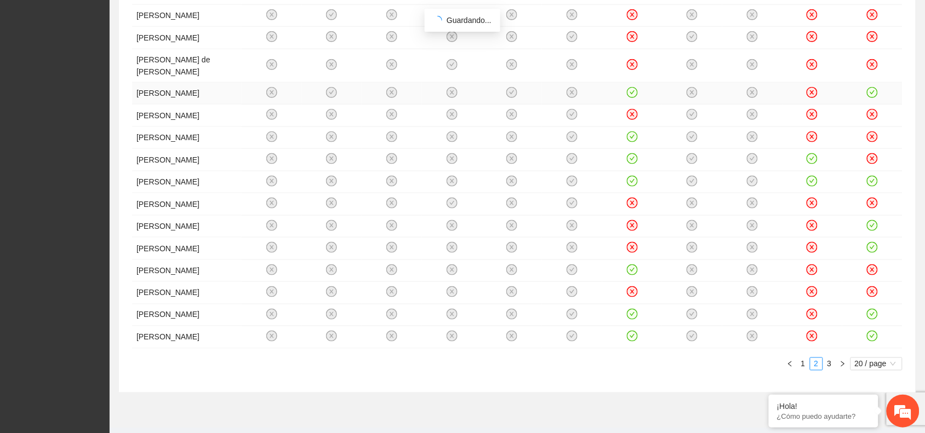
scroll to position [329, 0]
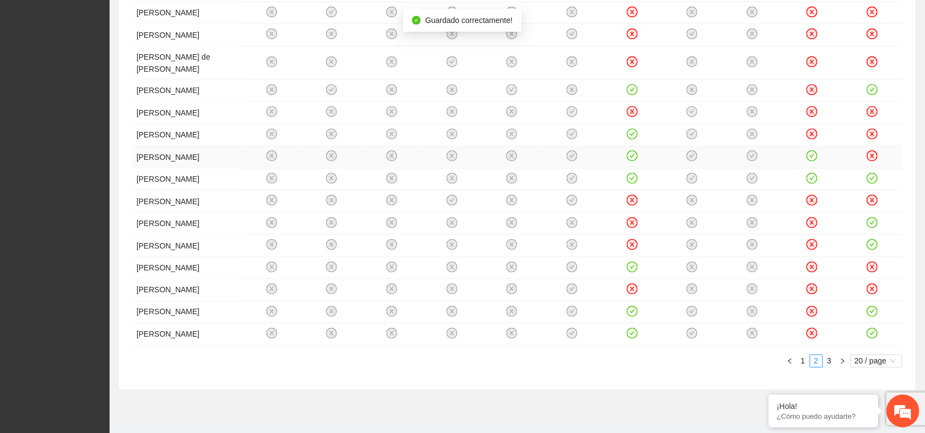
click at [811, 161] on icon "check-circle" at bounding box center [811, 156] width 9 height 9
click at [812, 183] on icon "check-circle" at bounding box center [811, 178] width 9 height 9
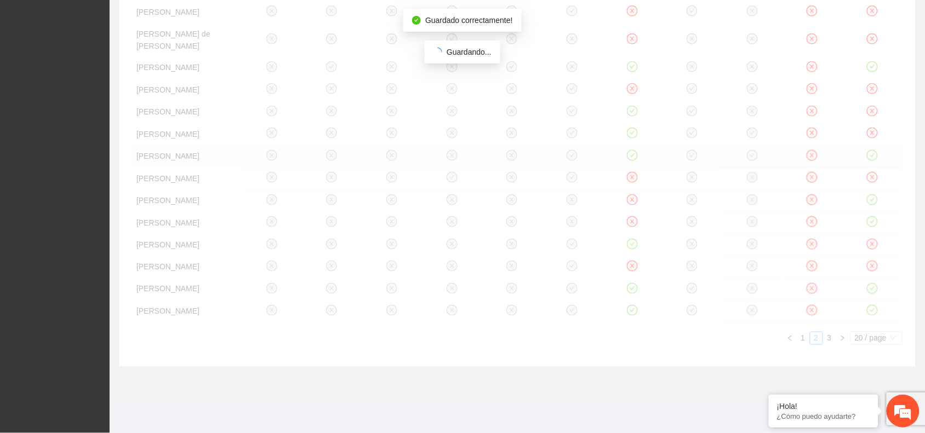
scroll to position [500, 0]
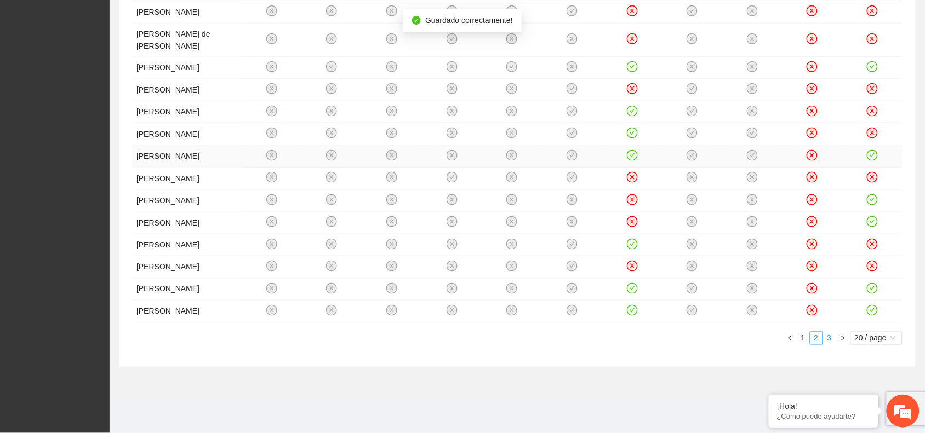
click at [827, 339] on link "3" at bounding box center [829, 338] width 12 height 12
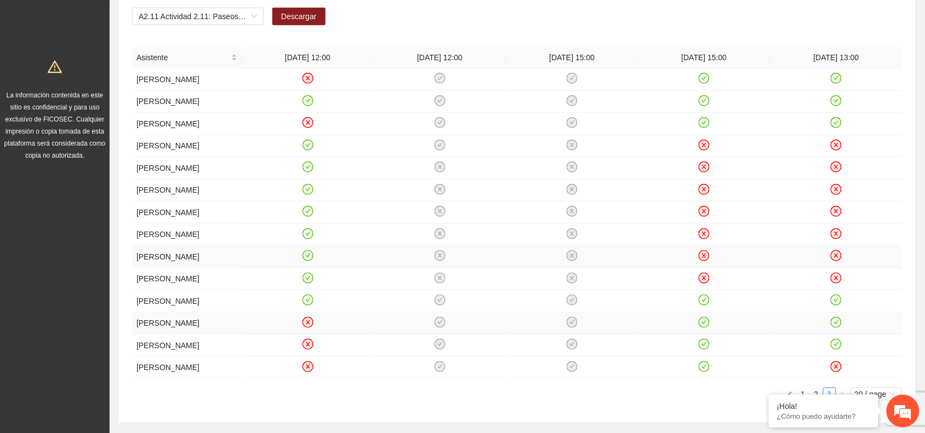
scroll to position [0, 0]
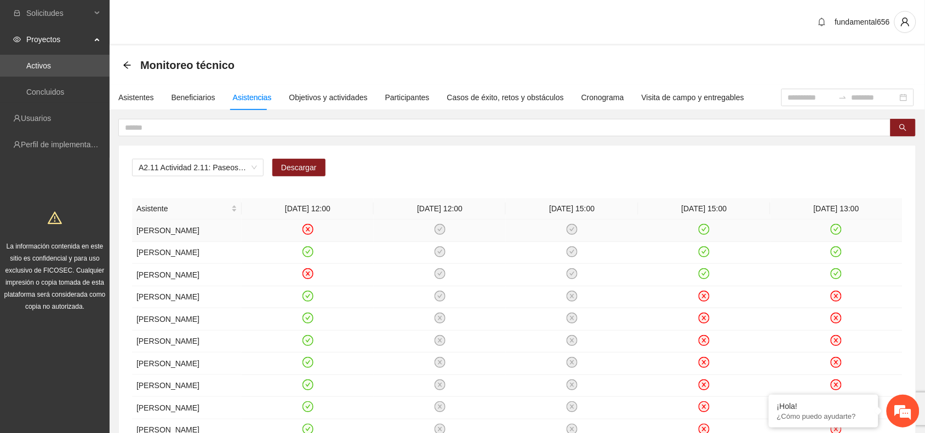
click at [702, 234] on icon "check-circle" at bounding box center [703, 229] width 9 height 9
click at [702, 256] on icon "check-circle" at bounding box center [703, 251] width 9 height 9
click at [703, 279] on icon "check-circle" at bounding box center [703, 273] width 9 height 9
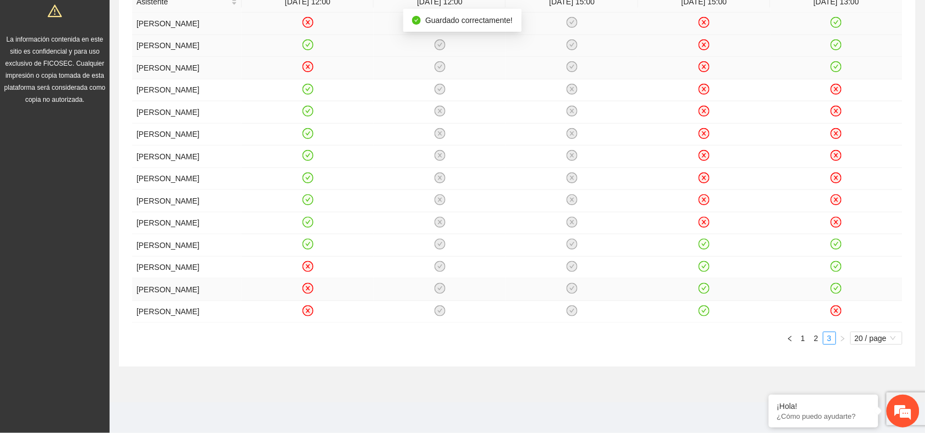
scroll to position [309, 0]
click at [703, 240] on icon "check-circle" at bounding box center [703, 244] width 9 height 9
click at [702, 264] on icon "check-circle" at bounding box center [703, 266] width 9 height 9
click at [707, 291] on icon "check-circle" at bounding box center [703, 288] width 9 height 9
click at [699, 314] on icon "check-circle" at bounding box center [703, 311] width 11 height 11
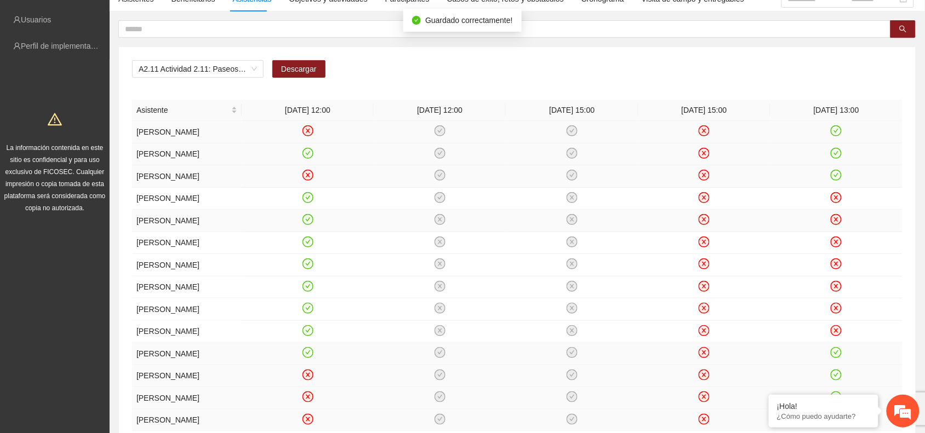
scroll to position [0, 0]
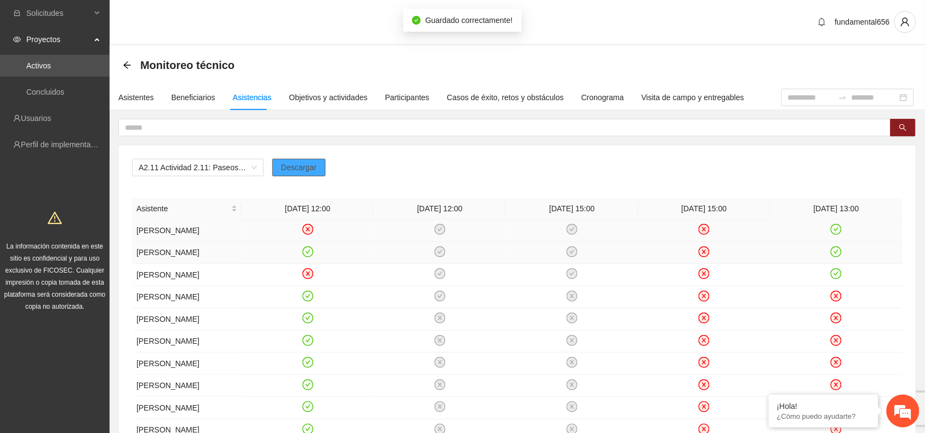
click at [305, 168] on span "Descargar" at bounding box center [299, 168] width 36 height 12
